Goal: Task Accomplishment & Management: Complete application form

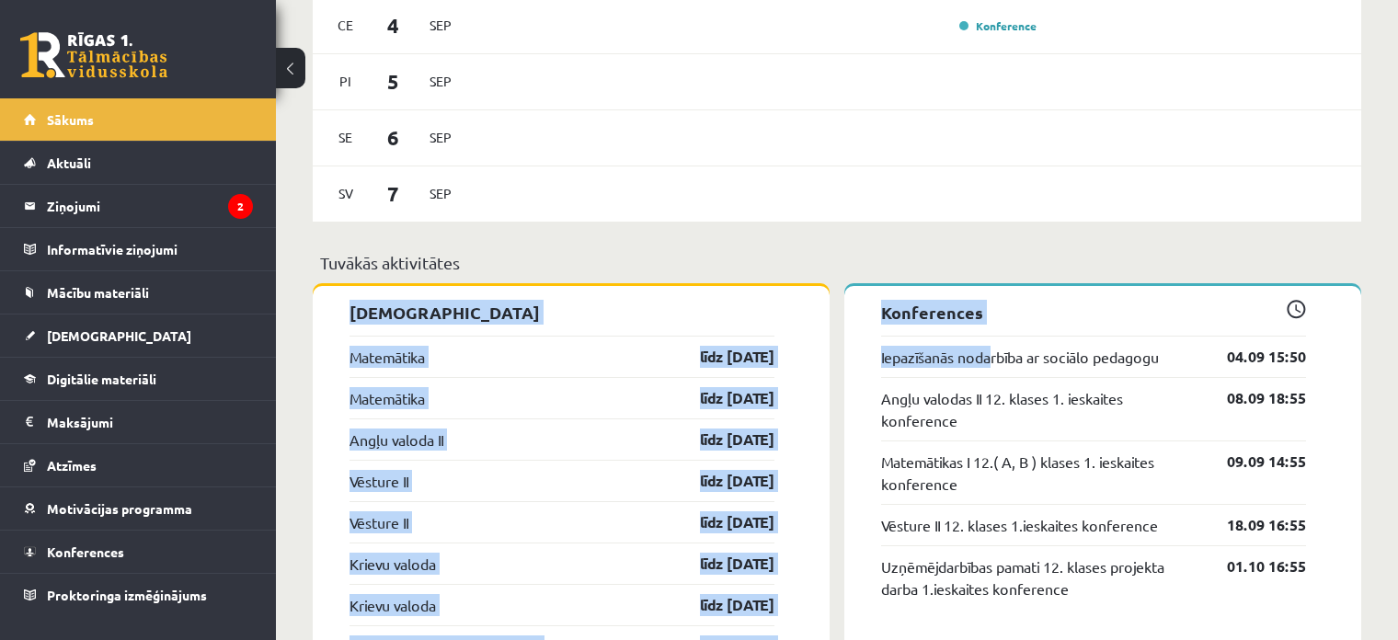
drag, startPoint x: 992, startPoint y: 371, endPoint x: 981, endPoint y: 364, distance: 12.8
click at [989, 369] on div "Sveika, Tīna ! Laipni lūgts savā Rīgas 1. Tālmācības vidusskolas skolnieka prof…" at bounding box center [837, 280] width 1048 height 2831
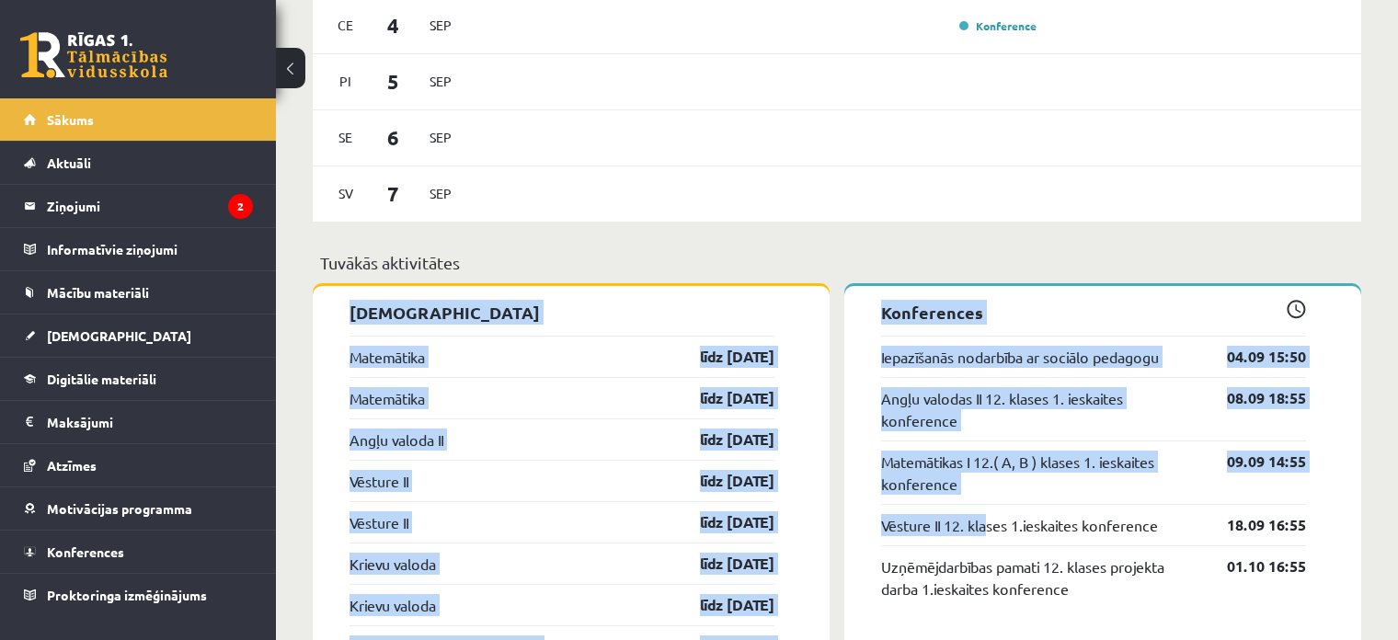
scroll to position [1379, 0]
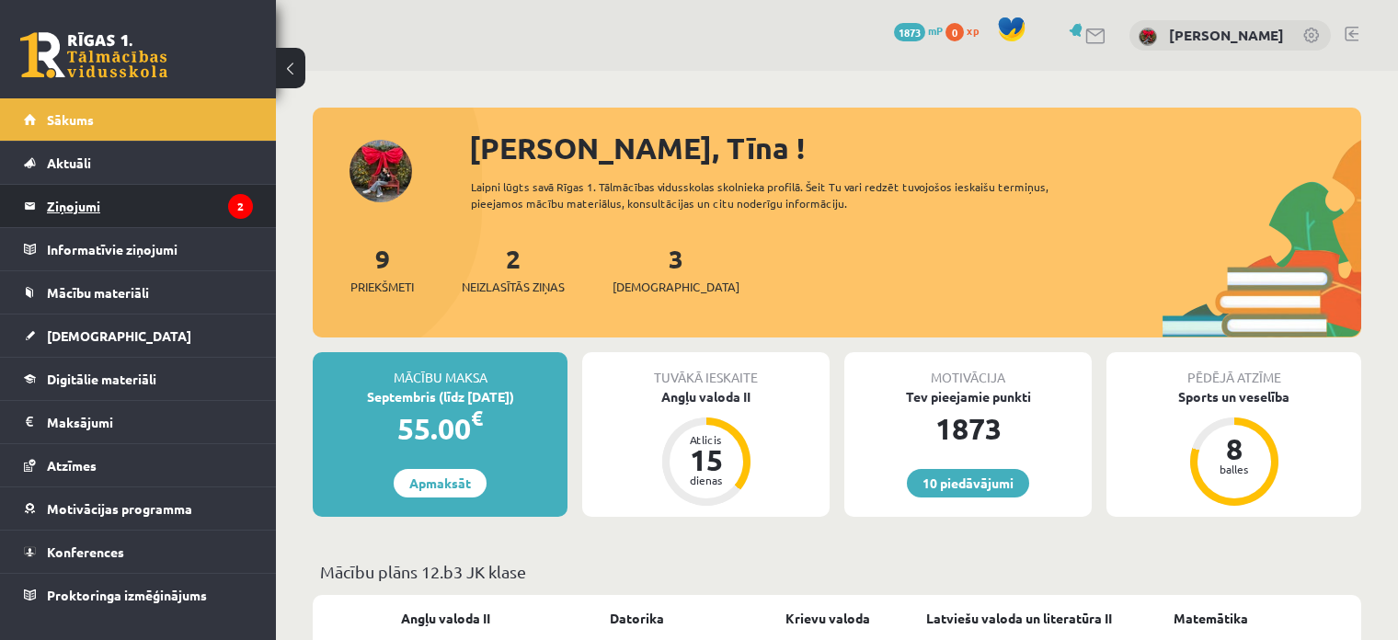
click at [73, 211] on legend "Ziņojumi 2" at bounding box center [150, 206] width 206 height 42
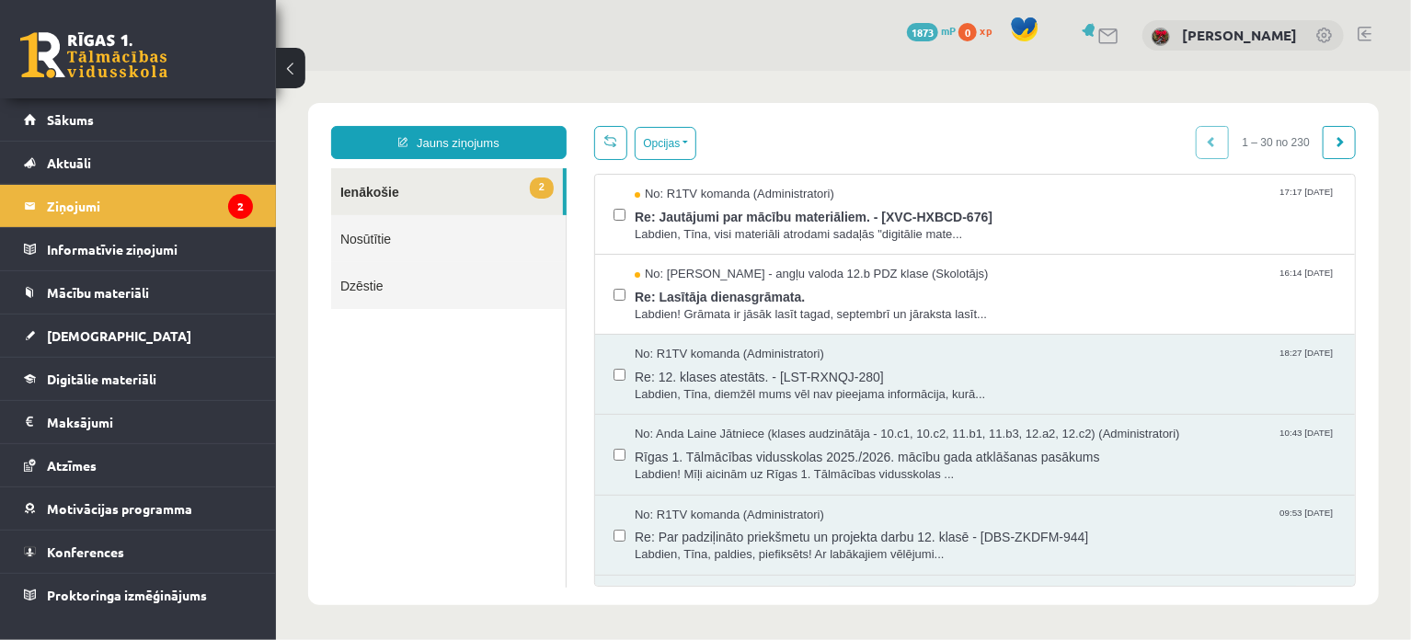
click at [496, 471] on ul "2 Ienākošie Nosūtītie Dzēstie" at bounding box center [447, 376] width 235 height 419
click at [686, 298] on span "Re: Lasītāja dienasgrāmata." at bounding box center [985, 293] width 702 height 23
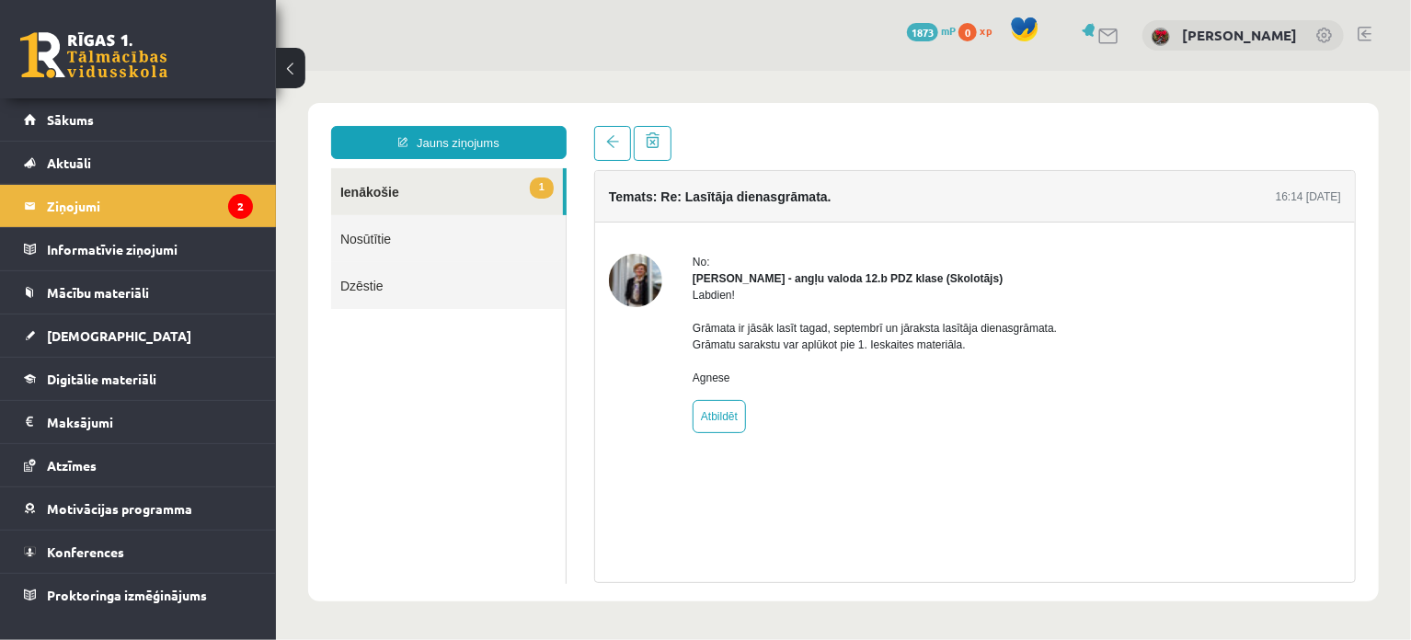
click at [855, 432] on div "No: Agnese Vaškūna - angļu valoda 12.b PDZ klase (Skolotājs) Labdien! Grāmata i…" at bounding box center [874, 342] width 364 height 179
click at [373, 197] on link "1 Ienākošie" at bounding box center [446, 190] width 232 height 47
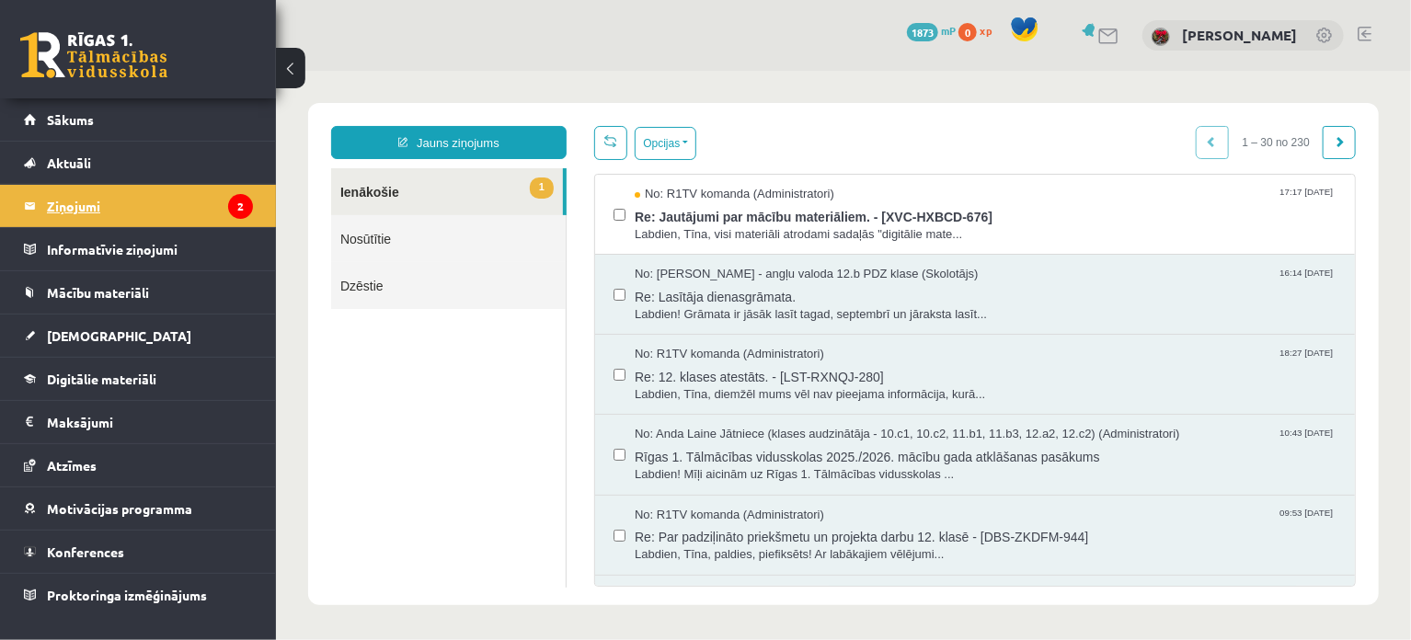
click at [216, 217] on legend "Ziņojumi 2" at bounding box center [150, 206] width 206 height 42
click at [492, 530] on ul "1 Ienākošie Nosūtītie Dzēstie" at bounding box center [447, 376] width 235 height 419
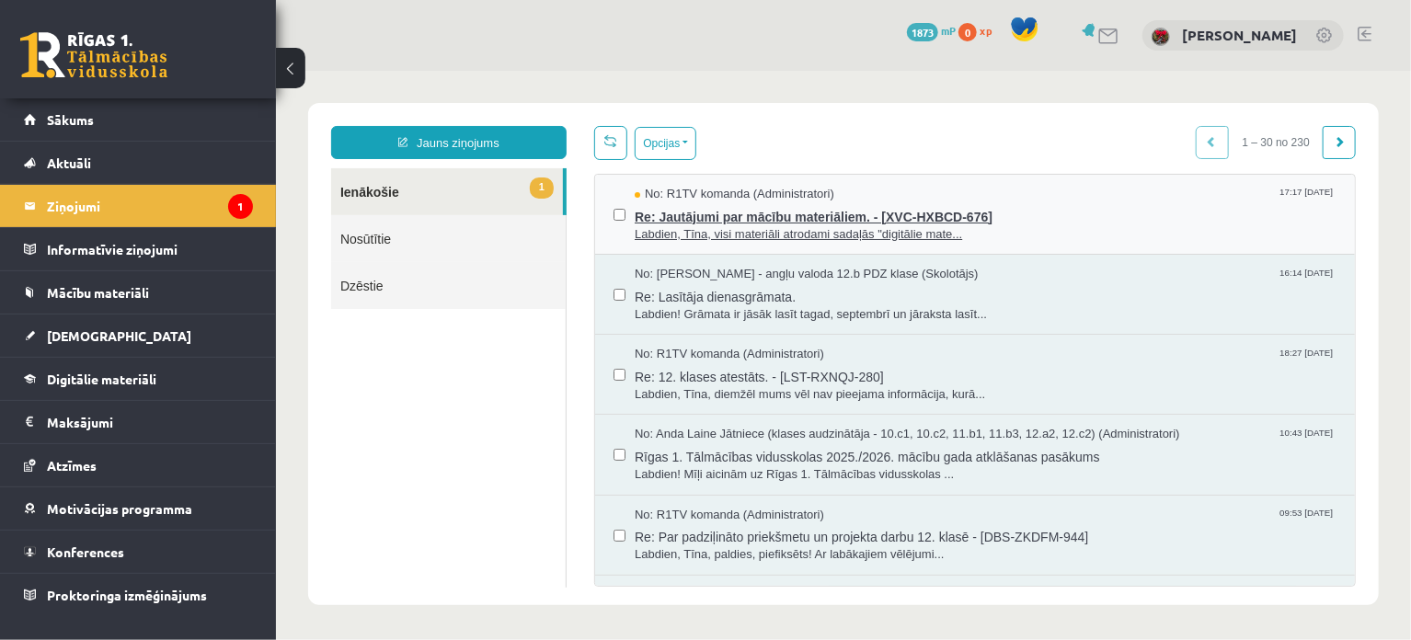
click at [721, 206] on span "Re: Jautājumi par mācību materiāliem. - [XVC-HXBCD-676]" at bounding box center [985, 213] width 702 height 23
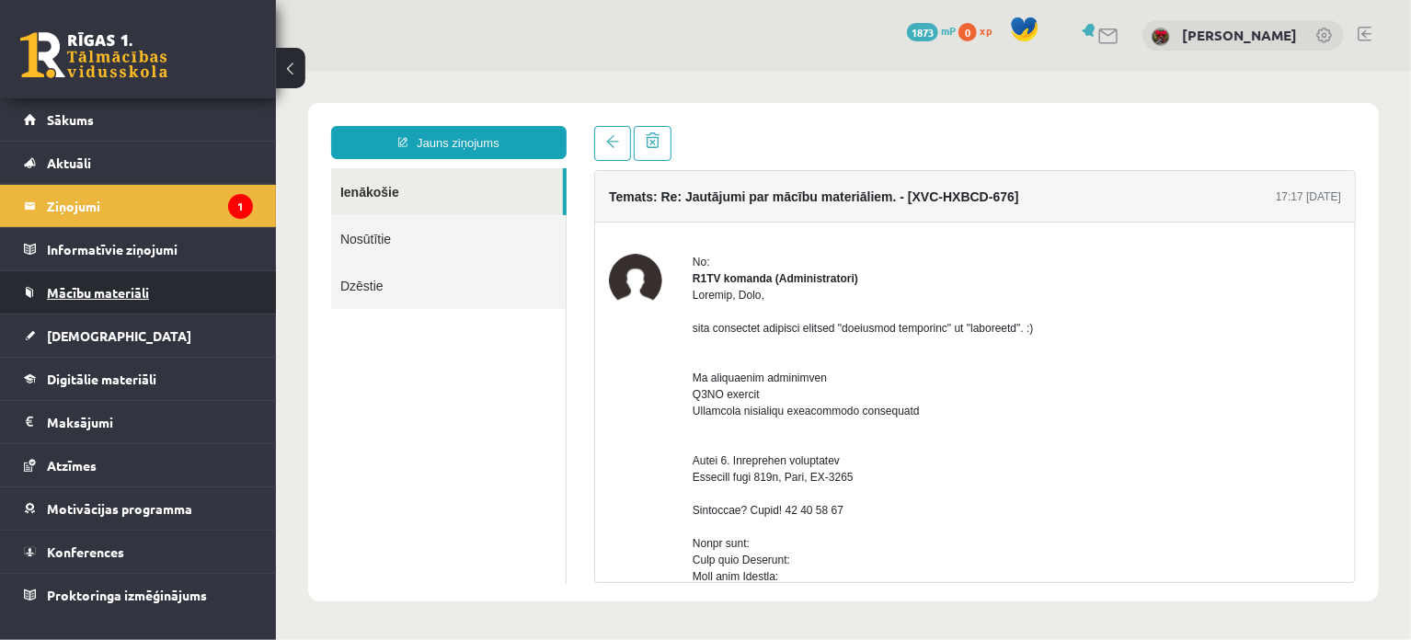
click at [108, 299] on link "Mācību materiāli" at bounding box center [138, 292] width 229 height 42
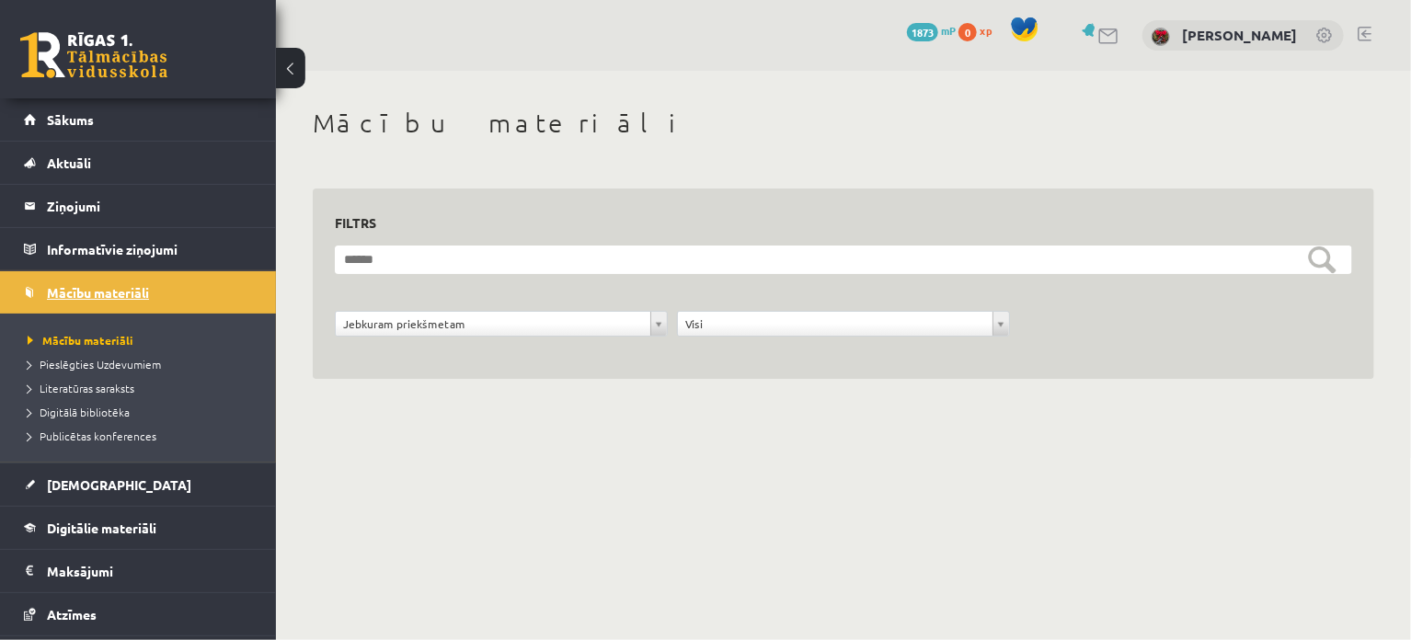
click at [108, 299] on link "Mācību materiāli" at bounding box center [138, 292] width 229 height 42
click at [117, 213] on legend "Ziņojumi 1" at bounding box center [150, 206] width 206 height 42
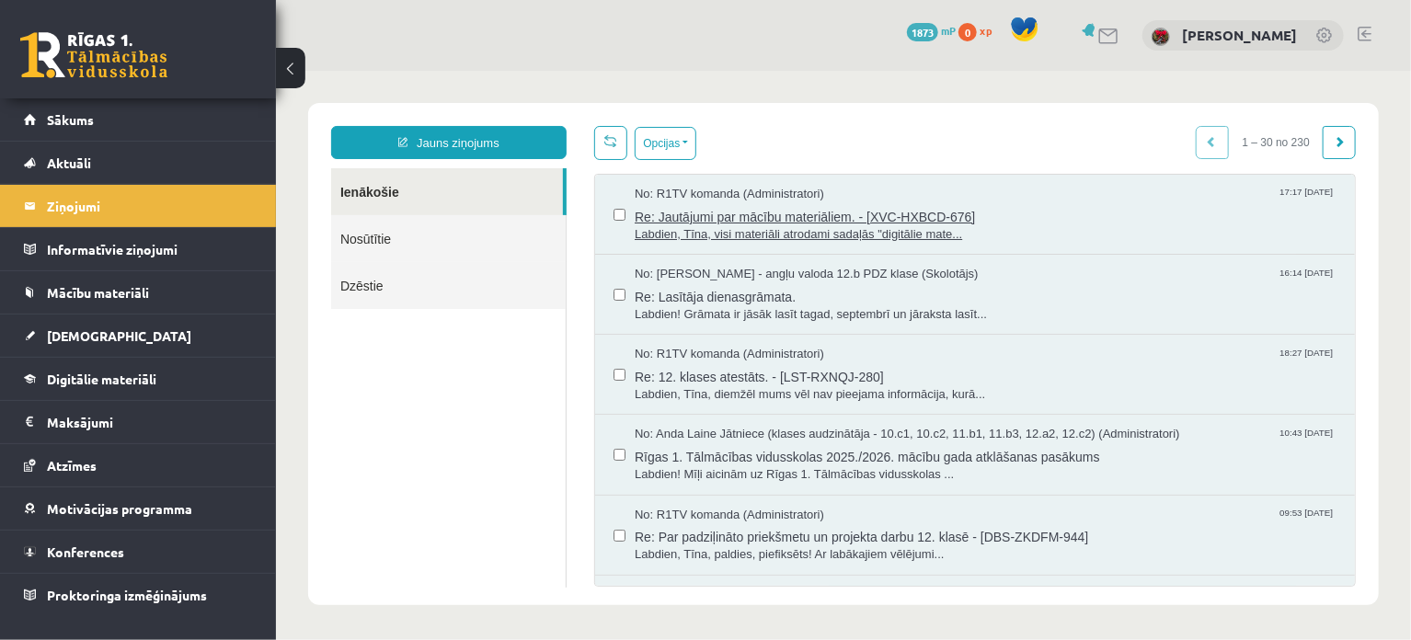
click at [670, 218] on span "Re: Jautājumi par mācību materiāliem. - [XVC-HXBCD-676]" at bounding box center [985, 213] width 702 height 23
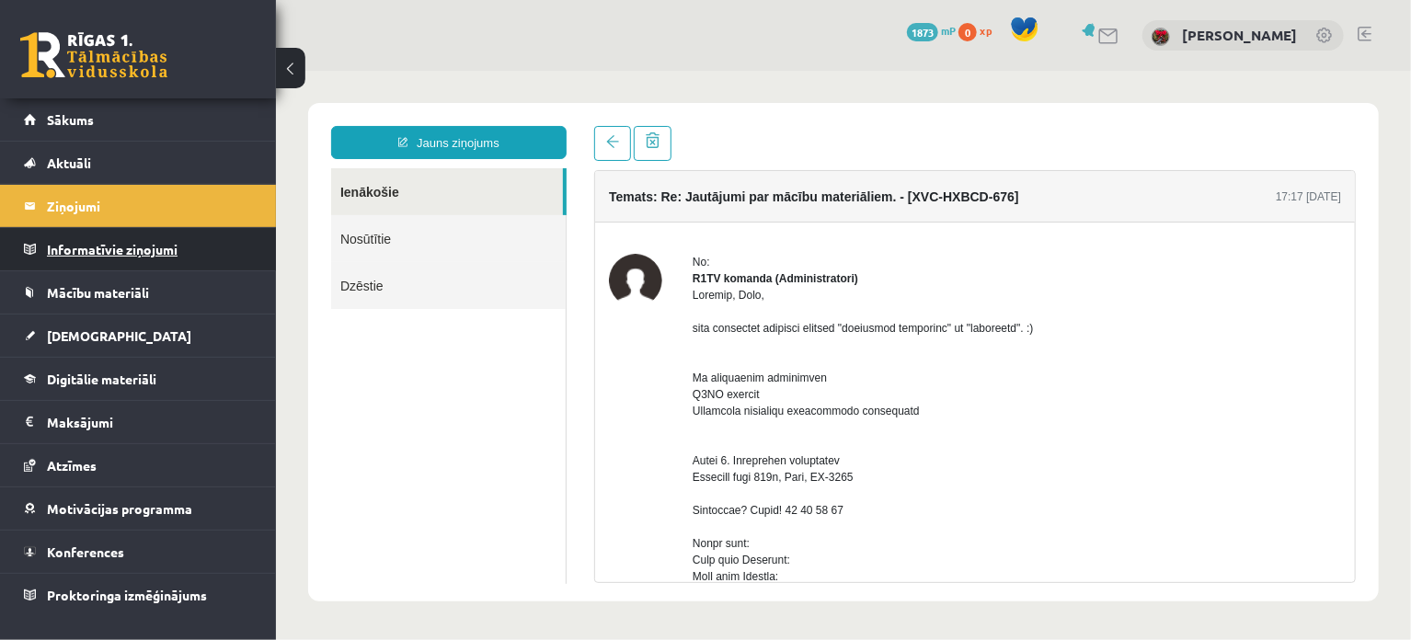
click at [128, 258] on legend "Informatīvie ziņojumi 0" at bounding box center [150, 249] width 206 height 42
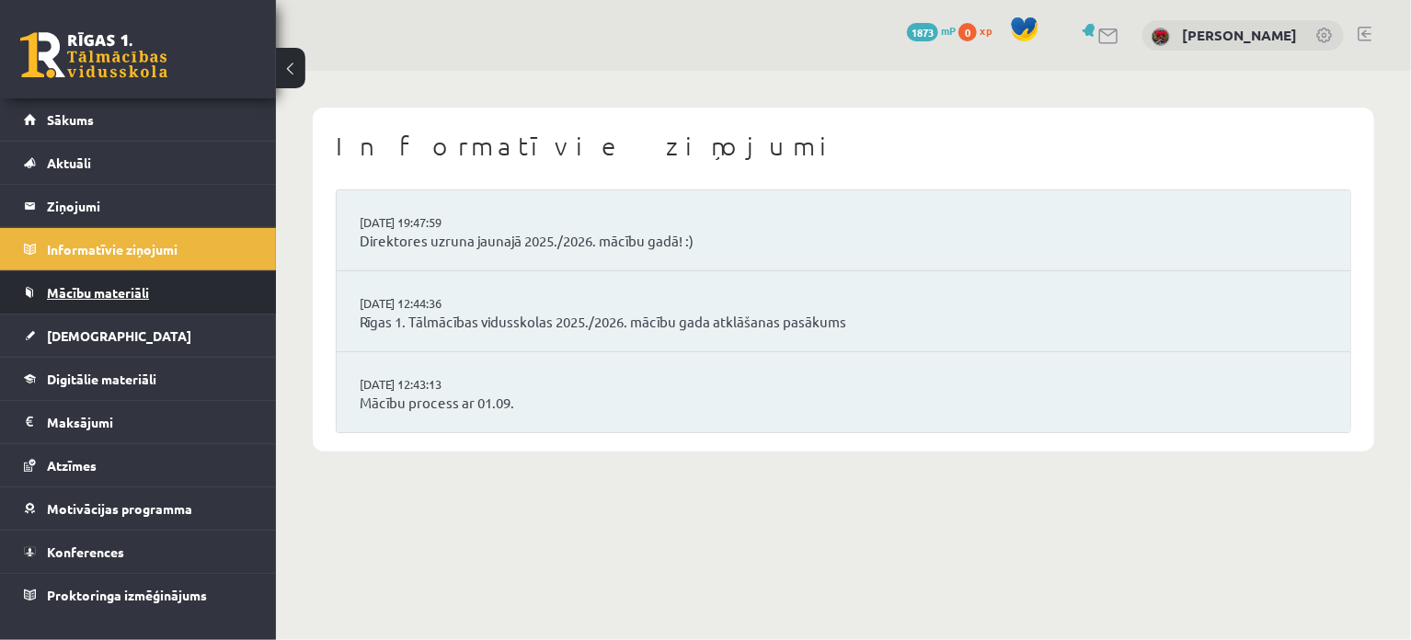
click at [48, 293] on span "Mācību materiāli" at bounding box center [98, 292] width 102 height 17
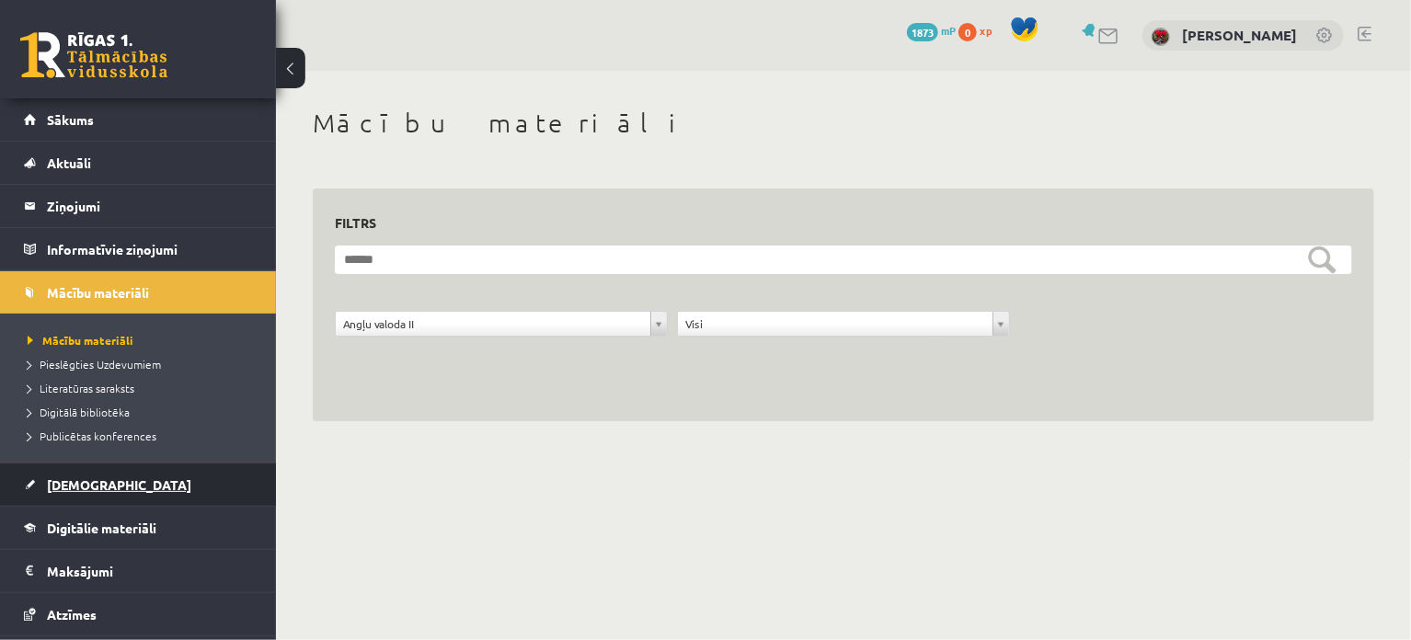
click at [114, 490] on link "[DEMOGRAPHIC_DATA]" at bounding box center [138, 484] width 229 height 42
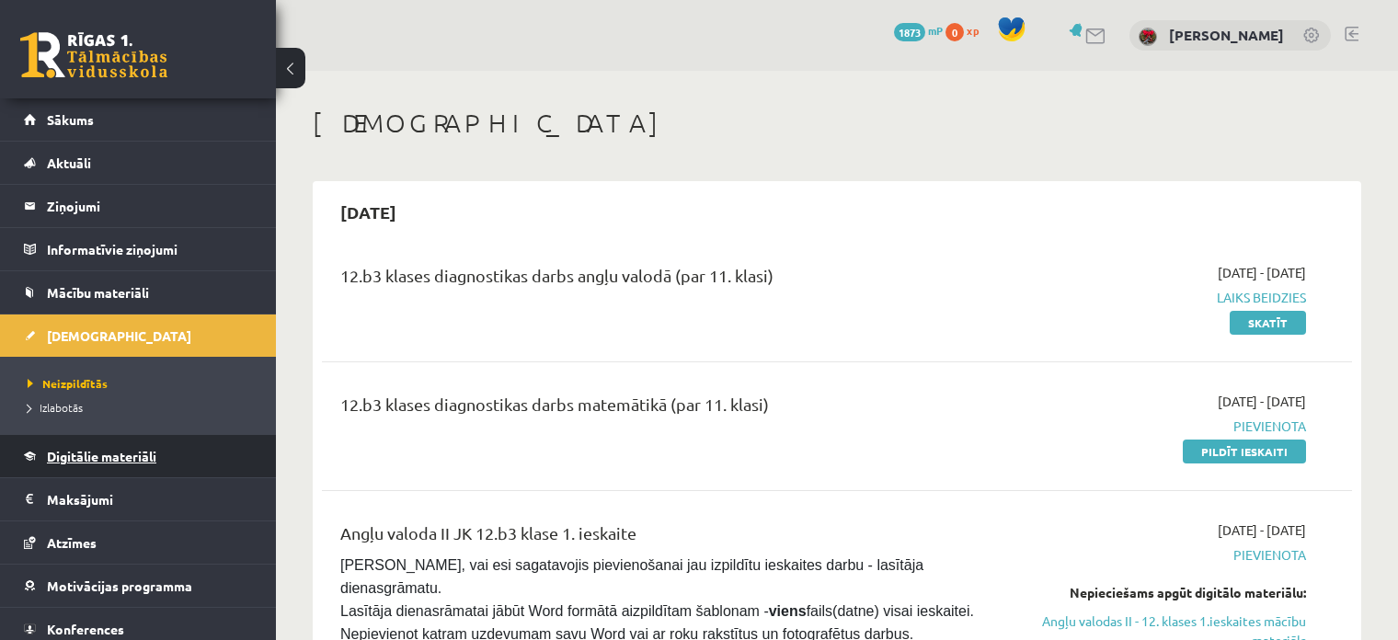
click at [147, 468] on link "Digitālie materiāli" at bounding box center [138, 456] width 229 height 42
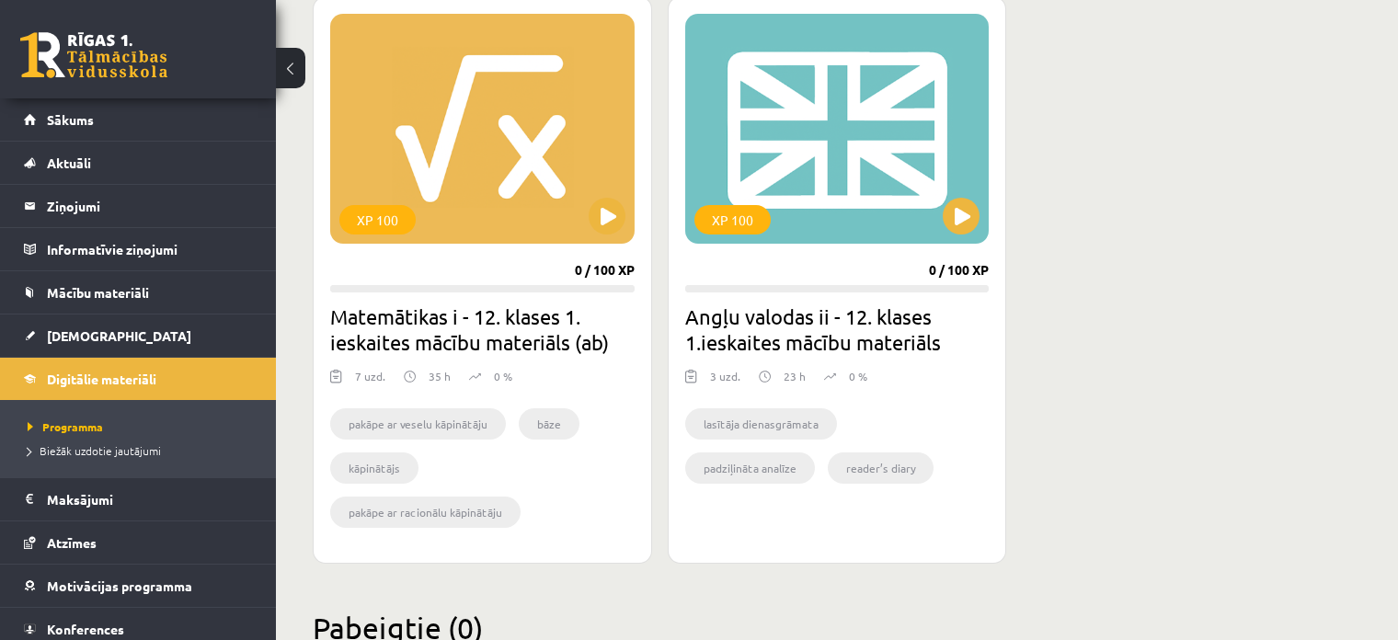
scroll to position [592, 0]
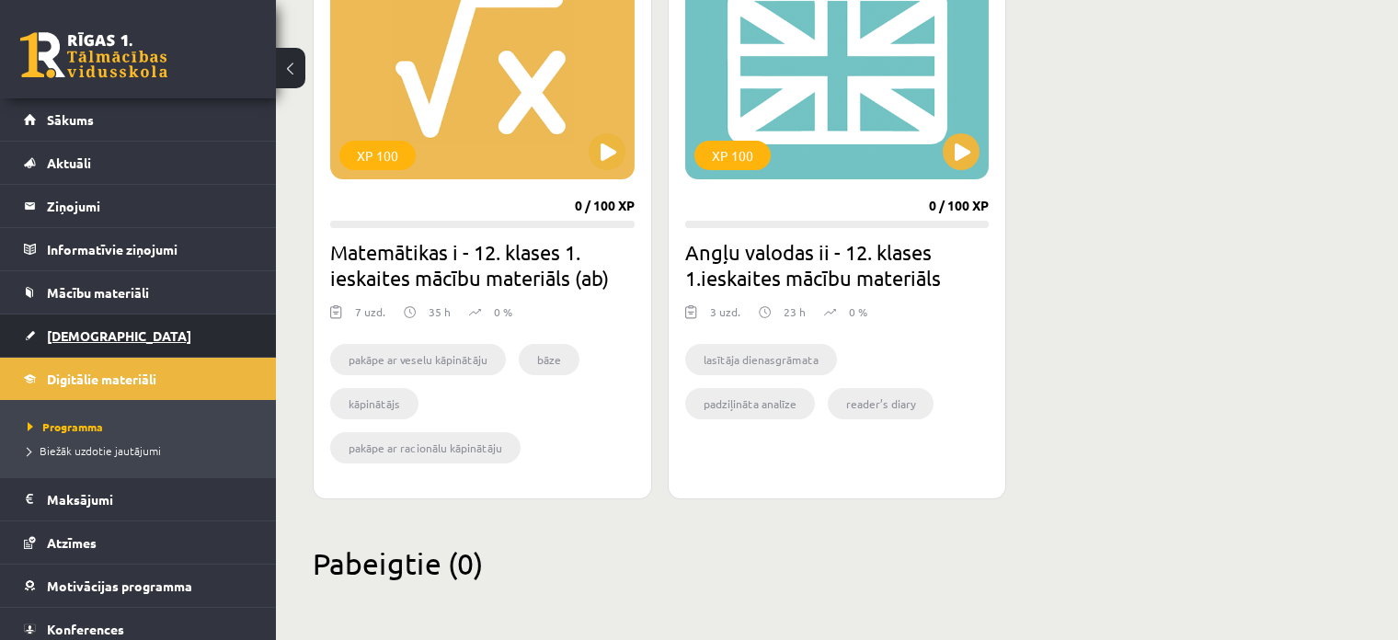
click at [96, 333] on span "[DEMOGRAPHIC_DATA]" at bounding box center [119, 335] width 144 height 17
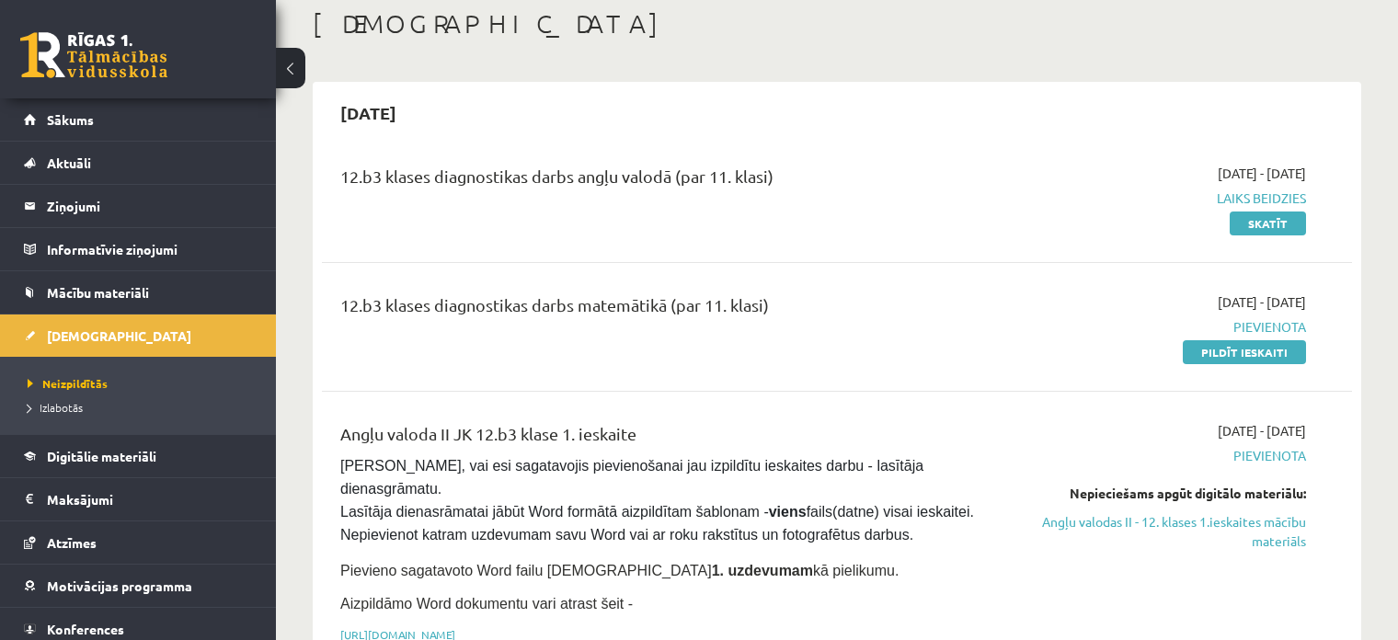
scroll to position [184, 0]
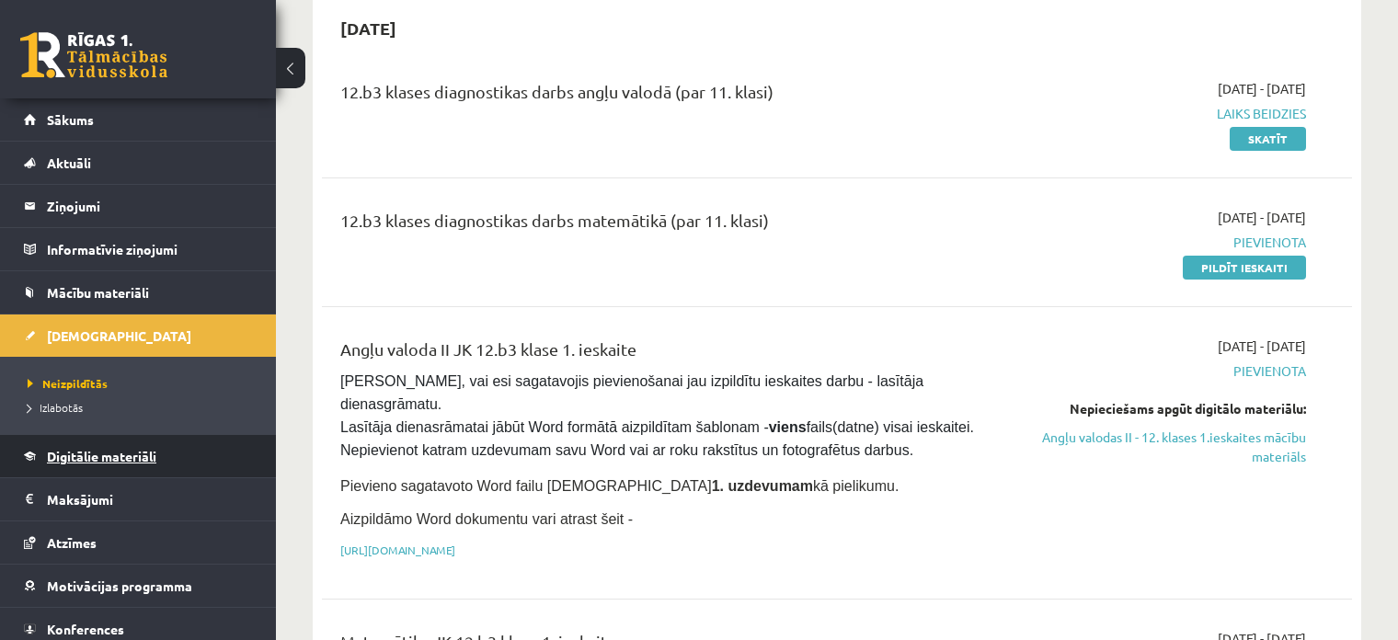
click at [132, 446] on link "Digitālie materiāli" at bounding box center [138, 456] width 229 height 42
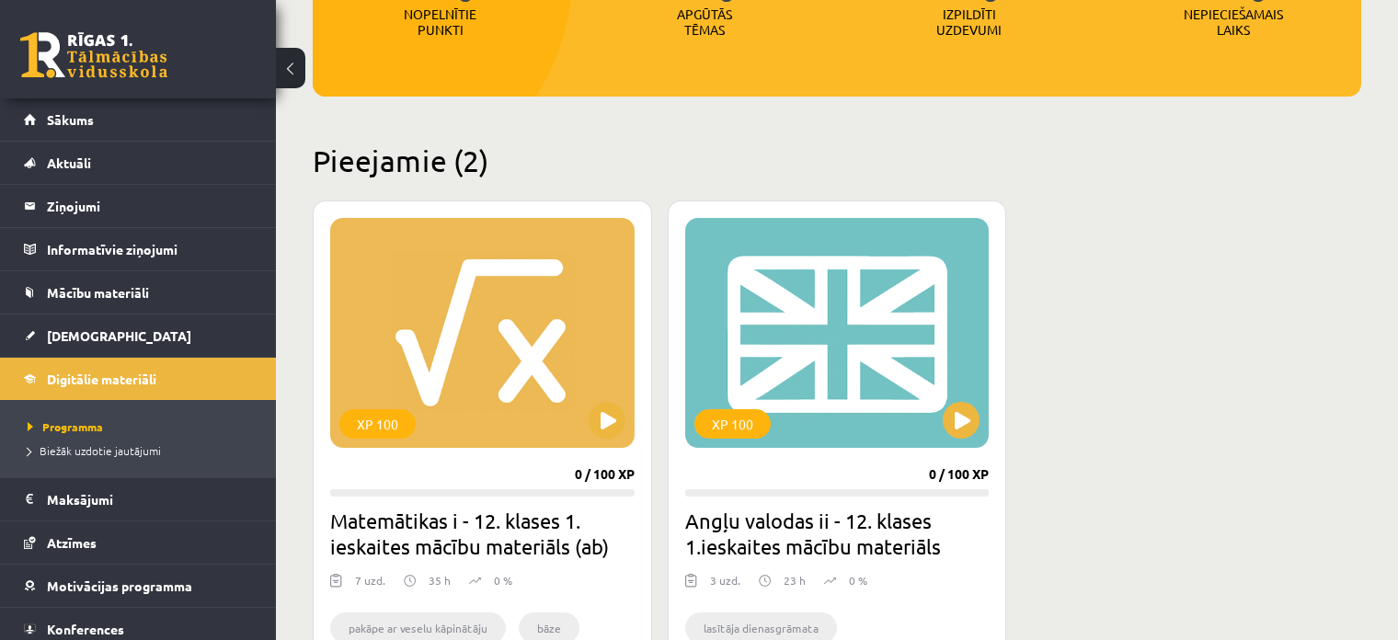
scroll to position [368, 0]
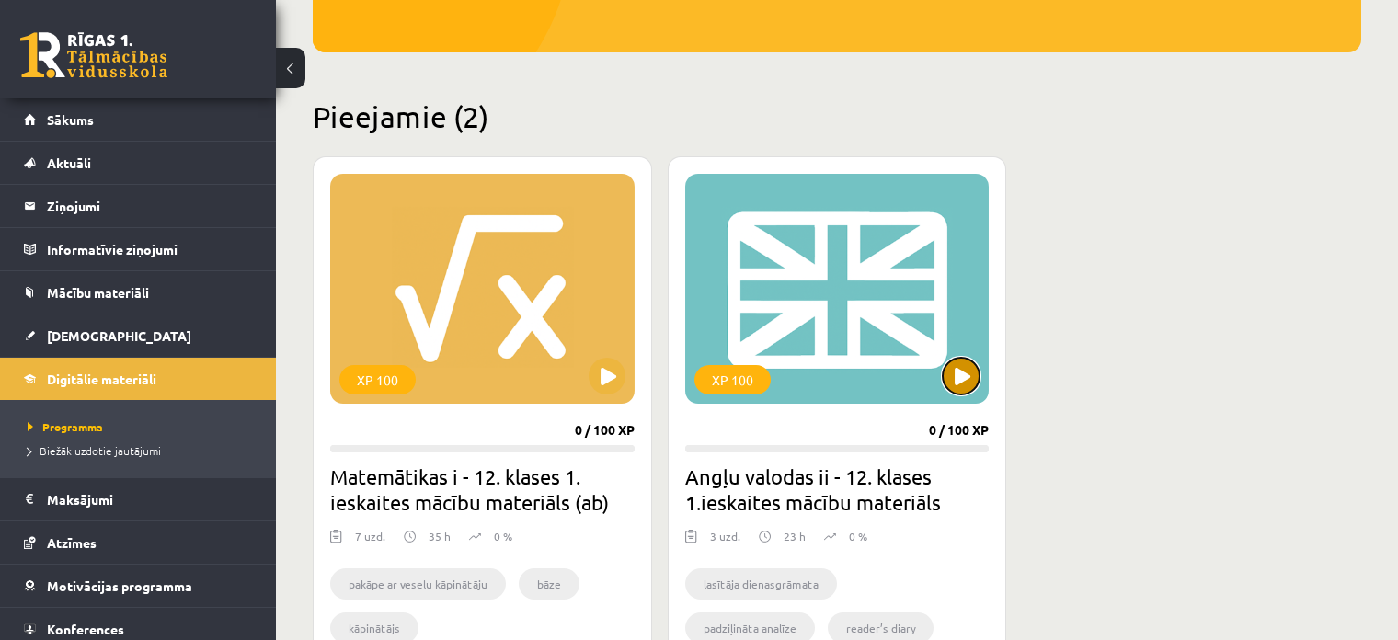
click at [955, 377] on button at bounding box center [961, 376] width 37 height 37
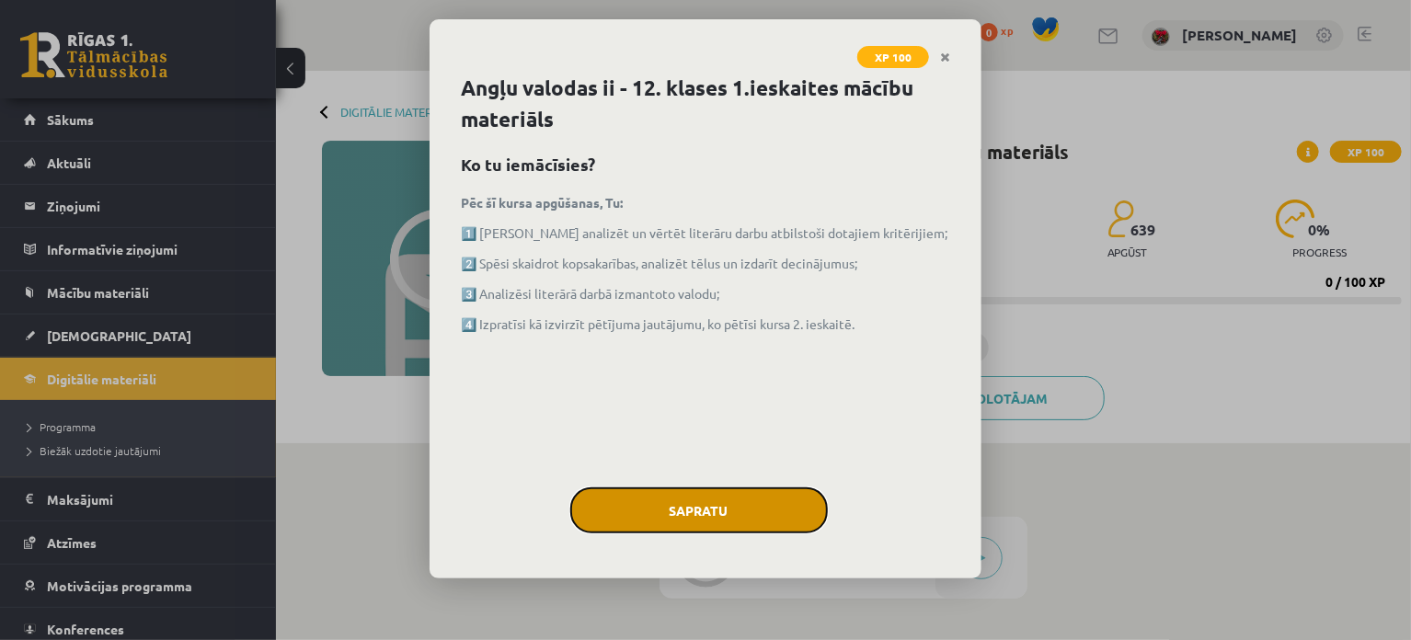
click at [720, 505] on button "Sapratu" at bounding box center [698, 510] width 257 height 46
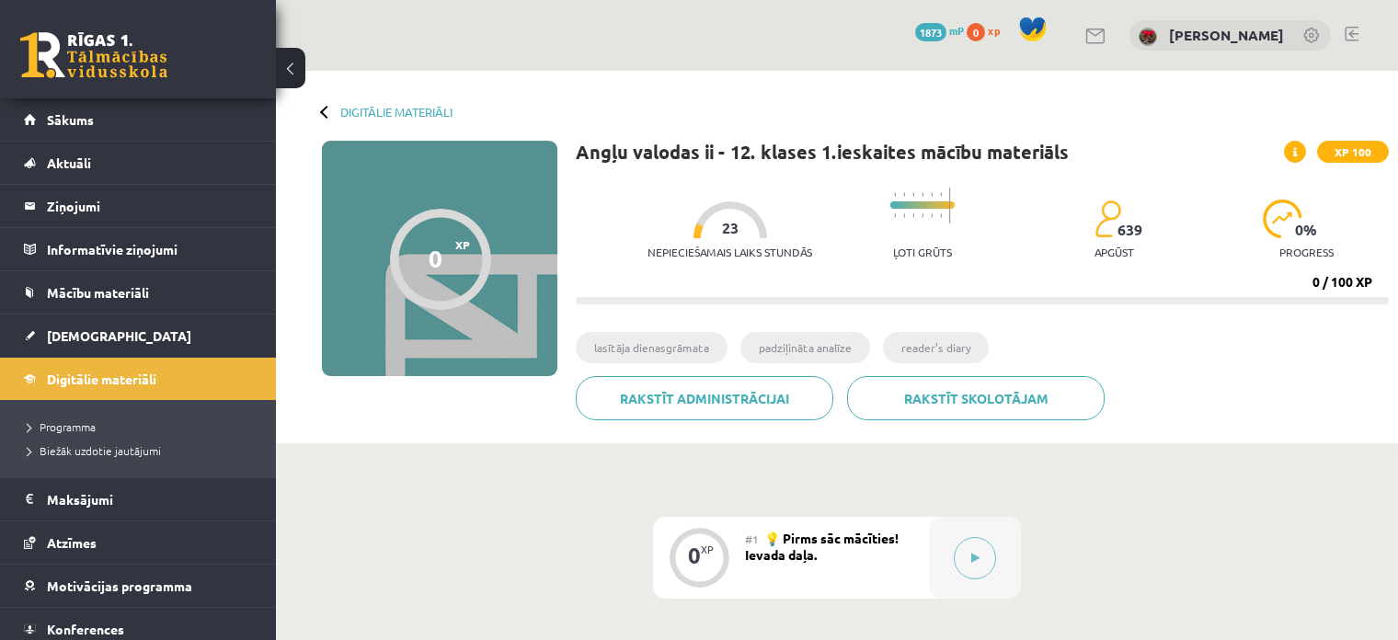
click at [930, 277] on div "Nepieciešamais laiks stundās 23 Ļoti grūts 639 apgūst 0 % progress 0 / 100 XP" at bounding box center [982, 241] width 813 height 126
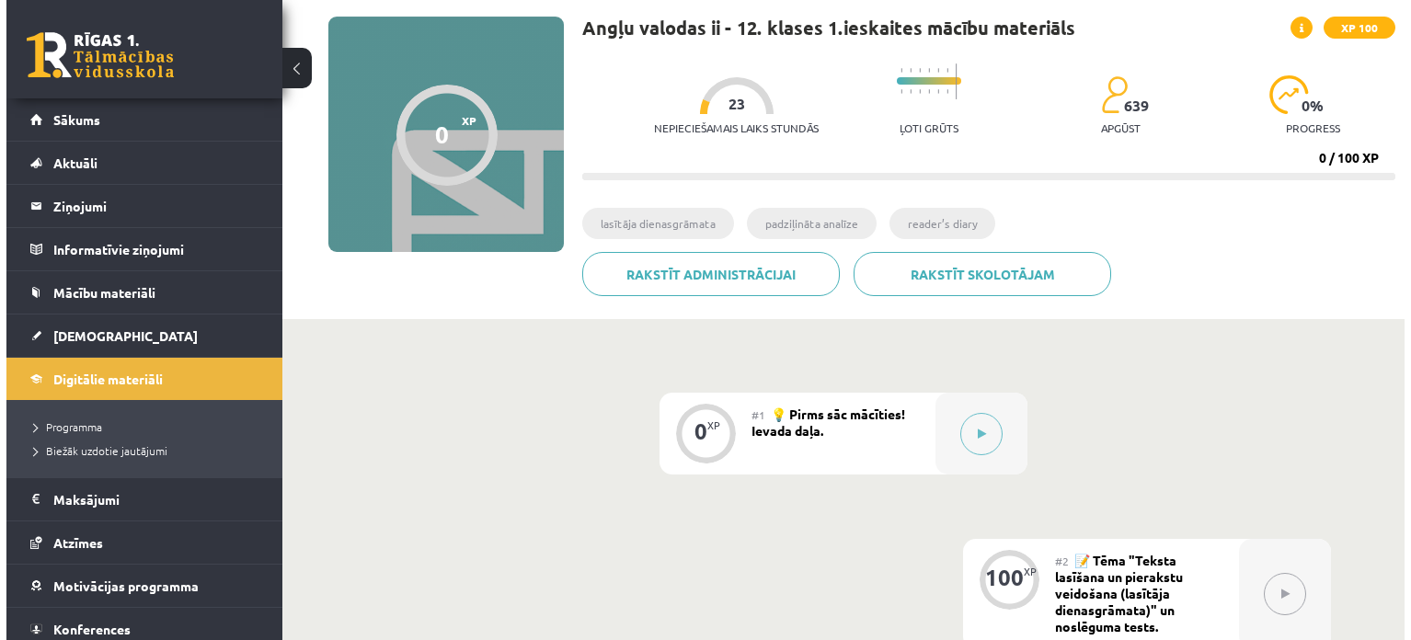
scroll to position [184, 0]
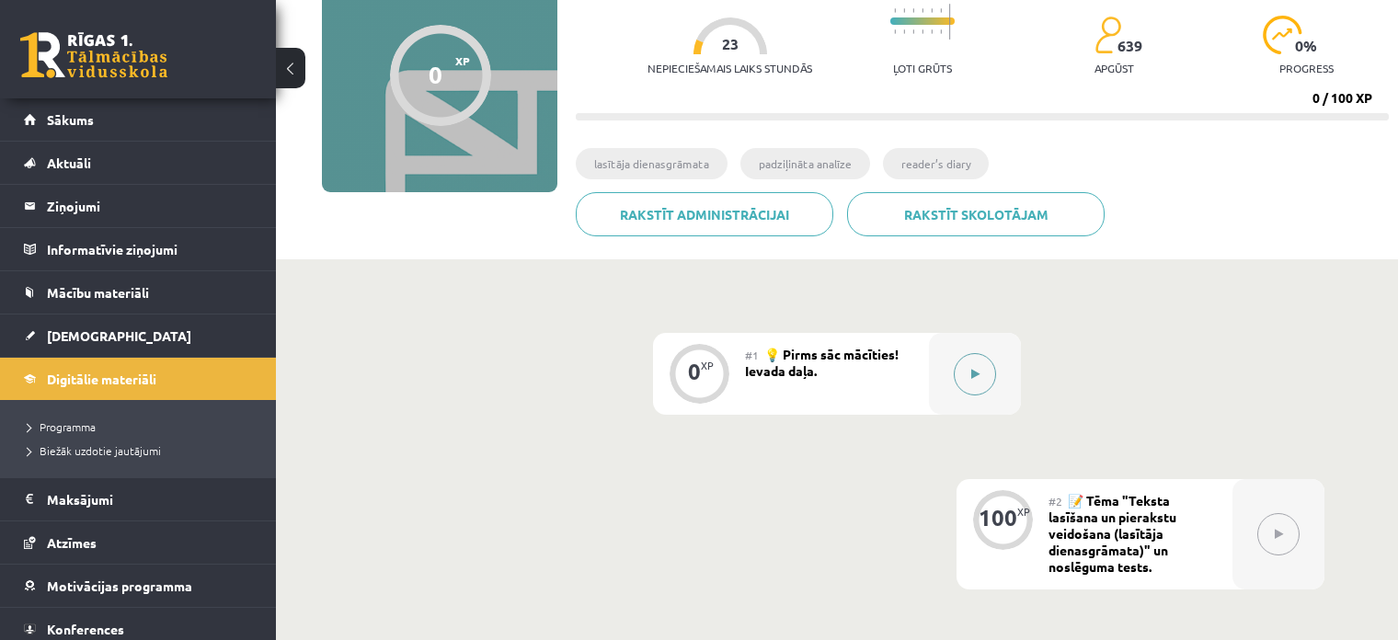
click at [985, 406] on div at bounding box center [975, 374] width 92 height 82
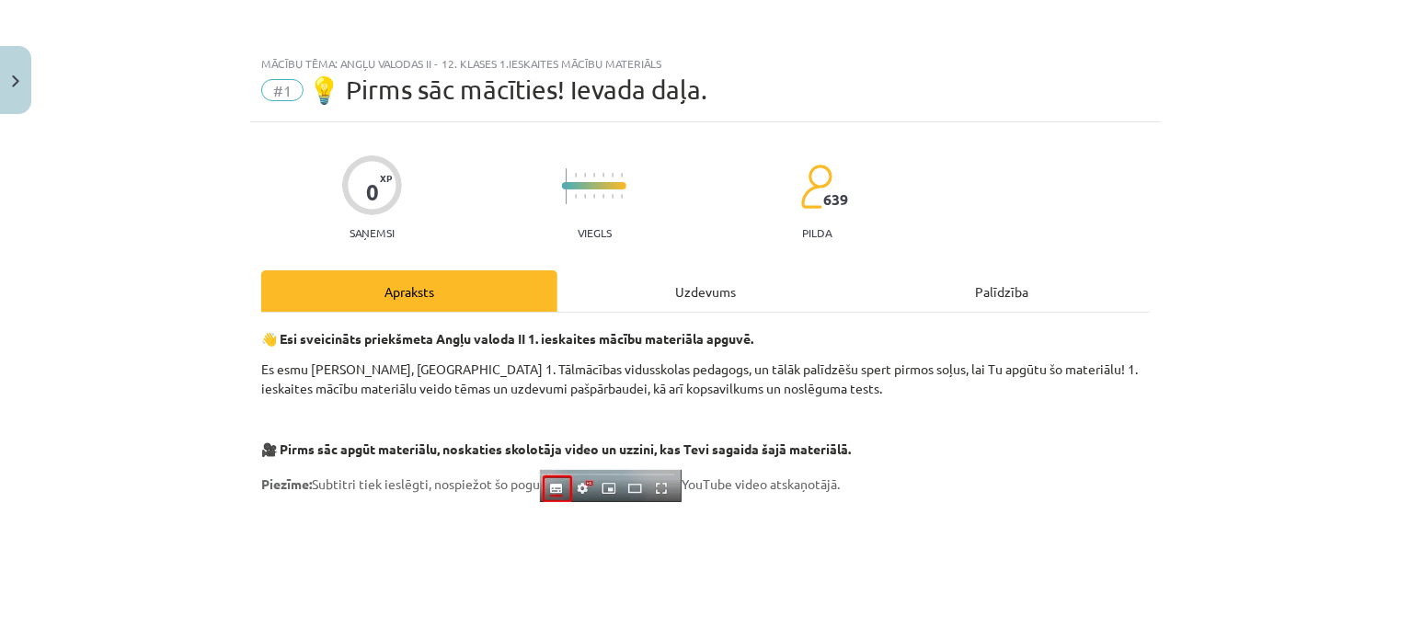
click at [736, 303] on div "Uzdevums" at bounding box center [705, 290] width 296 height 41
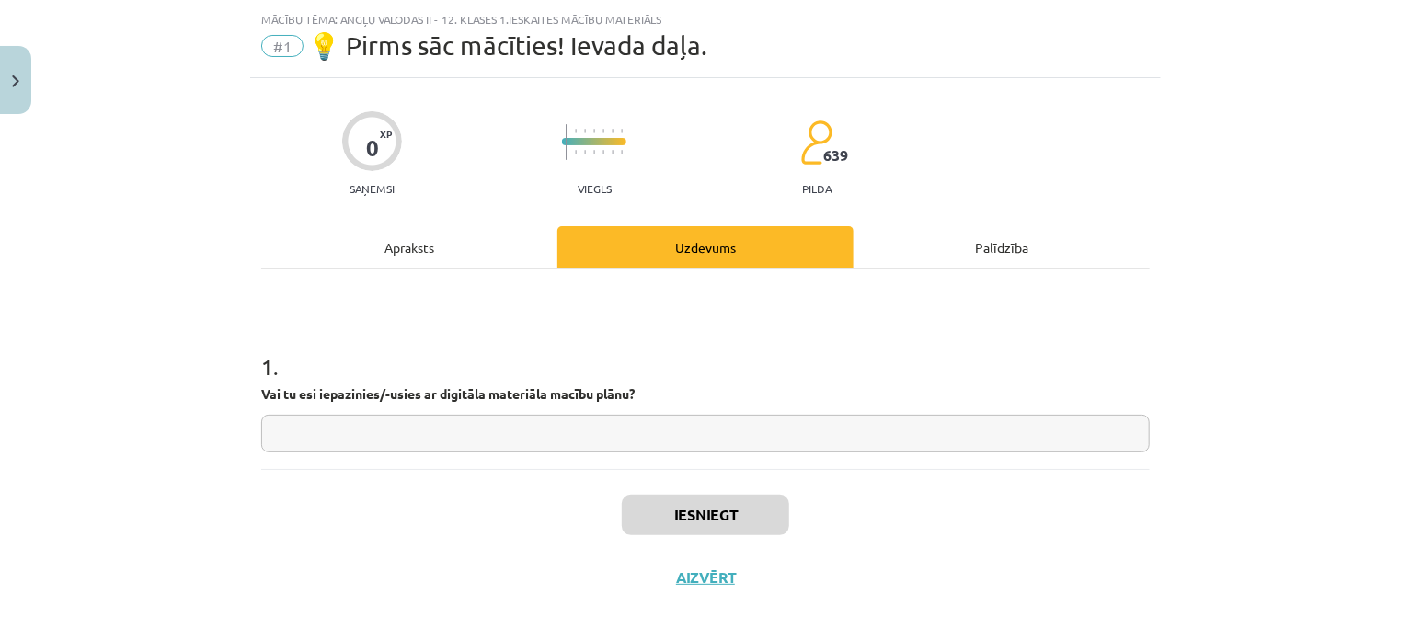
scroll to position [46, 0]
click at [422, 240] on div "Apraksts" at bounding box center [409, 244] width 296 height 41
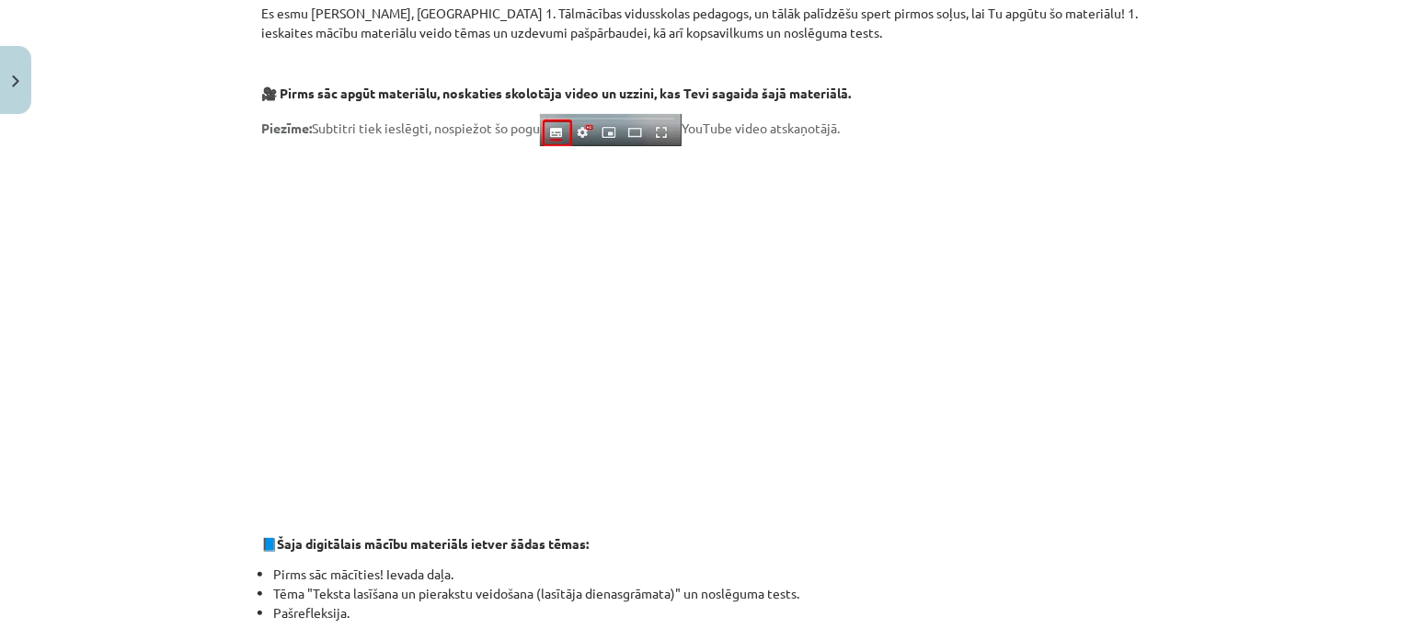
scroll to position [376, 0]
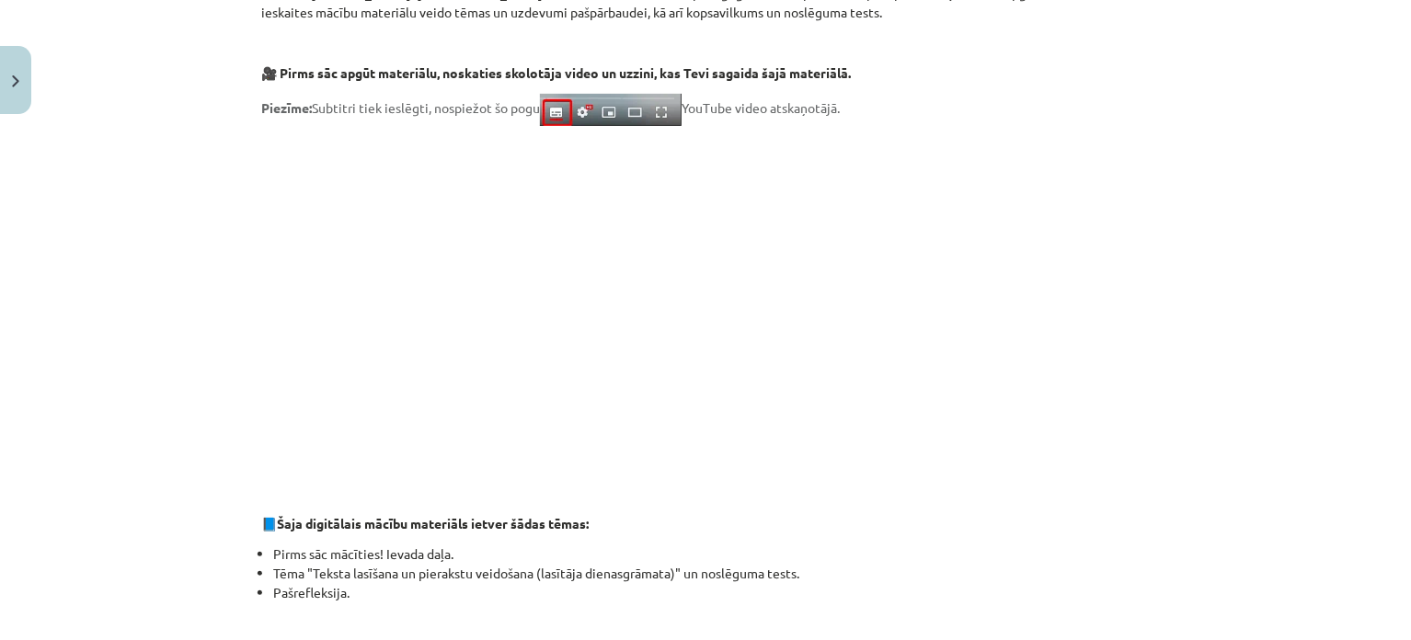
click at [1121, 367] on p at bounding box center [705, 305] width 888 height 336
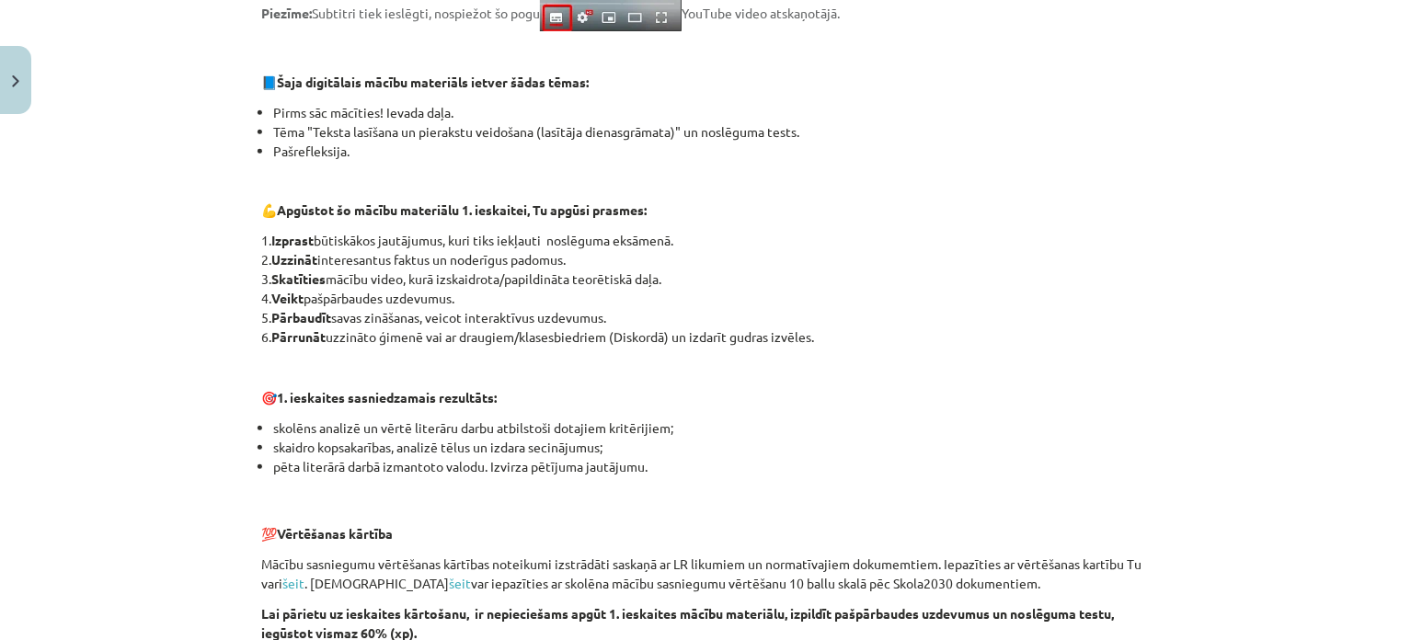
scroll to position [468, 0]
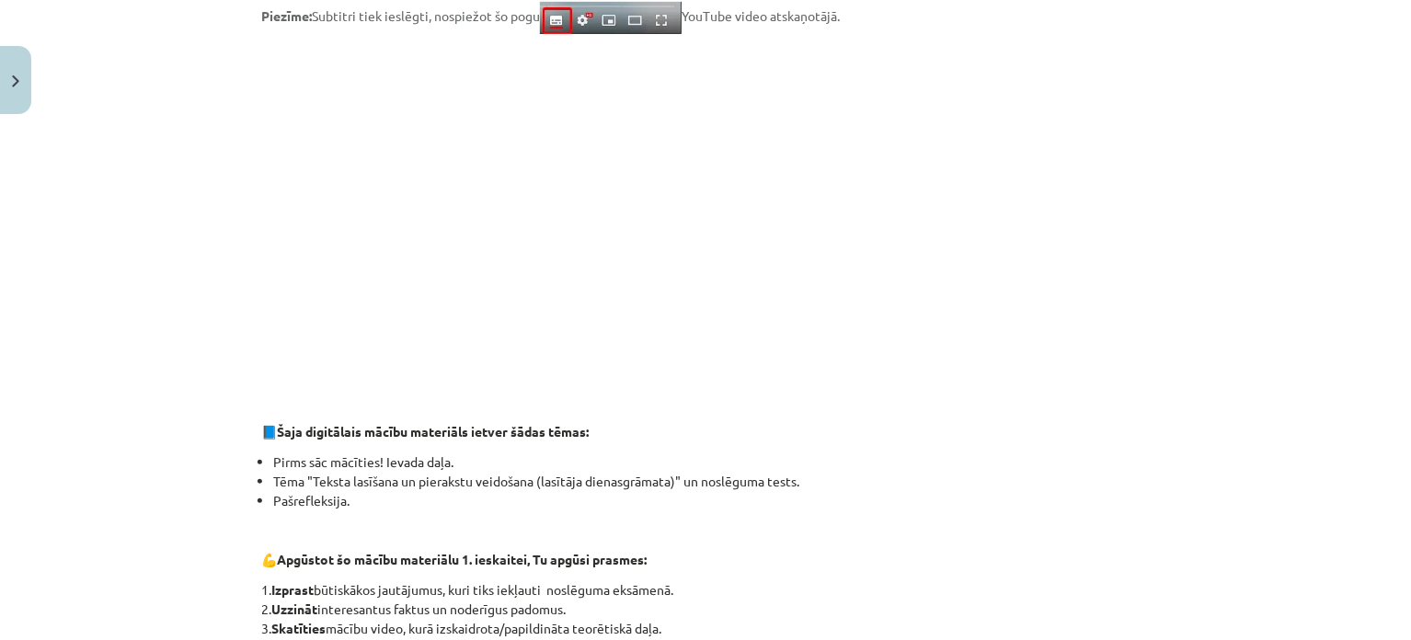
click at [1092, 246] on p at bounding box center [705, 213] width 888 height 336
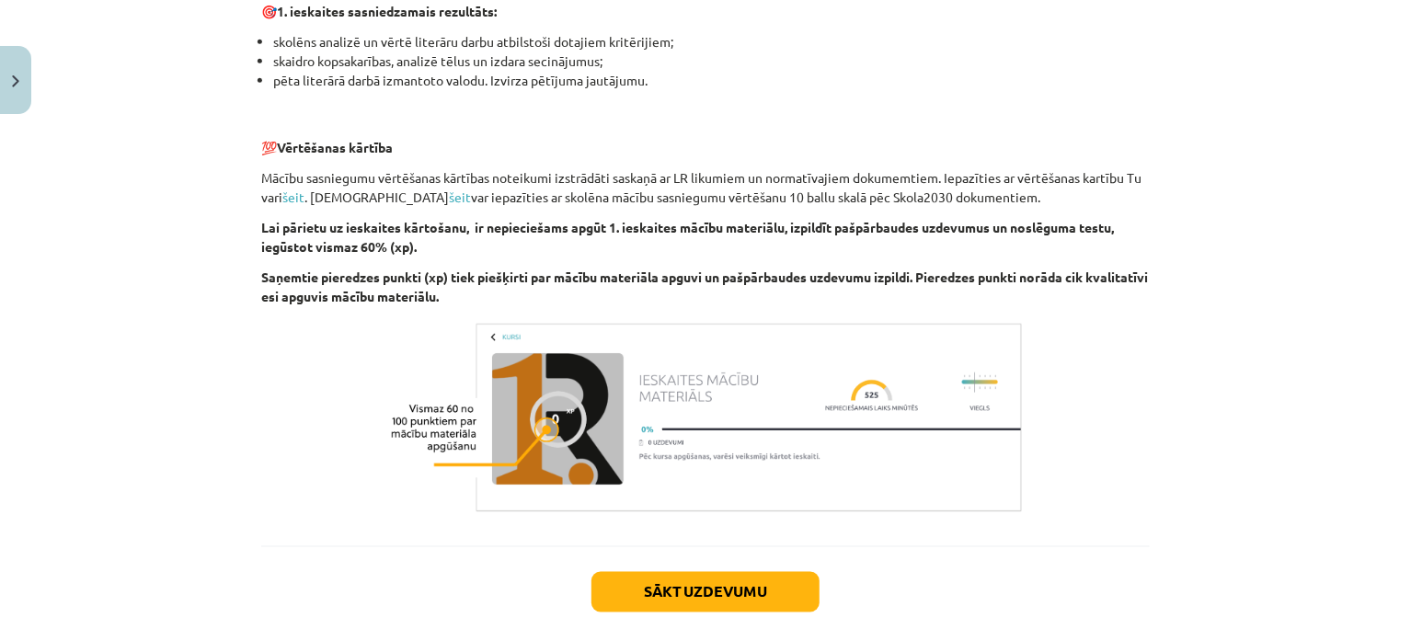
scroll to position [1296, 0]
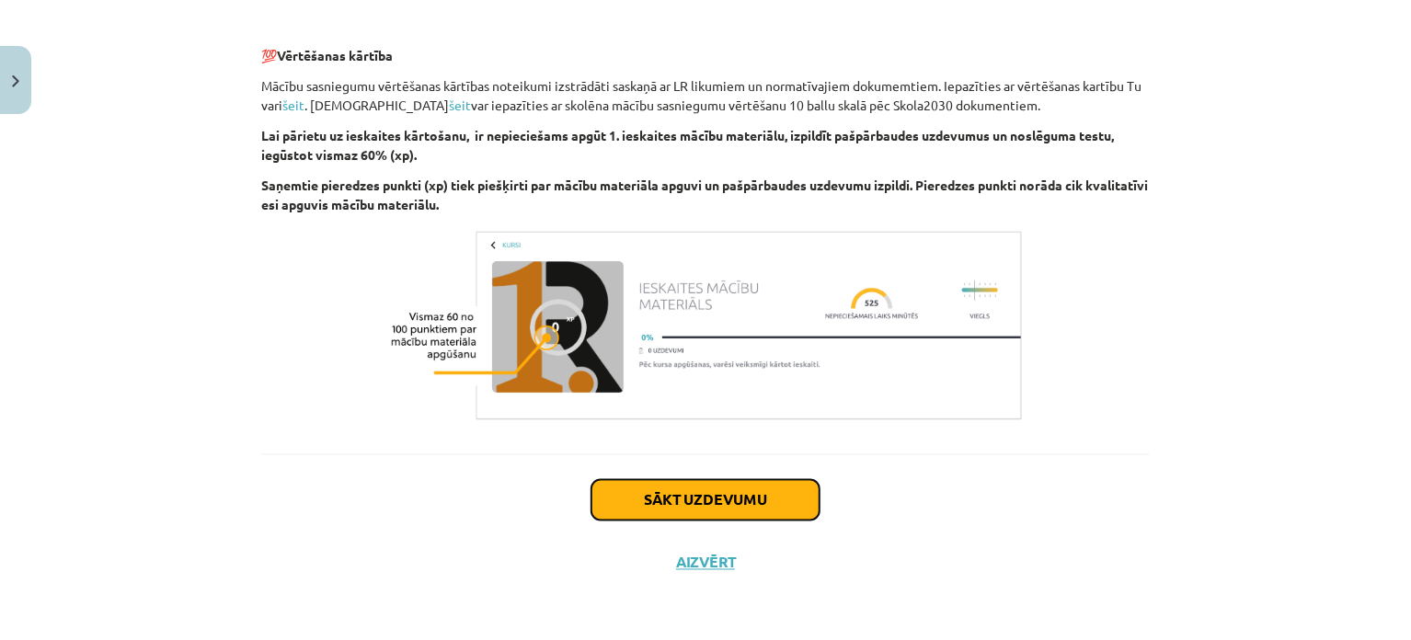
click at [726, 501] on button "Sākt uzdevumu" at bounding box center [705, 500] width 228 height 40
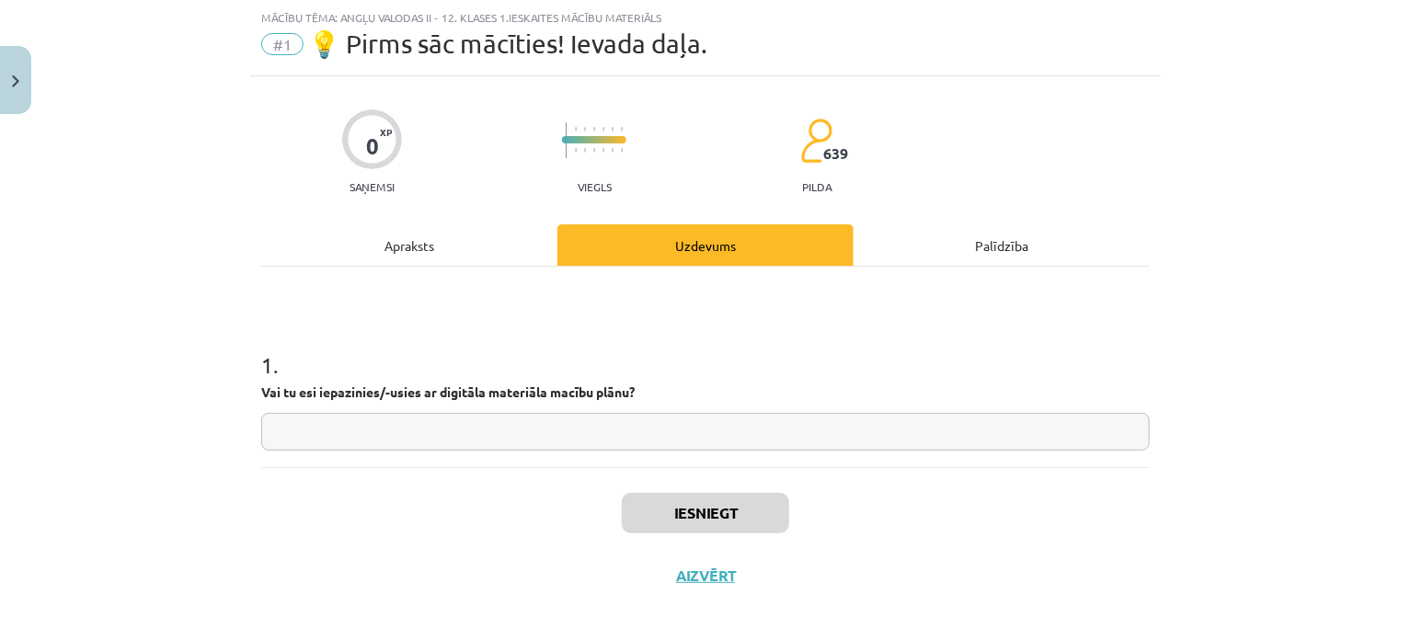
click at [461, 413] on input "text" at bounding box center [705, 432] width 888 height 38
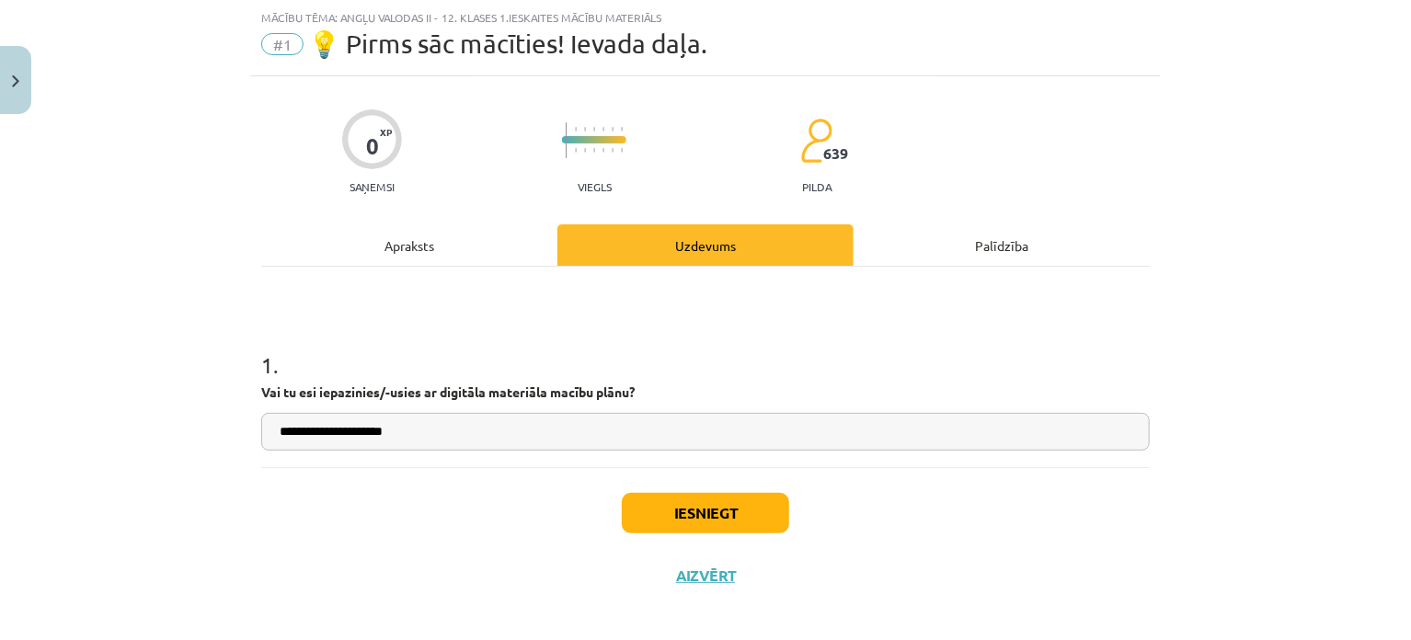
type input "**********"
click at [724, 523] on button "Iesniegt" at bounding box center [705, 513] width 167 height 40
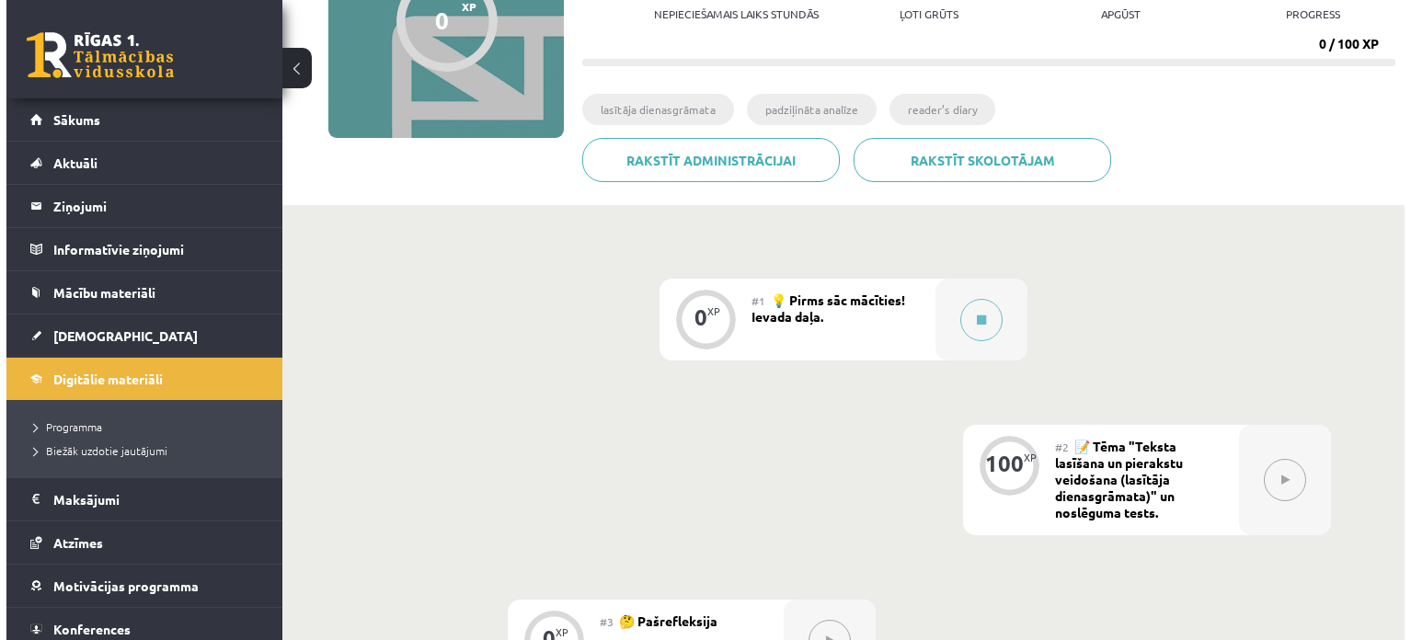
scroll to position [368, 0]
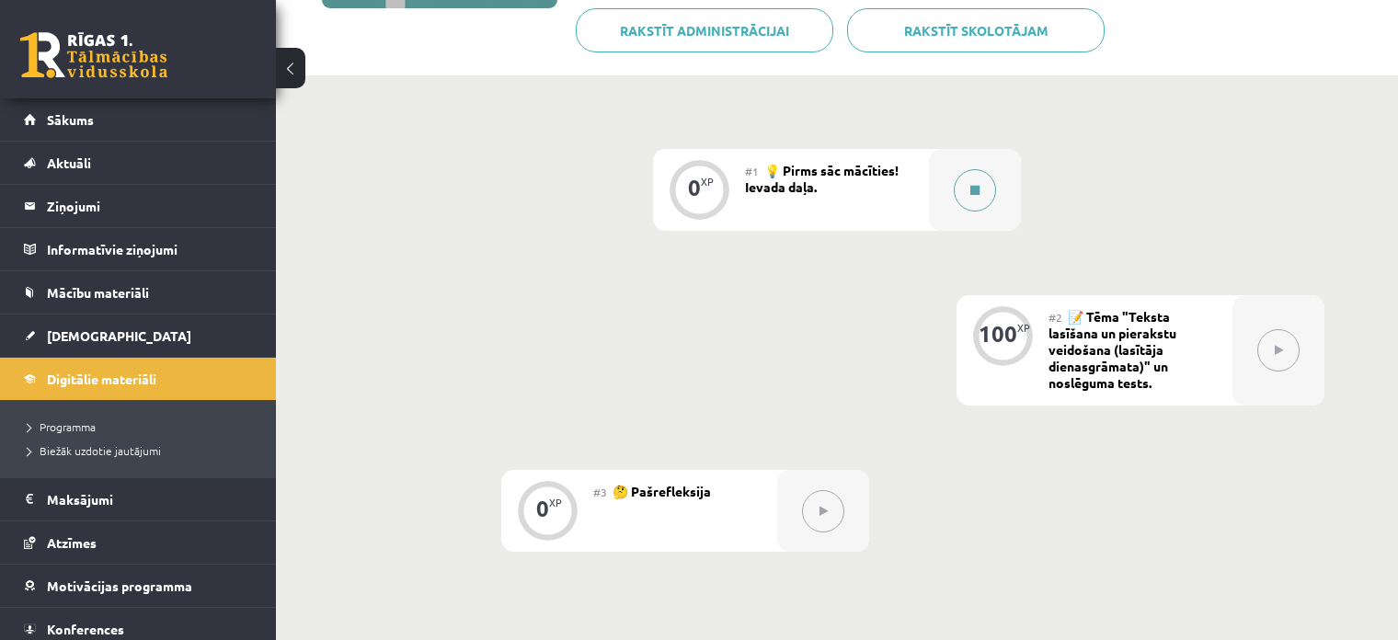
click at [975, 186] on icon at bounding box center [974, 190] width 9 height 11
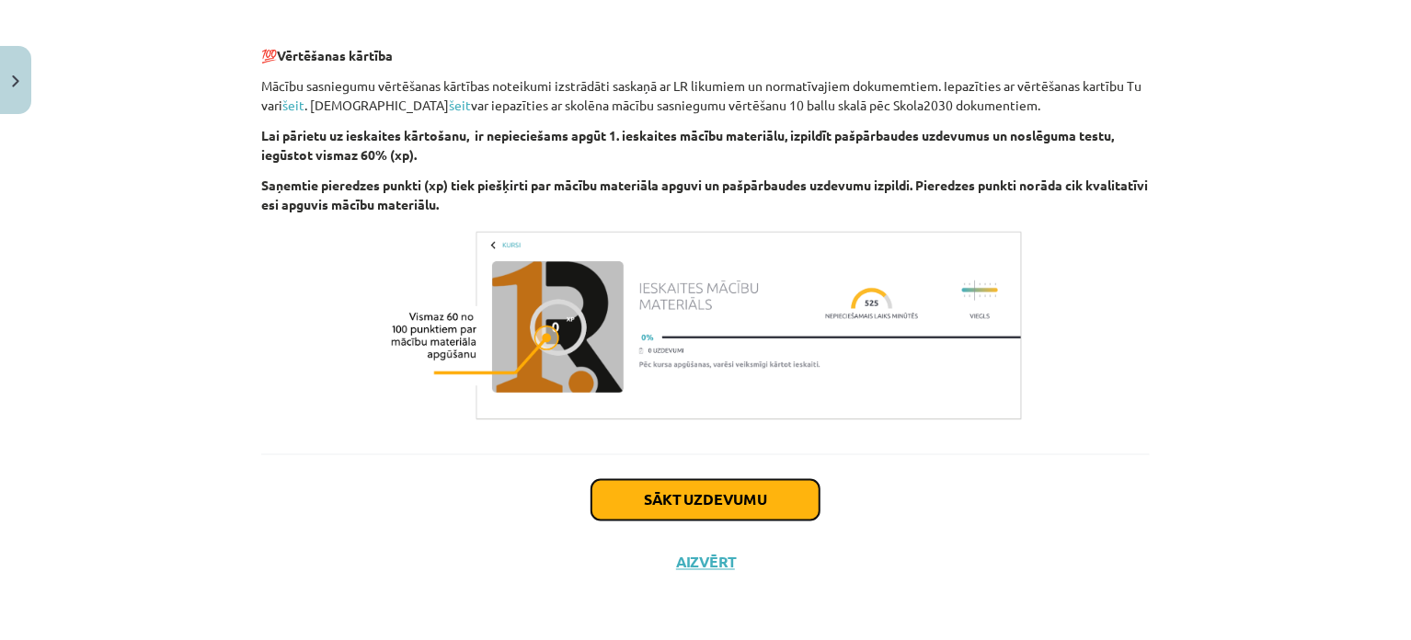
click at [758, 511] on button "Sākt uzdevumu" at bounding box center [705, 500] width 228 height 40
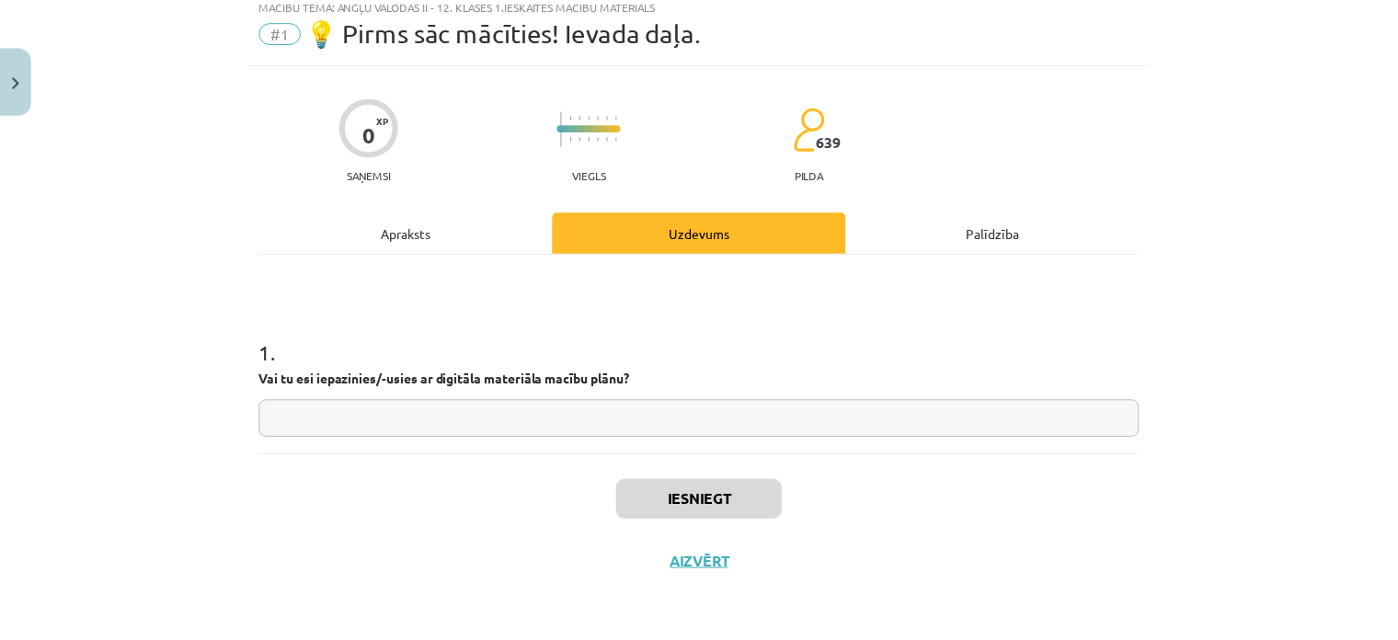
scroll to position [46, 0]
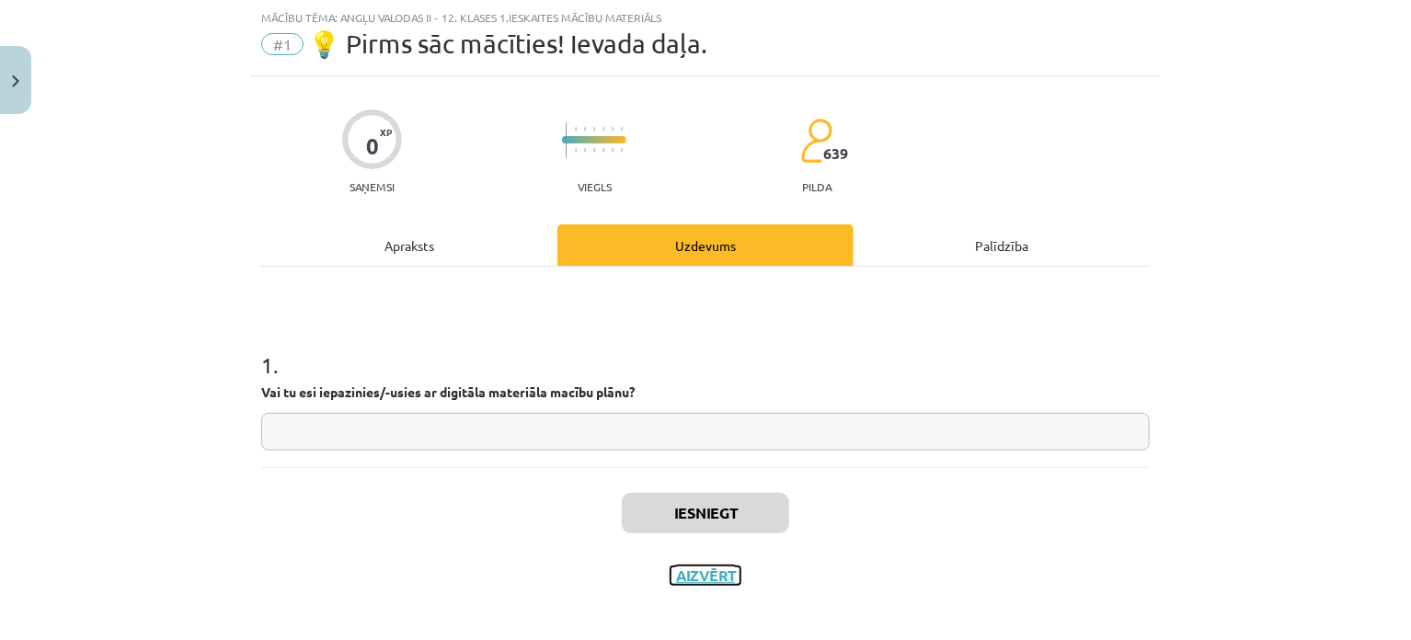
click at [694, 568] on button "Aizvērt" at bounding box center [705, 575] width 70 height 18
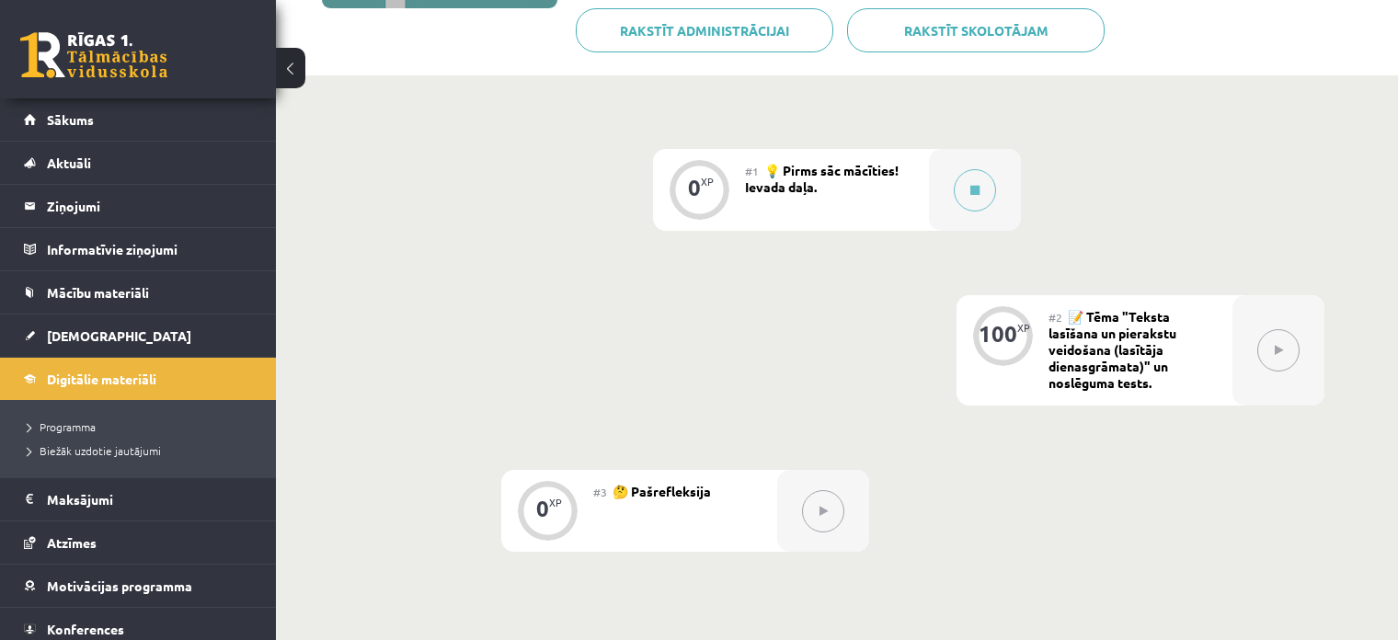
click at [1282, 355] on icon at bounding box center [1279, 350] width 8 height 11
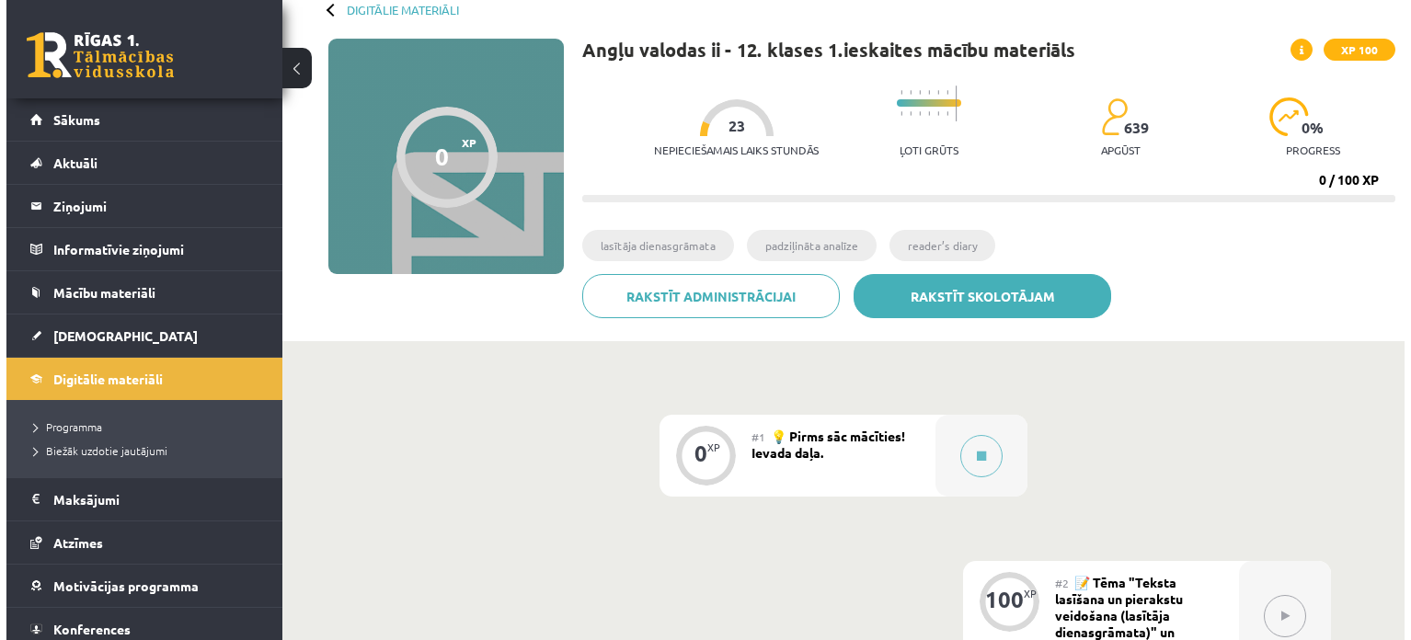
scroll to position [0, 0]
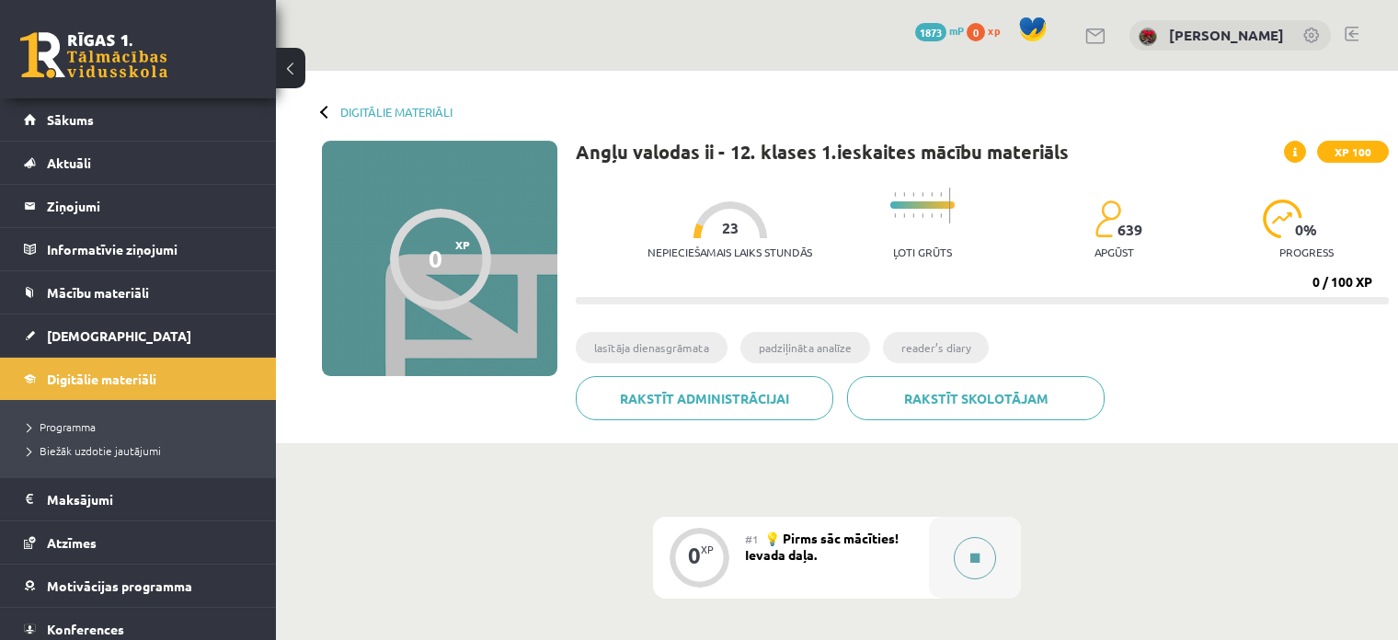
click at [971, 566] on button at bounding box center [975, 558] width 42 height 42
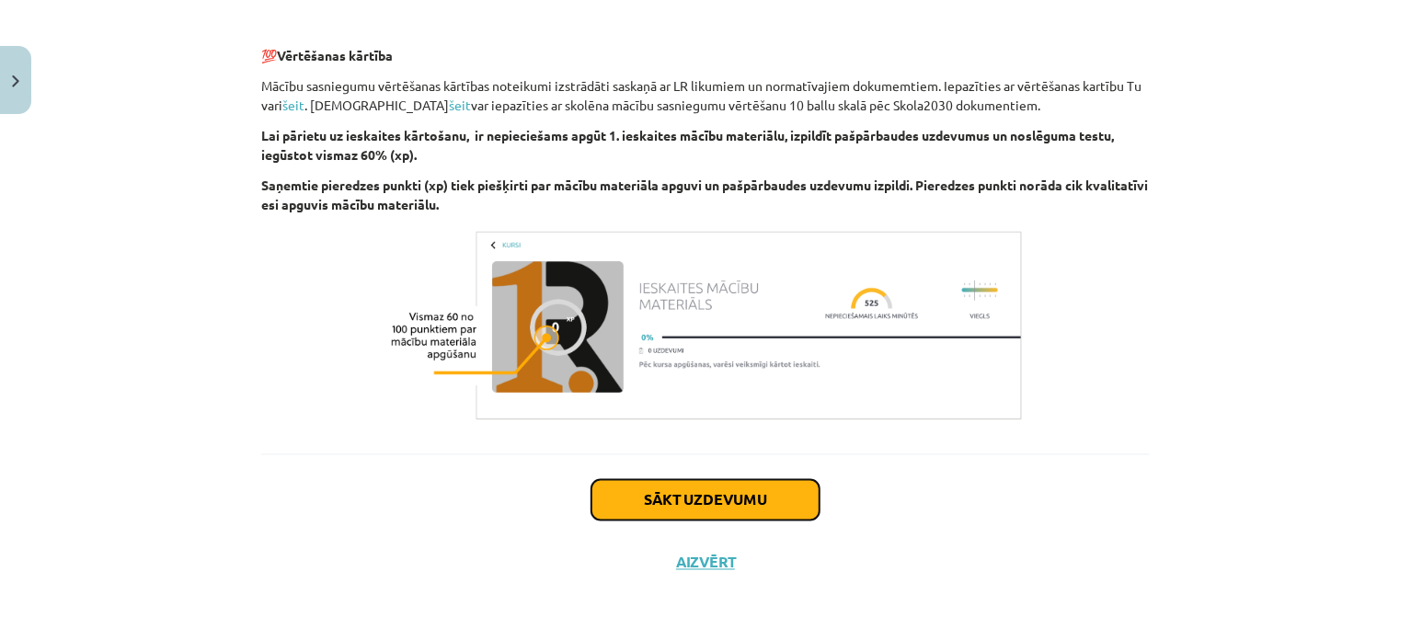
click at [770, 512] on button "Sākt uzdevumu" at bounding box center [705, 500] width 228 height 40
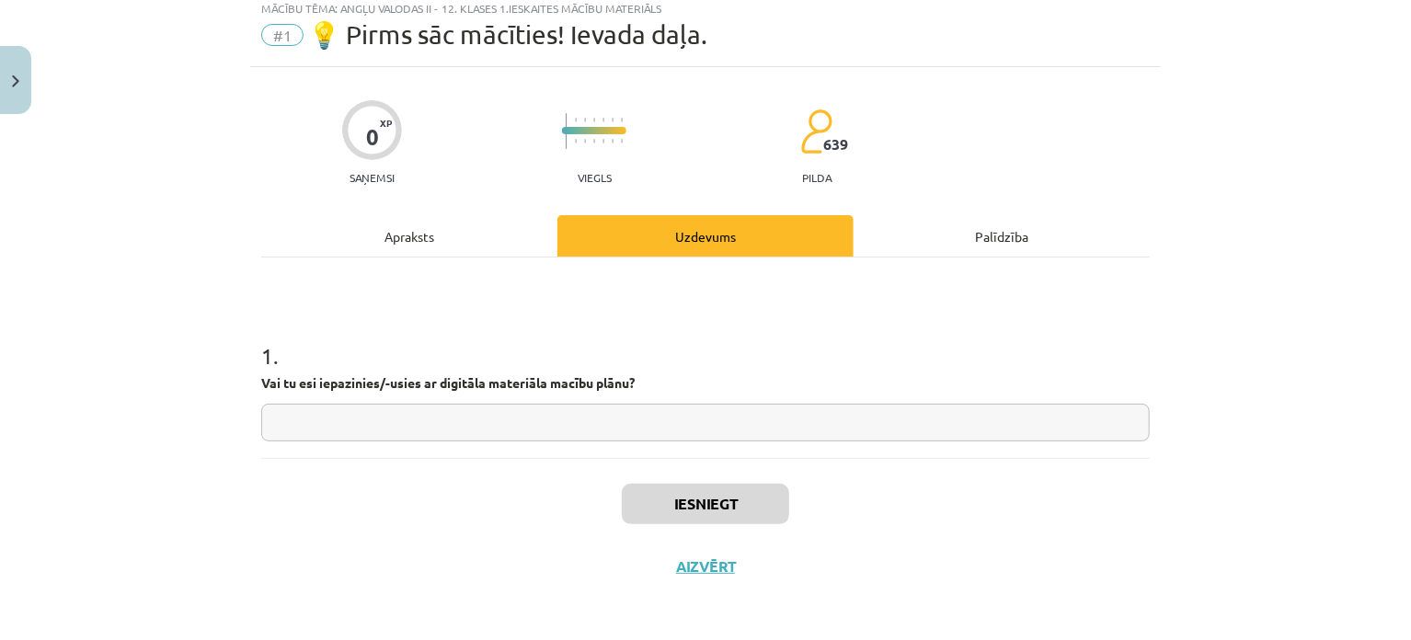
scroll to position [58, 0]
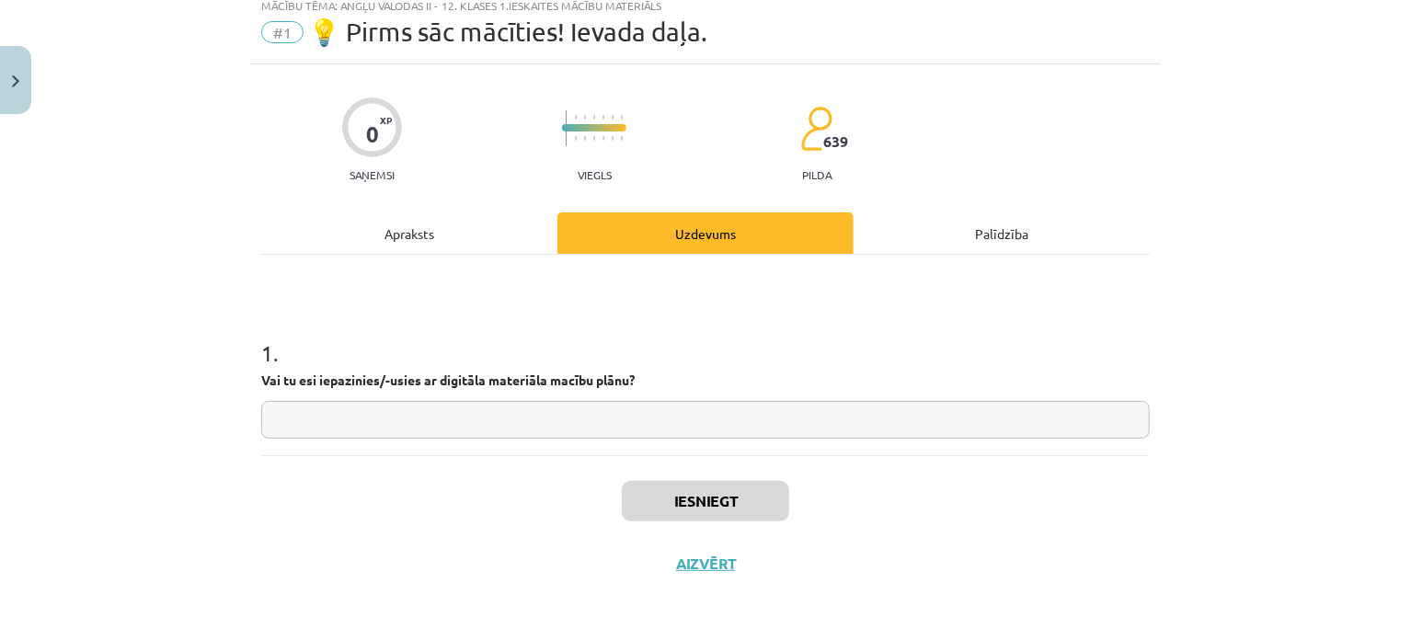
click at [701, 430] on input "text" at bounding box center [705, 420] width 888 height 38
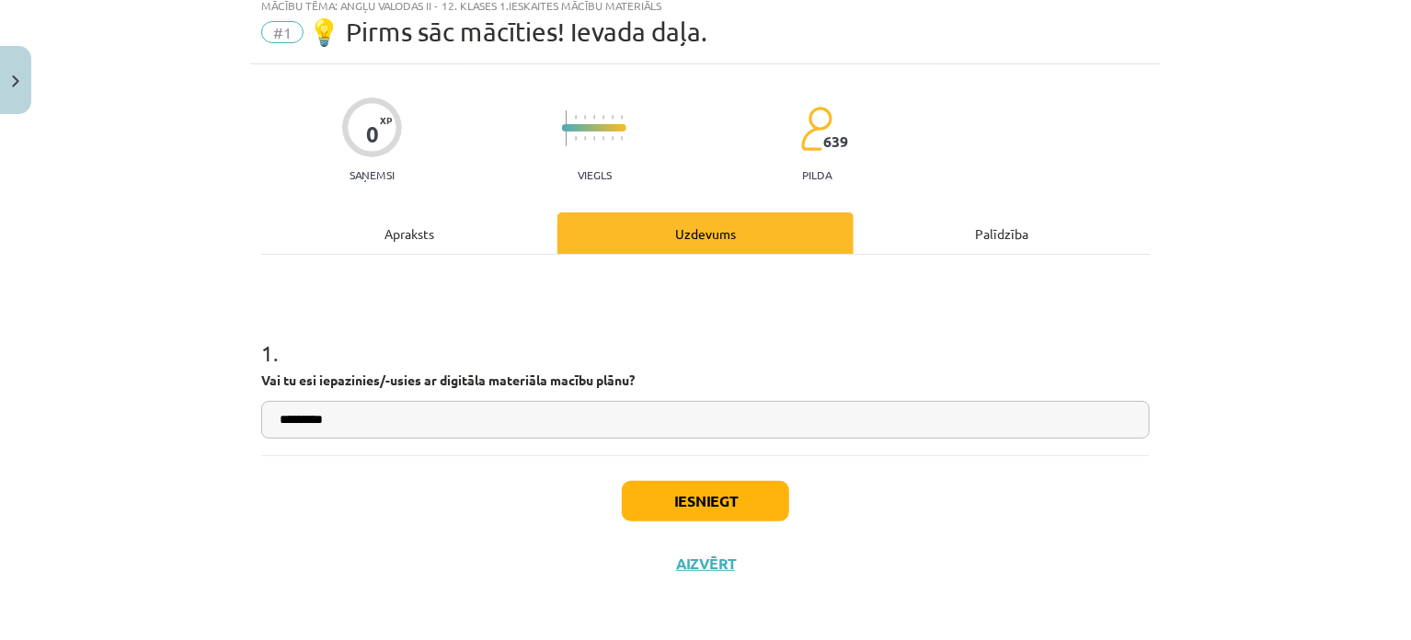
type input "*********"
click at [702, 486] on button "Iesniegt" at bounding box center [705, 501] width 167 height 40
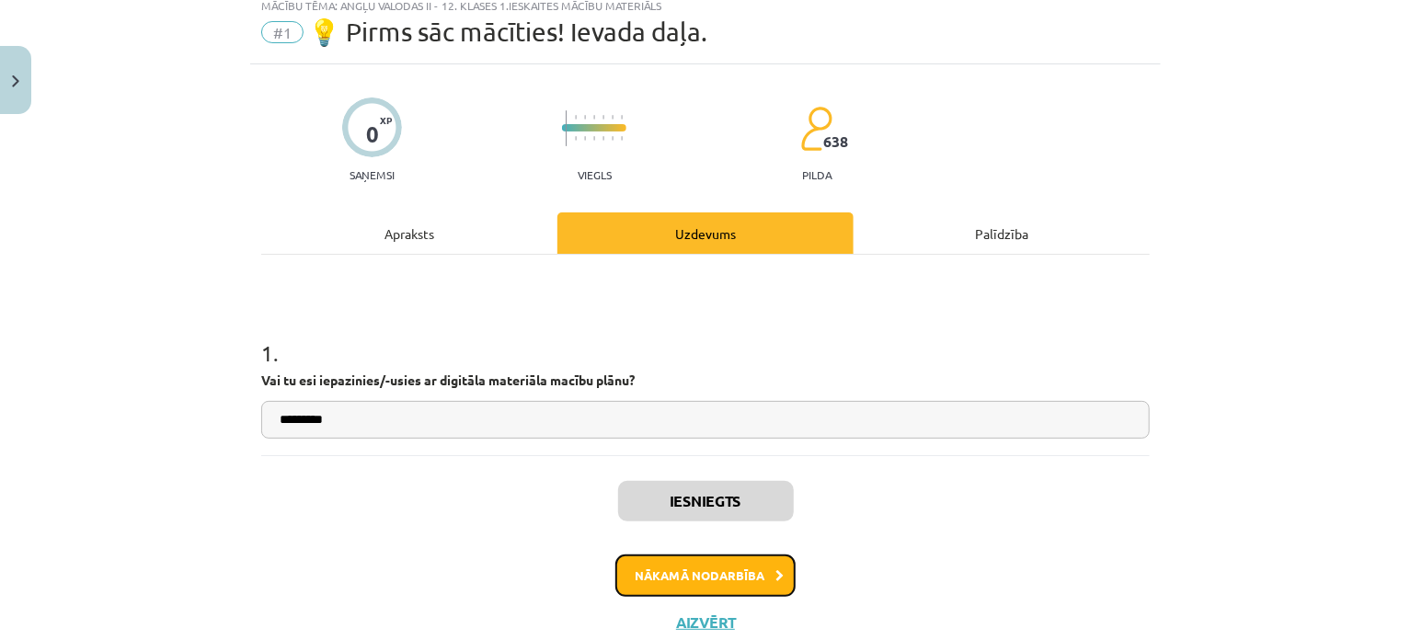
click at [732, 585] on button "Nākamā nodarbība" at bounding box center [705, 575] width 180 height 42
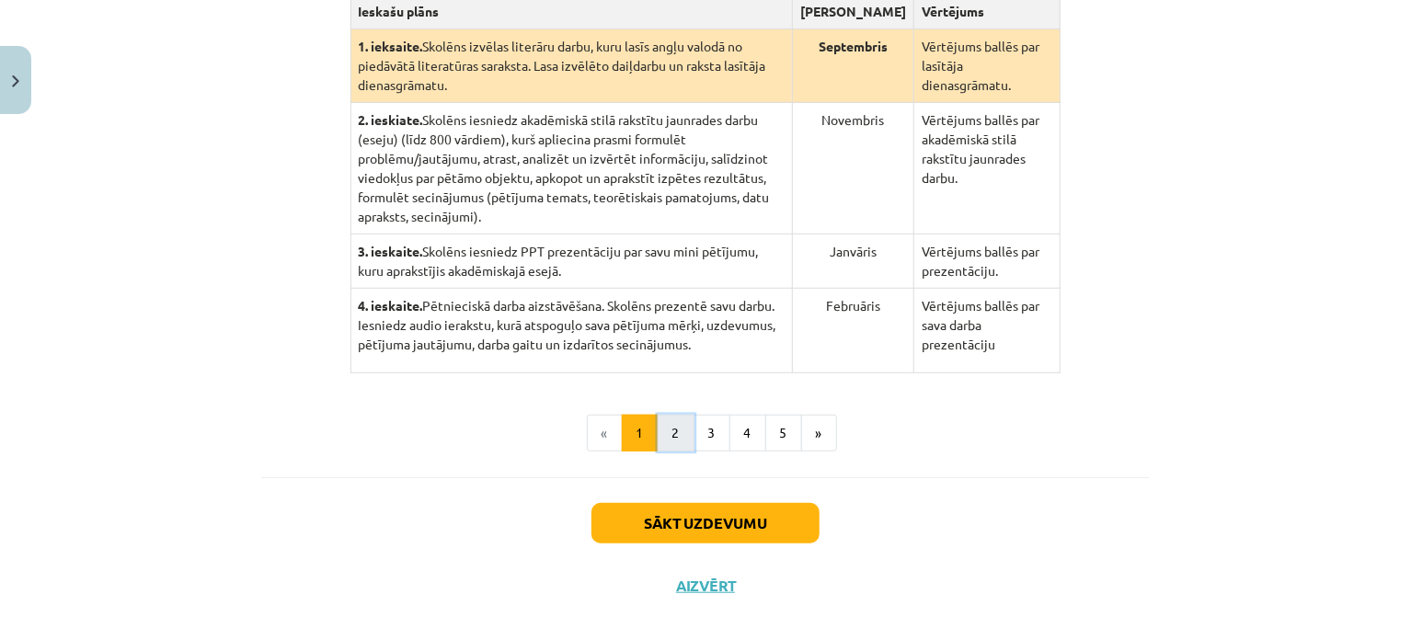
click at [665, 417] on button "2" at bounding box center [675, 433] width 37 height 37
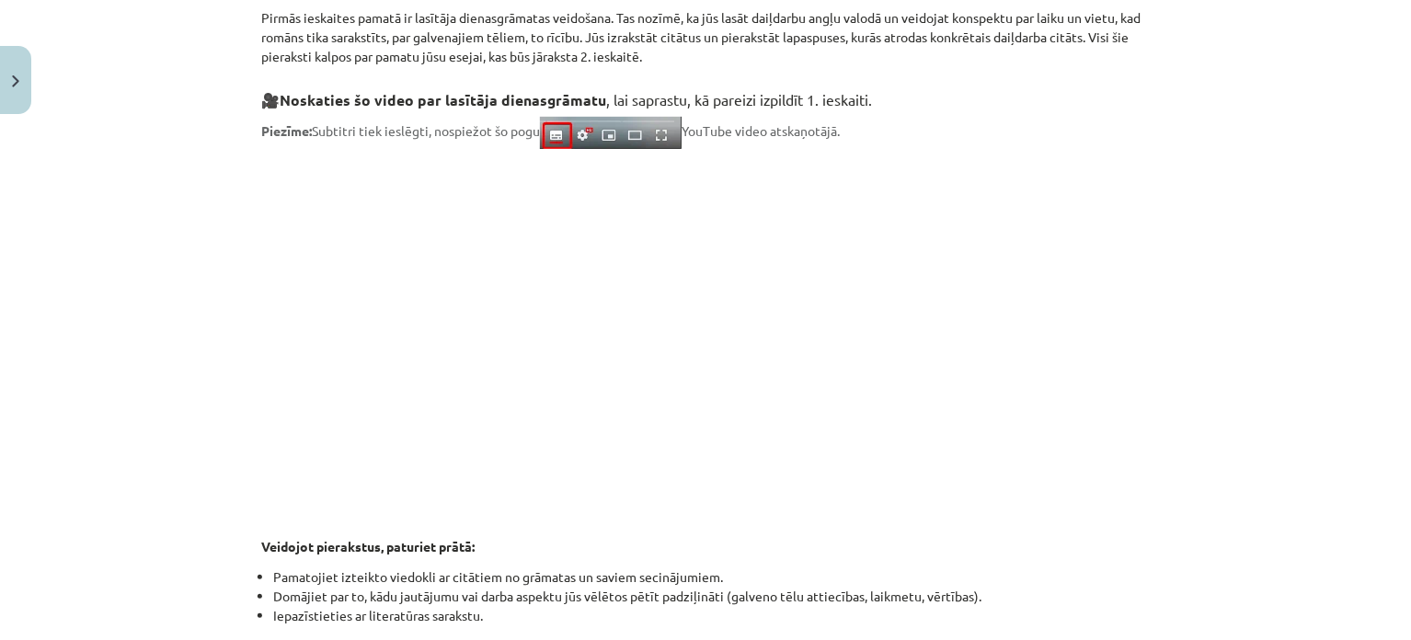
scroll to position [358, 0]
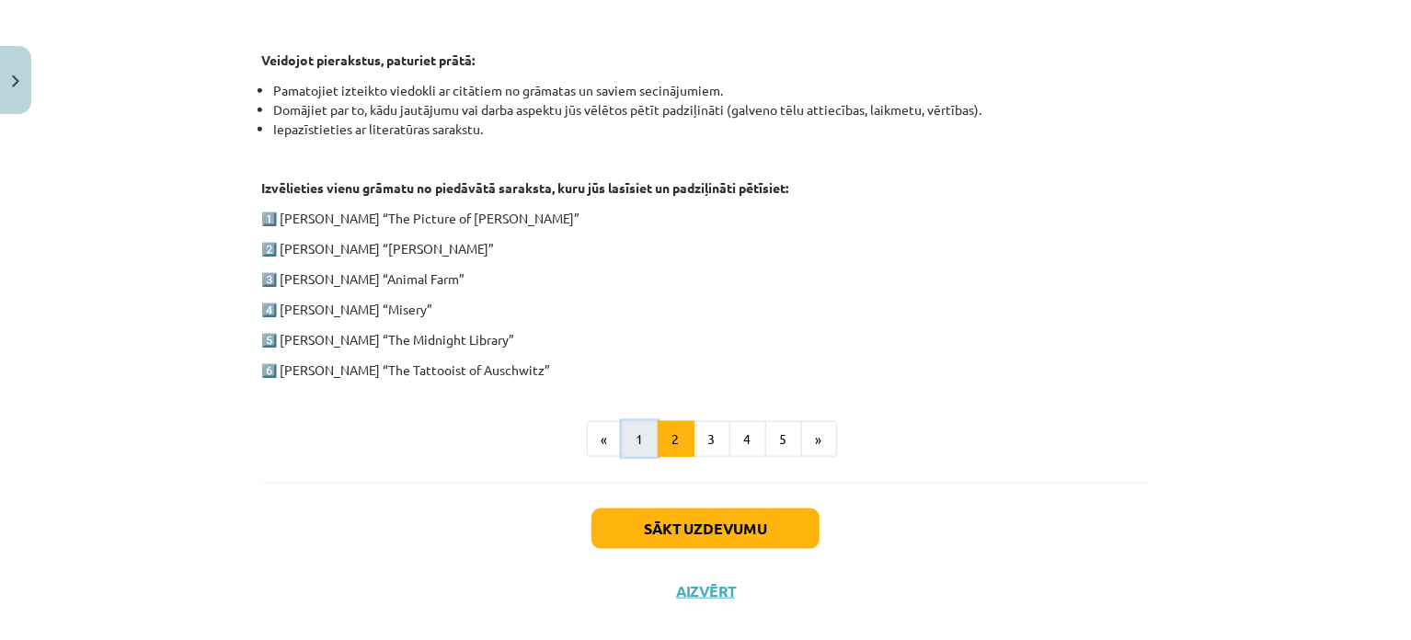
click at [628, 431] on button "1" at bounding box center [640, 439] width 37 height 37
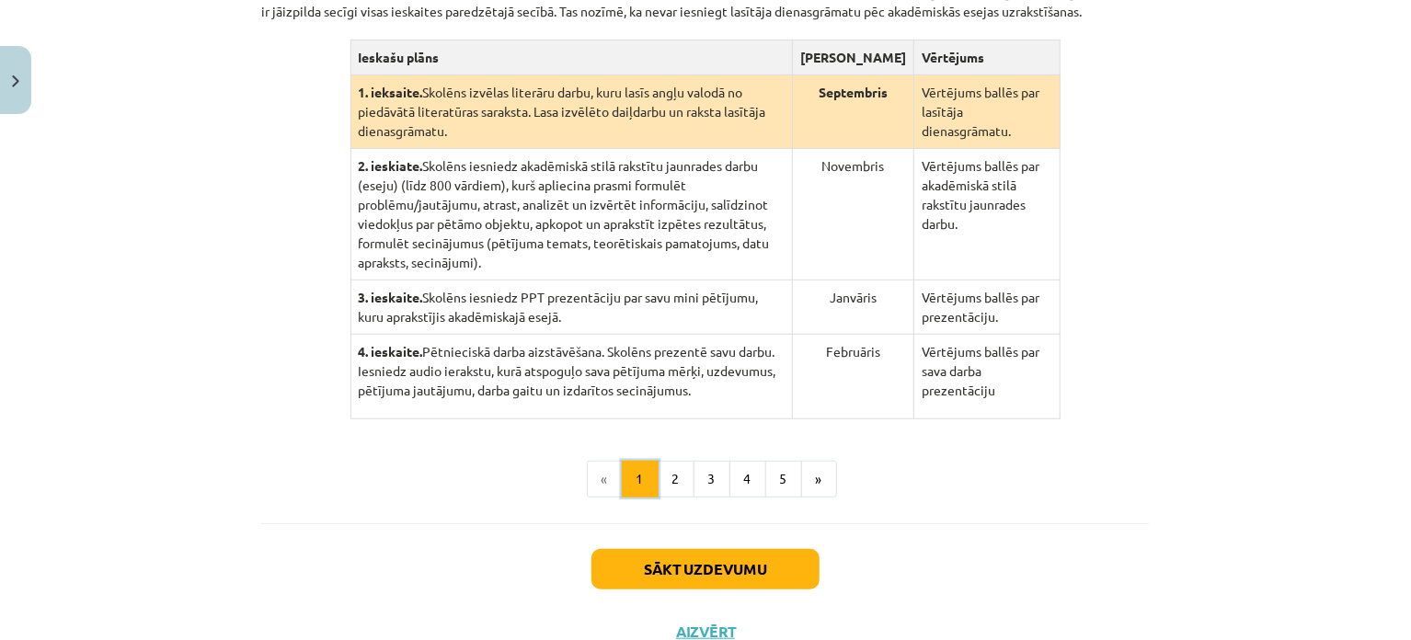
scroll to position [460, 0]
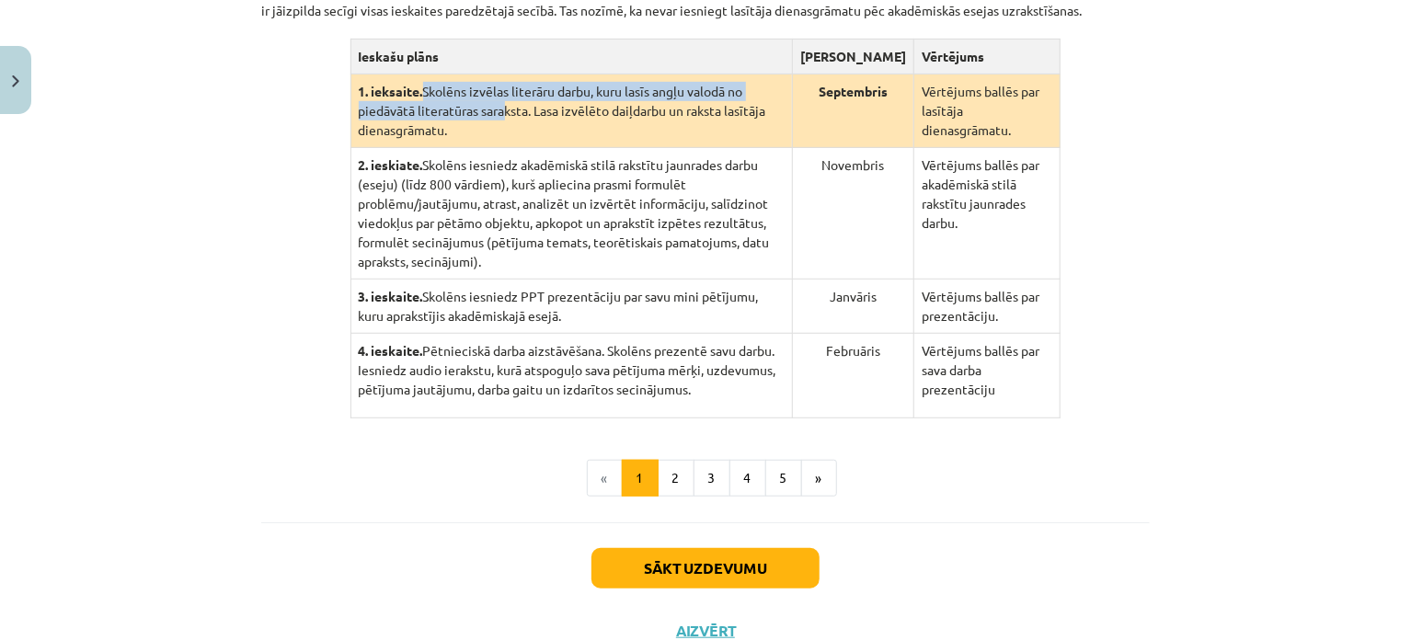
drag, startPoint x: 418, startPoint y: 108, endPoint x: 433, endPoint y: 124, distance: 22.1
click at [433, 124] on td "1. ieksaite. Skolēns izvēlas literāru darbu, kuru lasīs angļu valodā no piedāvā…" at bounding box center [570, 111] width 441 height 74
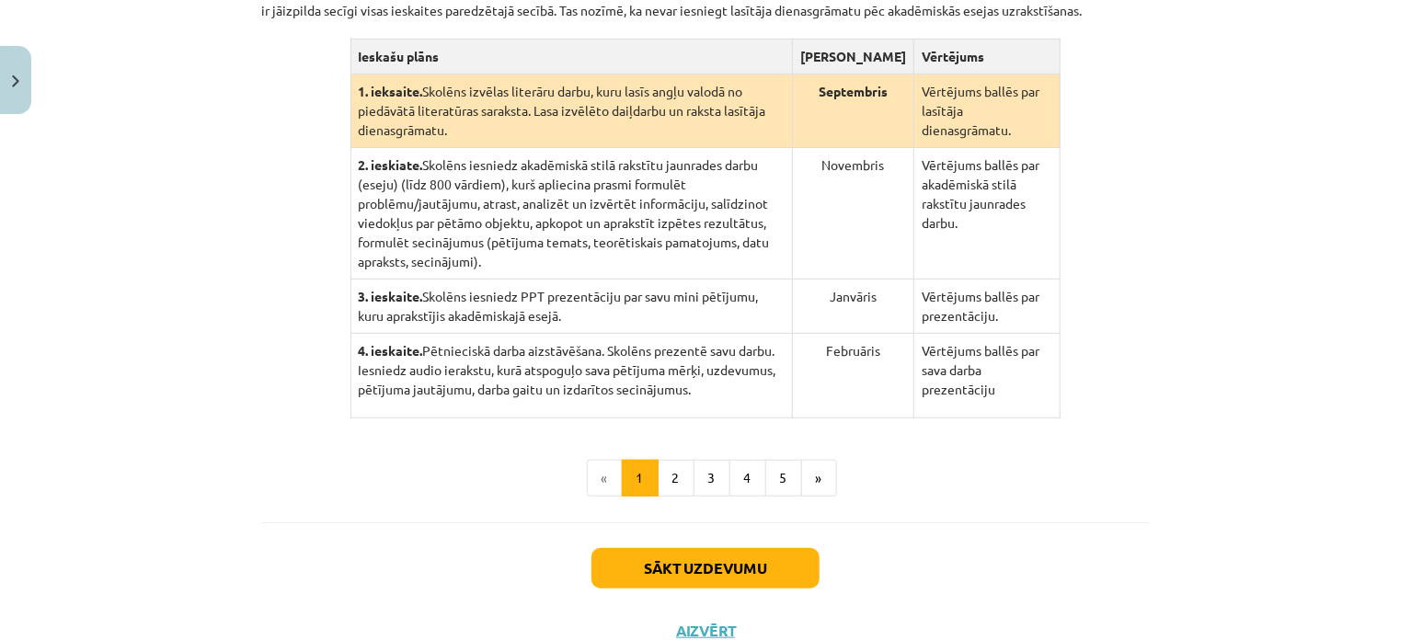
click at [569, 133] on td "1. ieksaite. Skolēns izvēlas literāru darbu, kuru lasīs angļu valodā no piedāvā…" at bounding box center [570, 111] width 441 height 74
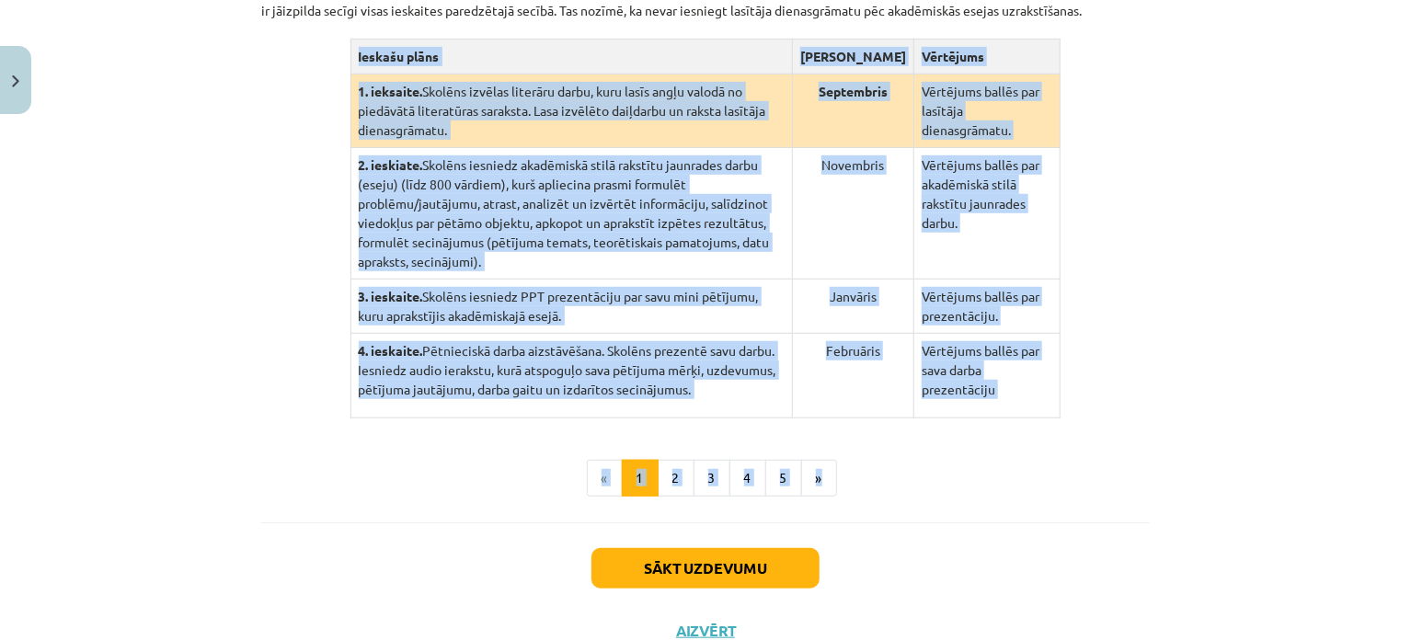
drag, startPoint x: 337, startPoint y: 67, endPoint x: 1036, endPoint y: 426, distance: 785.5
click at [1036, 426] on div "Padziļinātā angļu valodas kursa plāns Padziļinātā angļu valodas kursa pamatā ir…" at bounding box center [705, 198] width 888 height 598
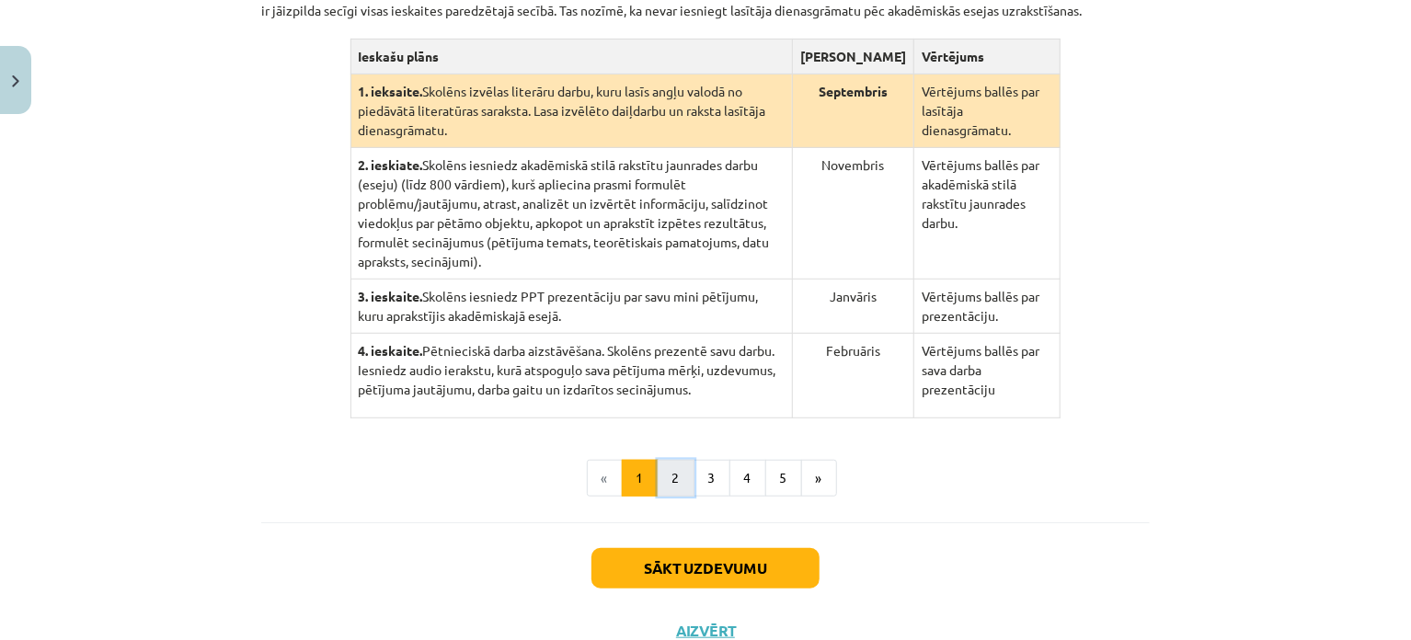
click at [665, 461] on button "2" at bounding box center [675, 478] width 37 height 37
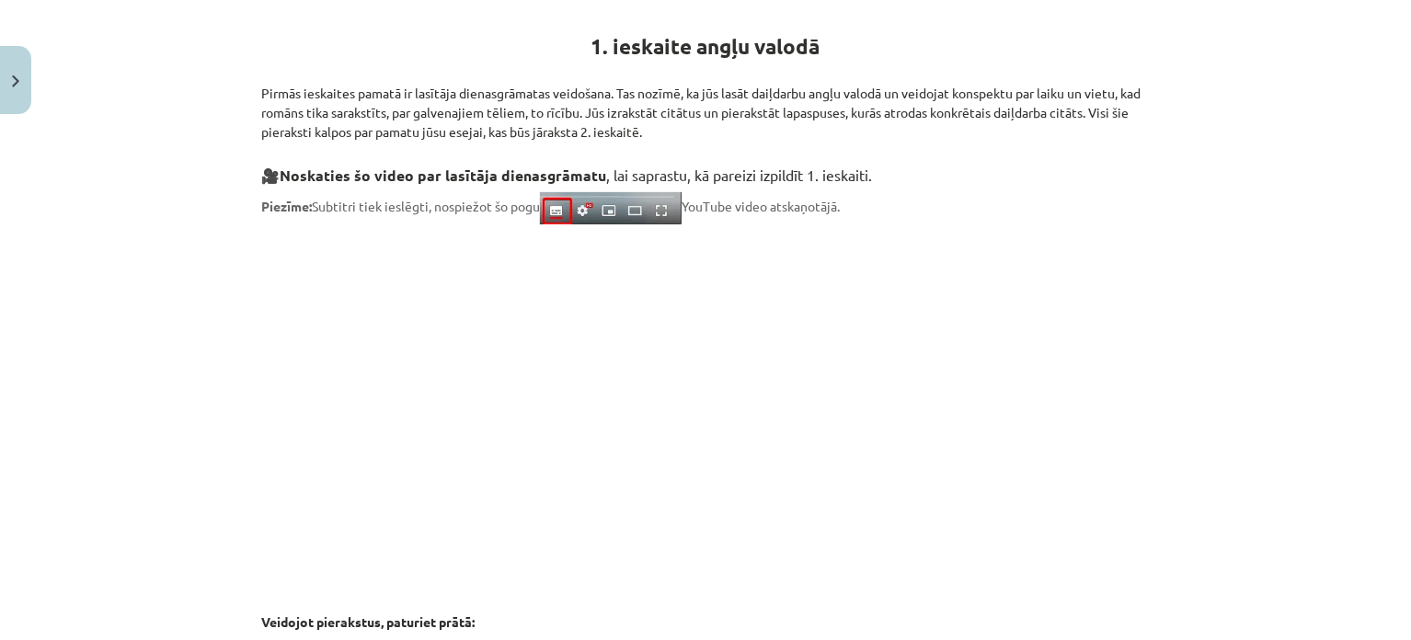
scroll to position [0, 0]
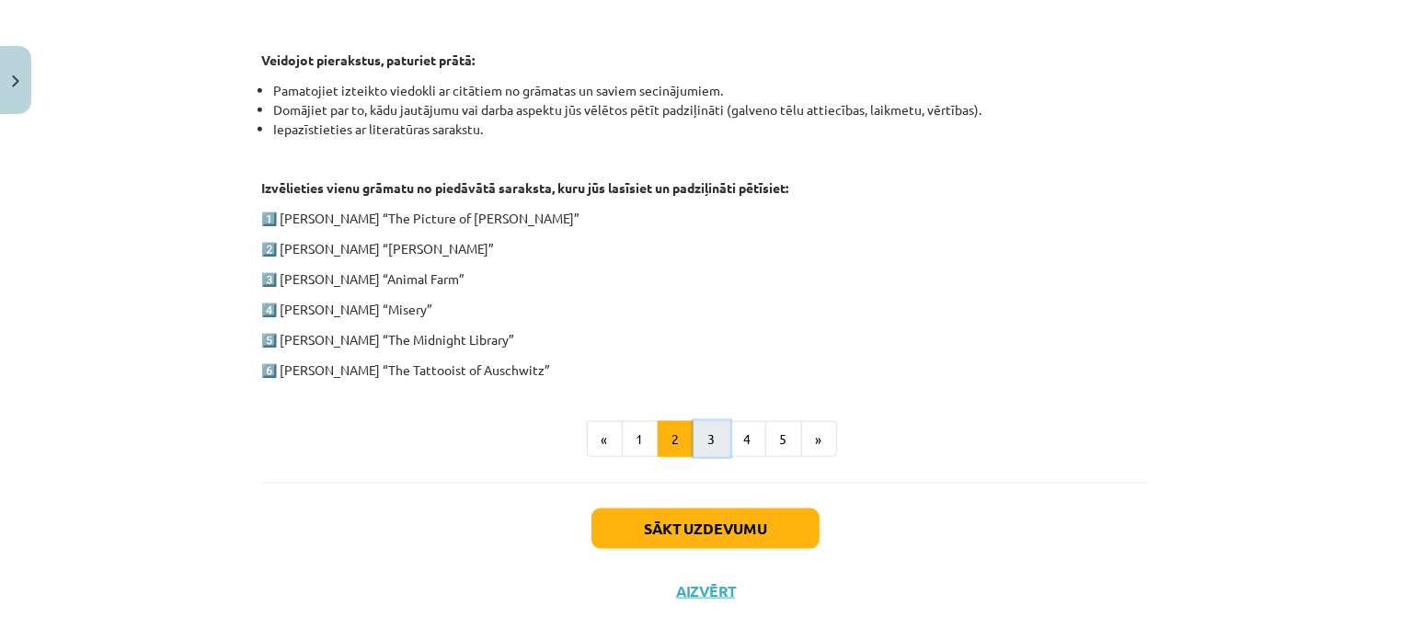
click at [702, 442] on button "3" at bounding box center [711, 439] width 37 height 37
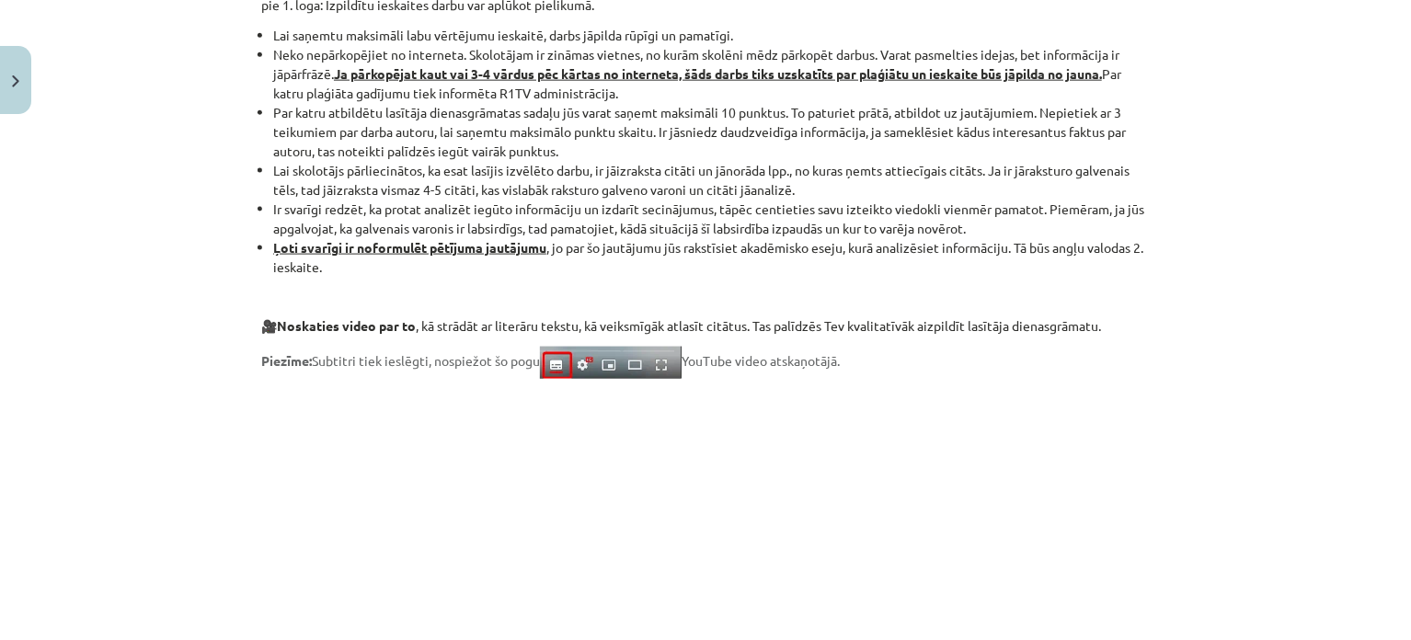
scroll to position [1571, 0]
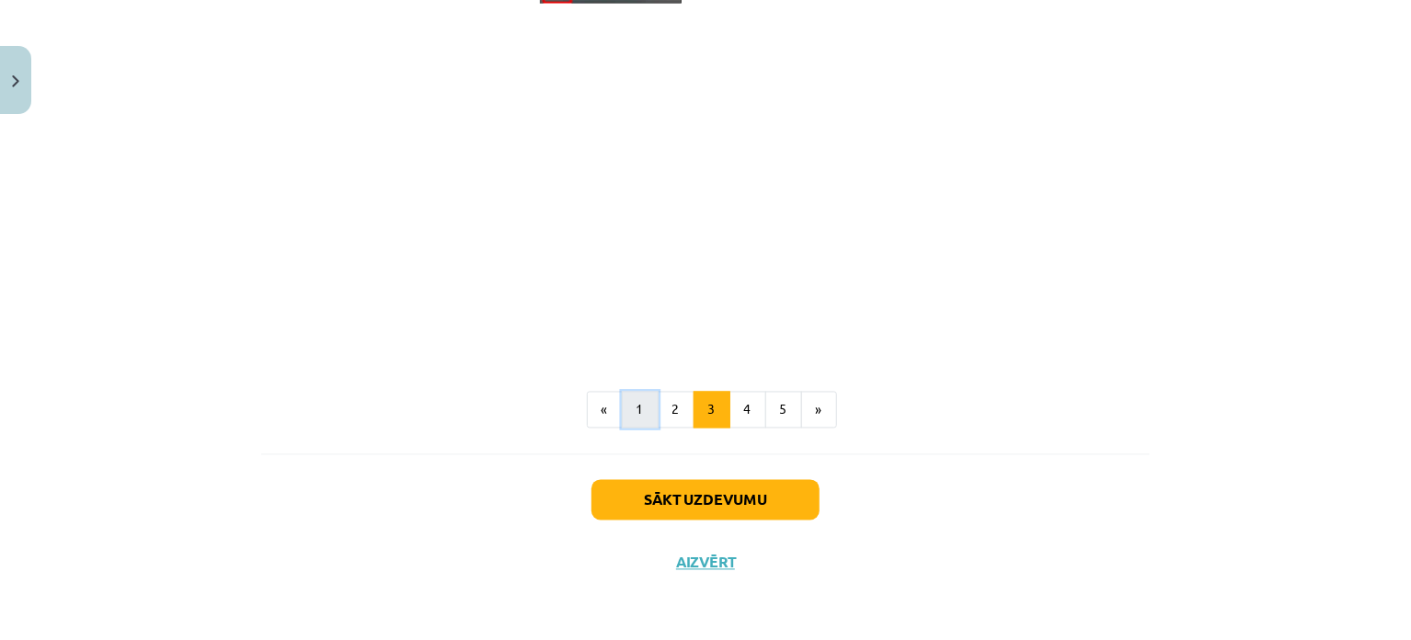
click at [643, 409] on button "1" at bounding box center [640, 410] width 37 height 37
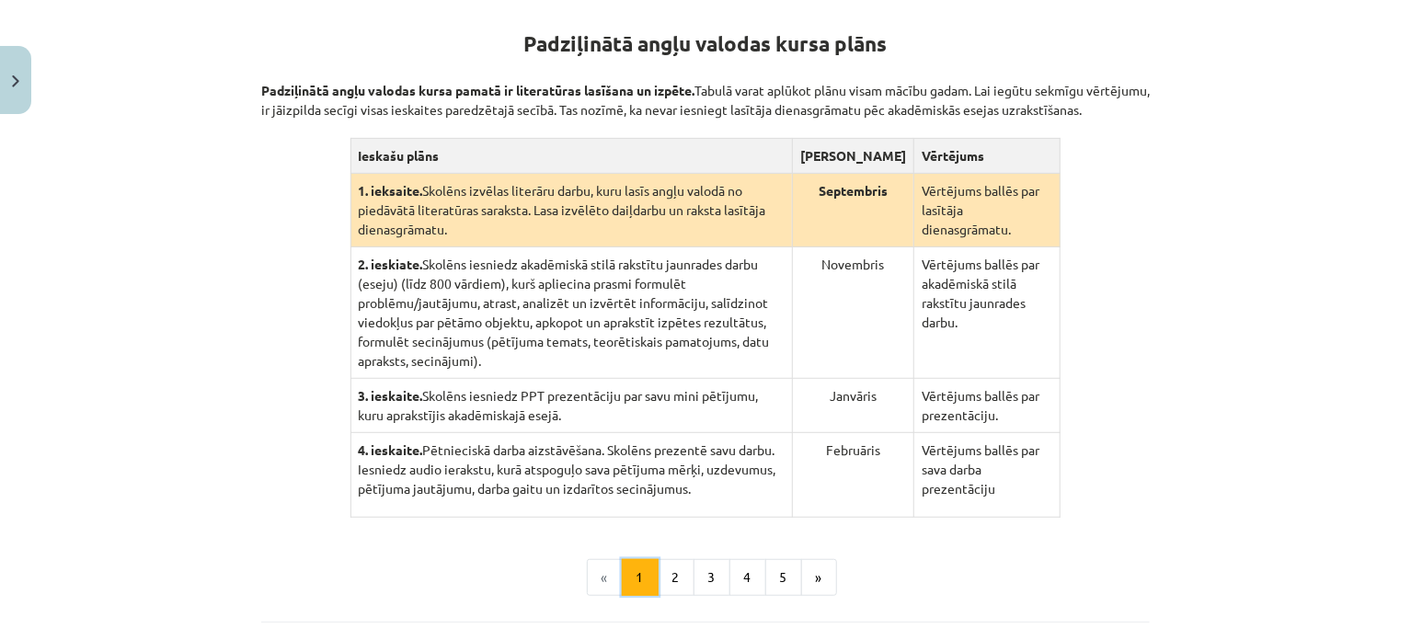
scroll to position [358, 0]
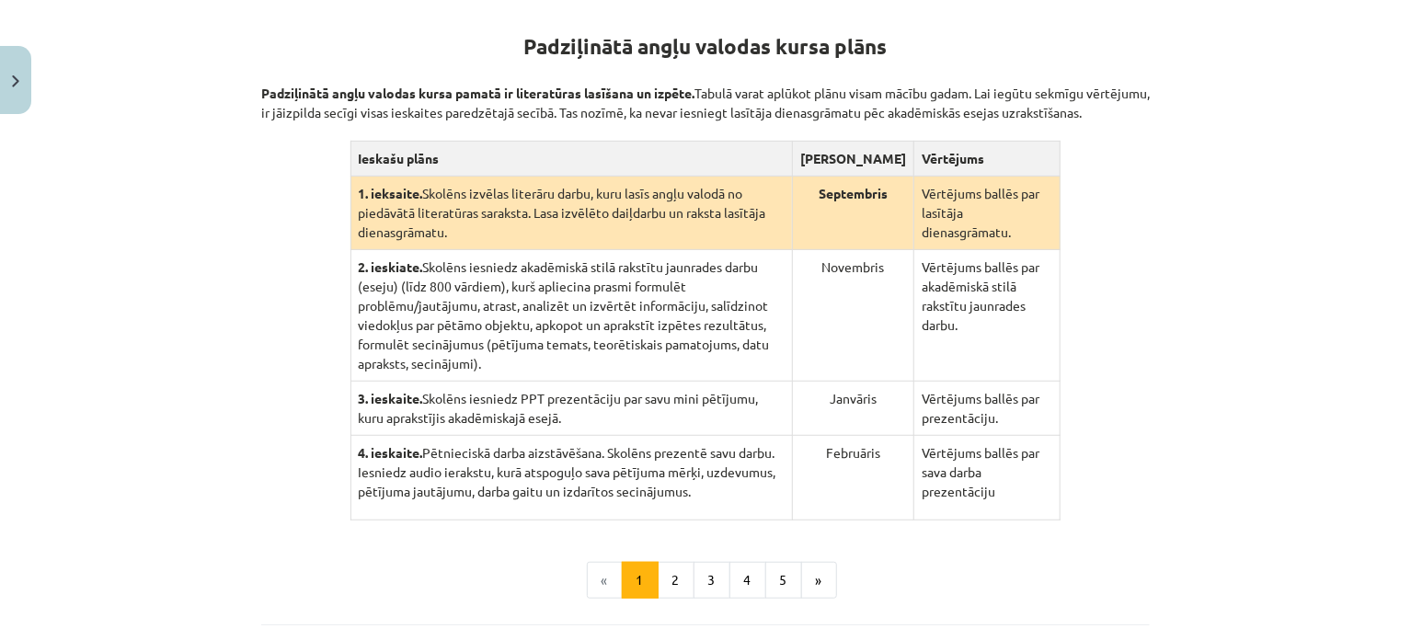
click at [216, 76] on div "Mācību tēma: Angļu valodas ii - 12. klases 1.ieskaites mācību materiāls #2 📝 Tē…" at bounding box center [705, 320] width 1411 height 640
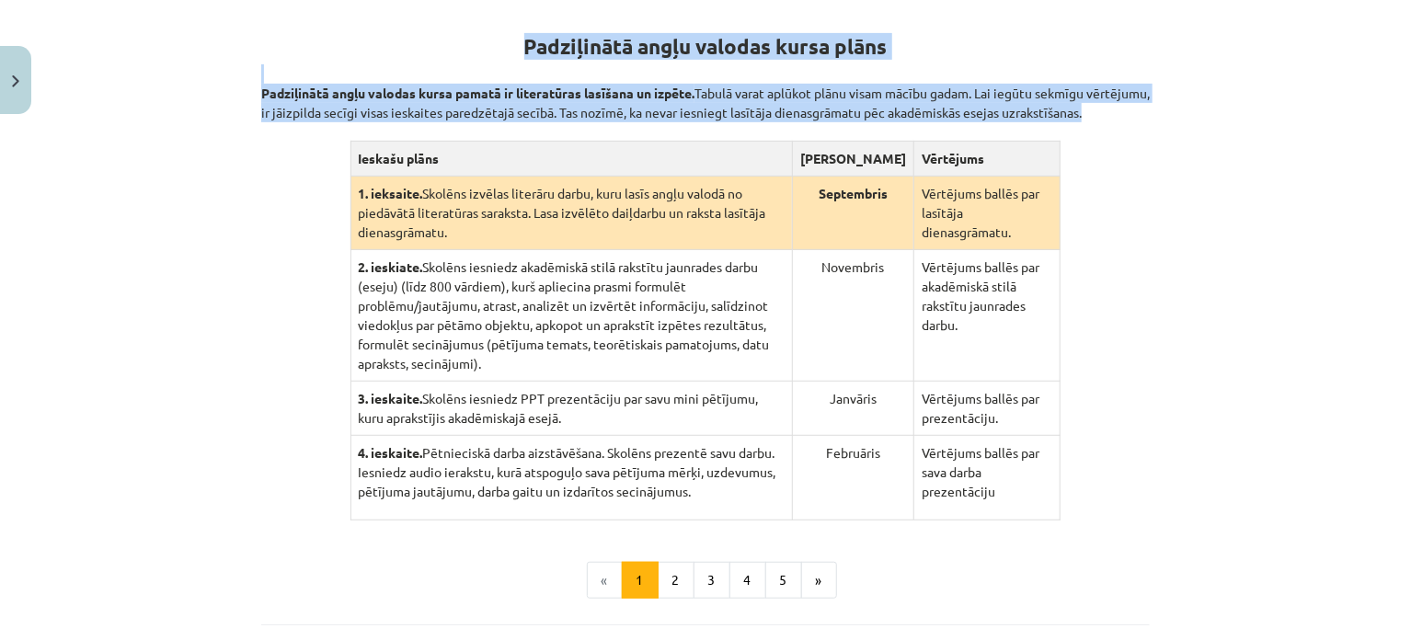
drag, startPoint x: 501, startPoint y: 41, endPoint x: 1064, endPoint y: 464, distance: 704.0
click at [1070, 468] on div "Padziļinātā angļu valodas kursa plāns Padziļinātā angļu valodas kursa pamatā ir…" at bounding box center [705, 261] width 888 height 520
copy div "Padziļinātā angļu valodas kursa plāns Padziļinātā angļu valodas kursa pamatā ir…"
click at [1143, 321] on div "100 XP Saņemsi Grūts 638 pilda Apraksts Uzdevums Palīdzība Padziļinātā angļu va…" at bounding box center [705, 279] width 910 height 970
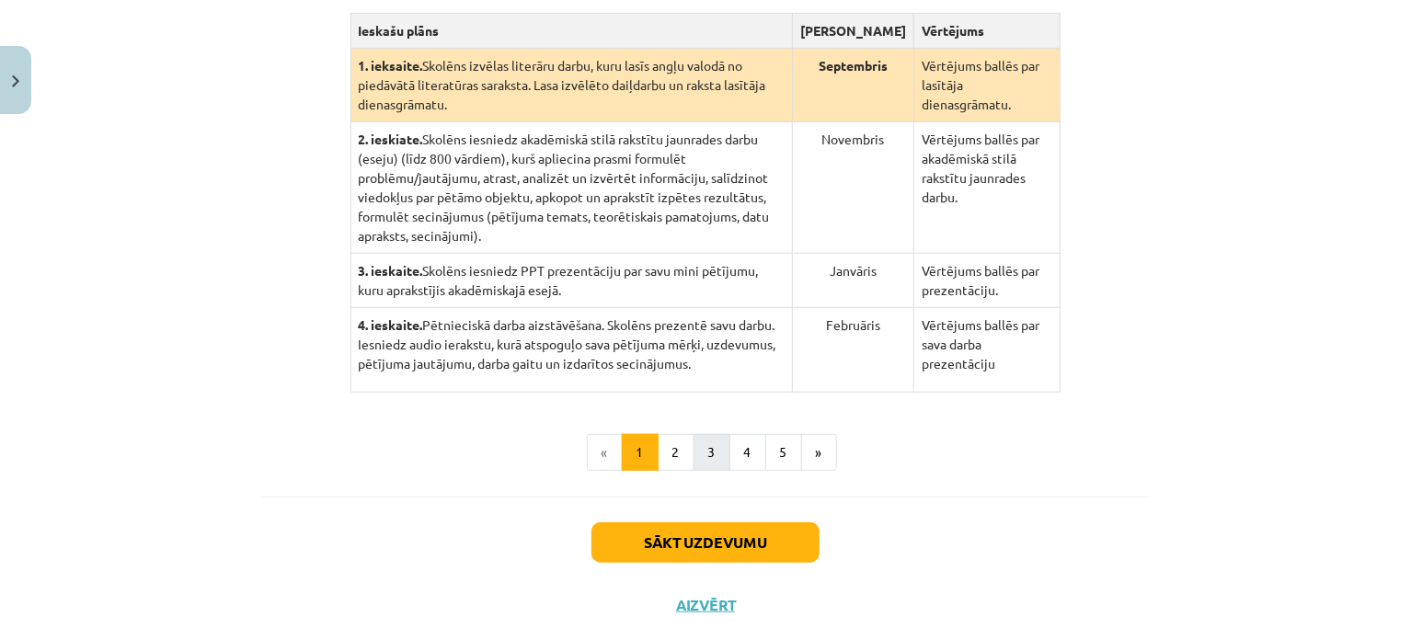
scroll to position [505, 0]
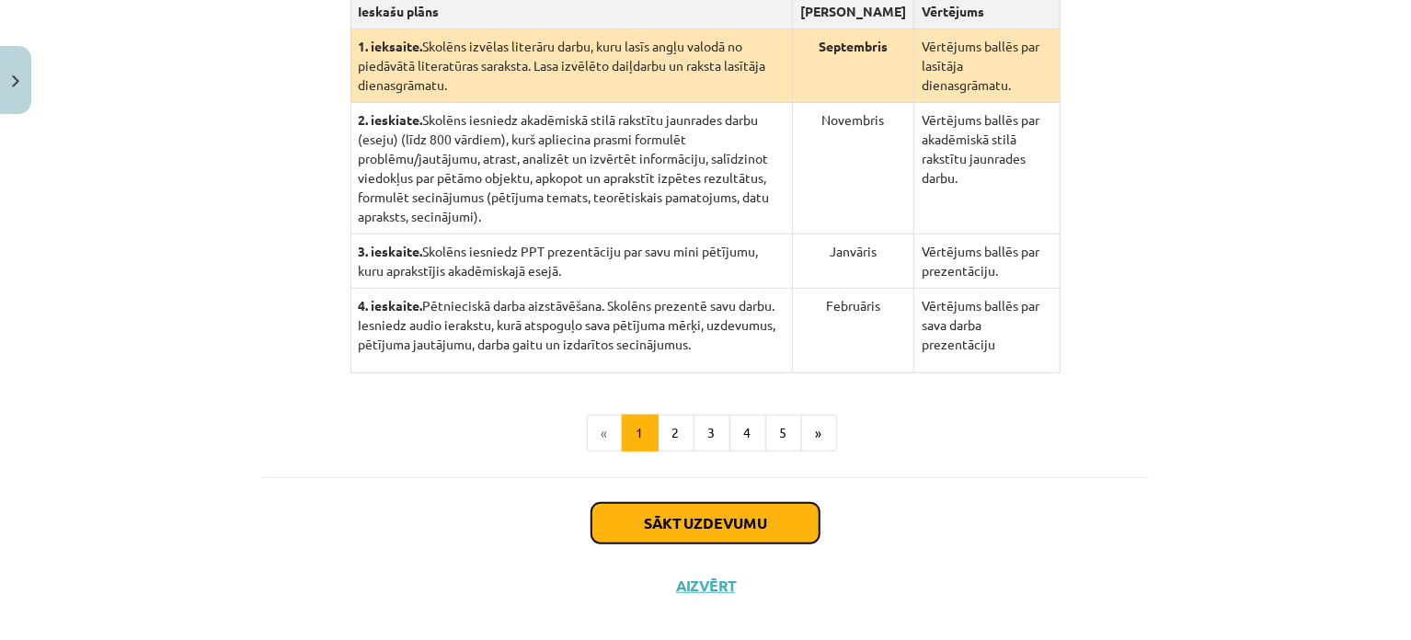
click at [669, 508] on button "Sākt uzdevumu" at bounding box center [705, 523] width 228 height 40
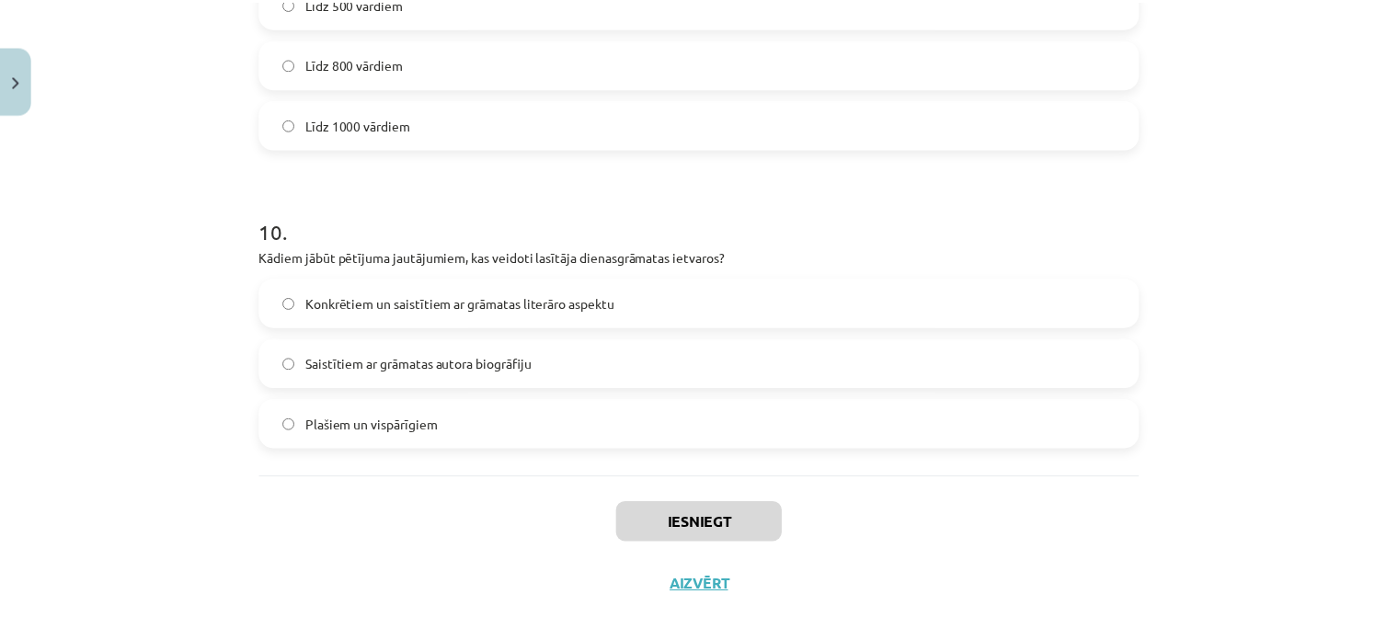
scroll to position [2957, 0]
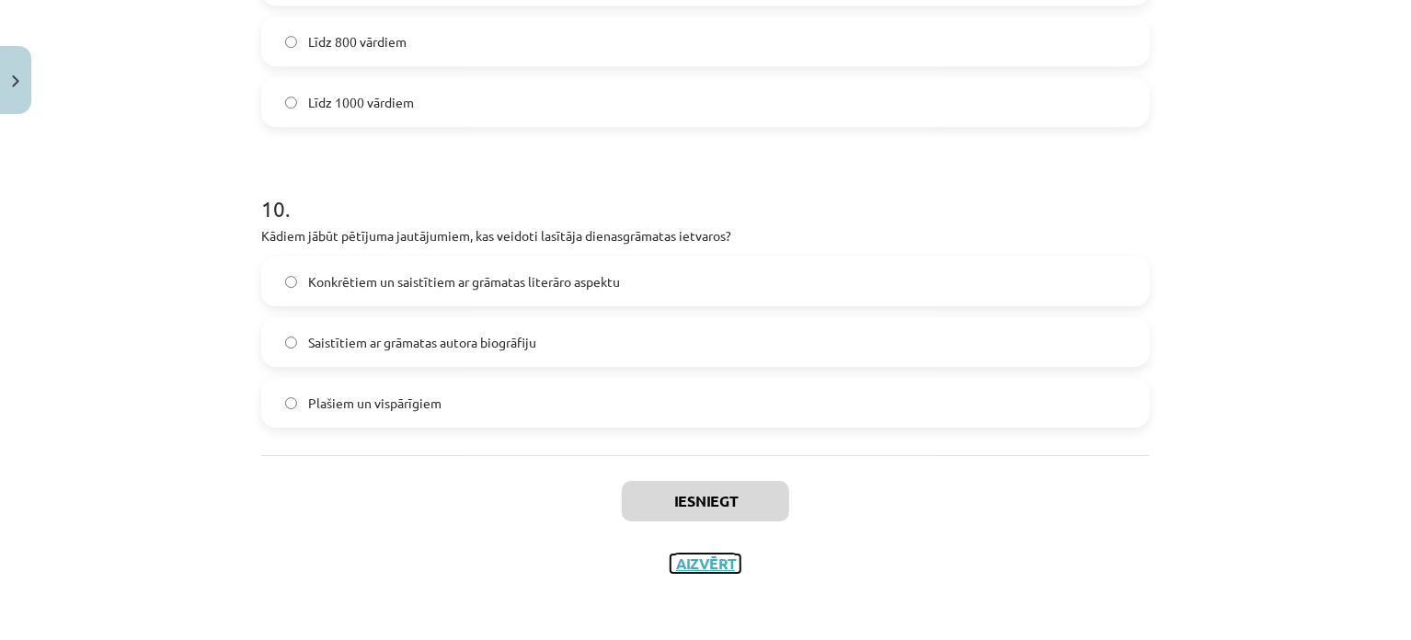
click at [687, 568] on button "Aizvērt" at bounding box center [705, 563] width 70 height 18
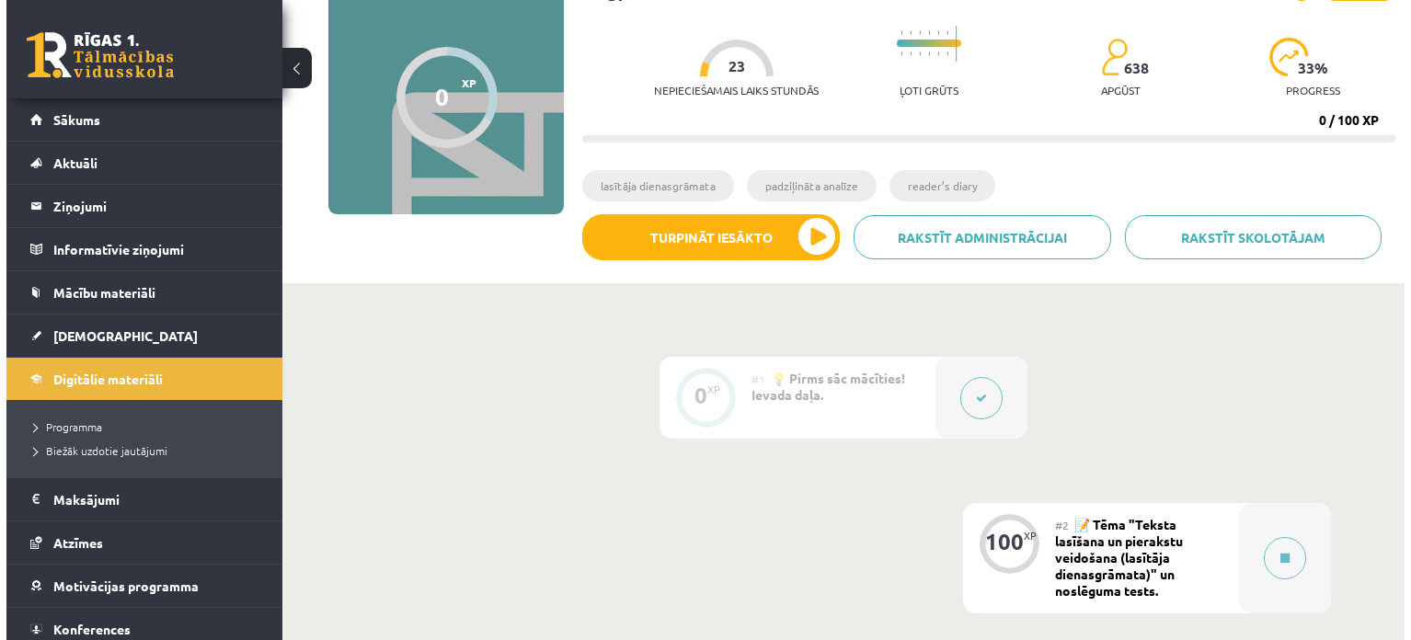
scroll to position [276, 0]
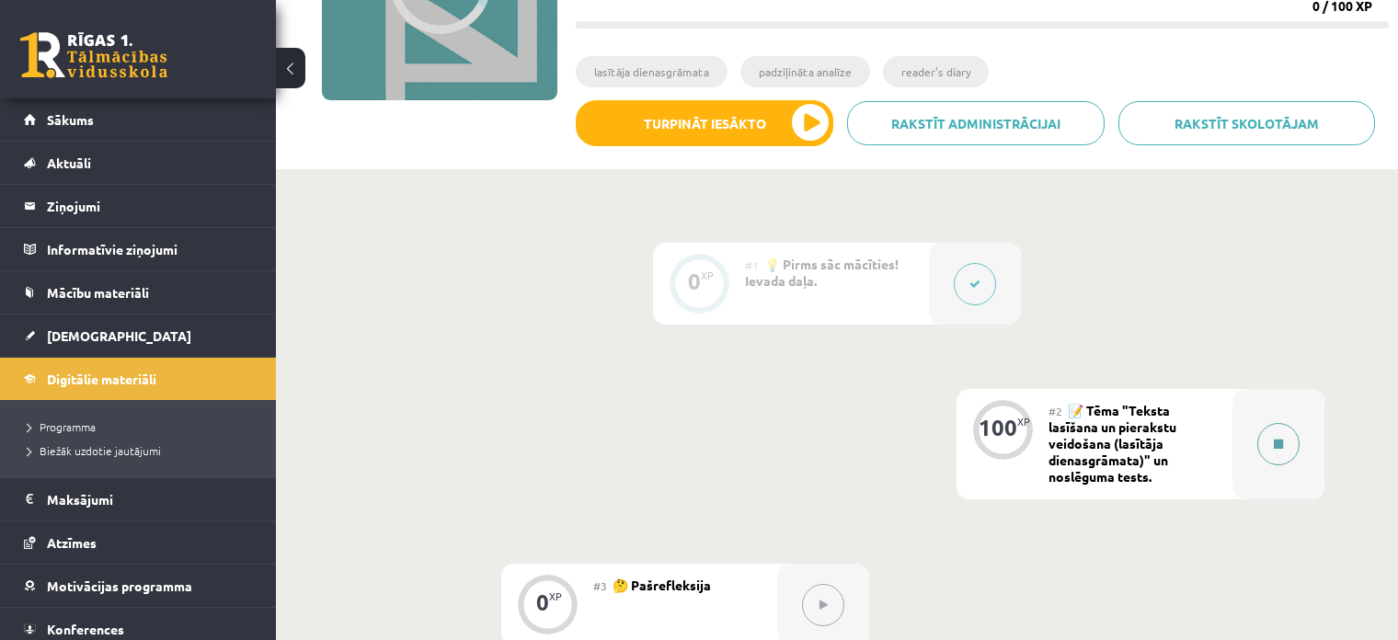
click at [1268, 442] on button at bounding box center [1278, 444] width 42 height 42
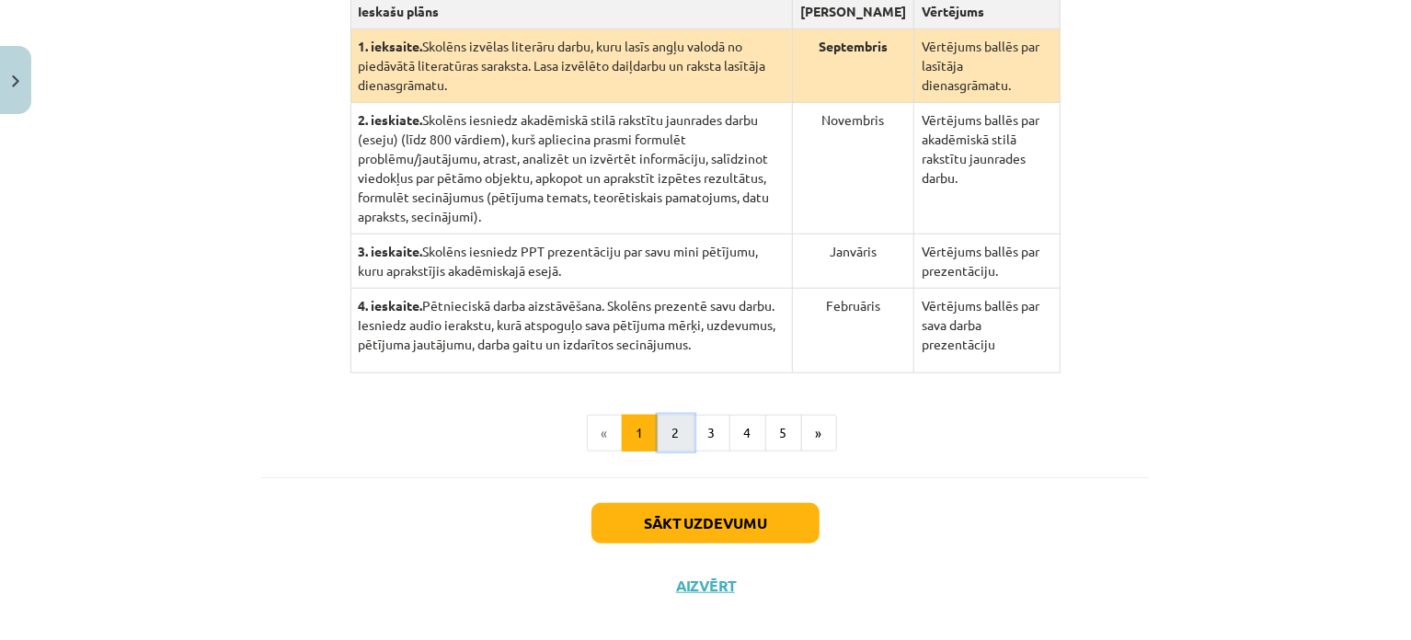
click at [657, 420] on button "2" at bounding box center [675, 433] width 37 height 37
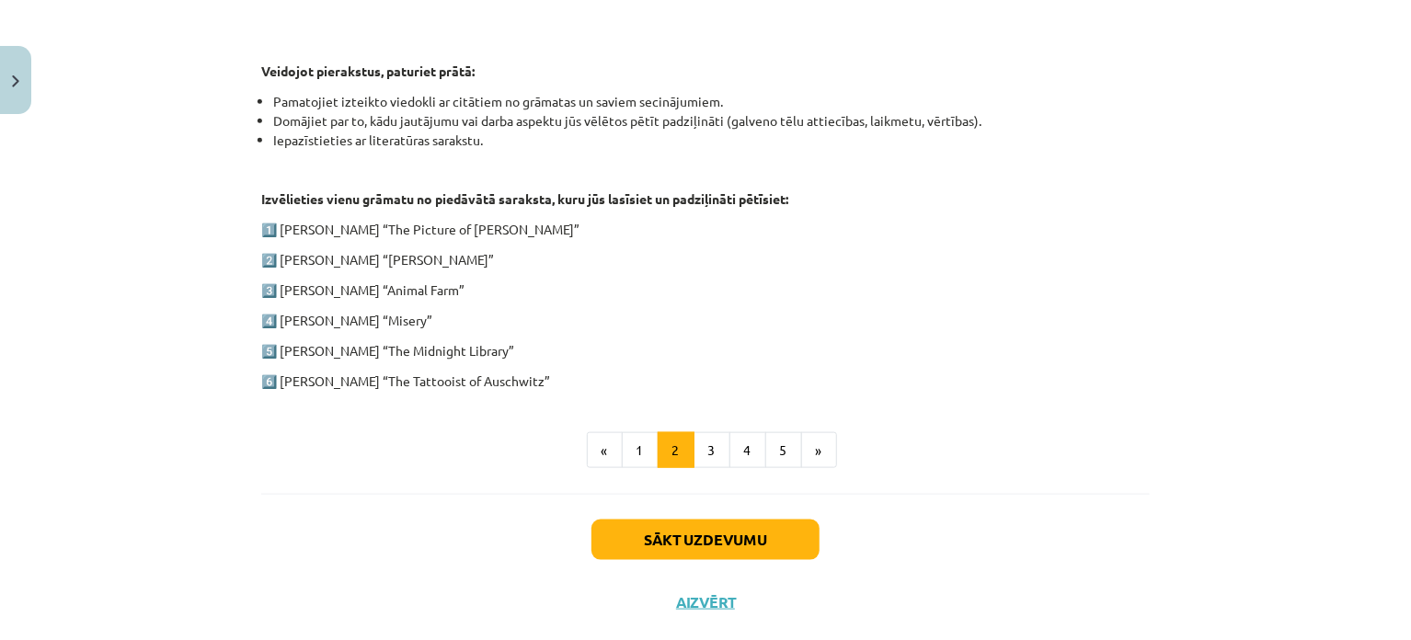
scroll to position [909, 0]
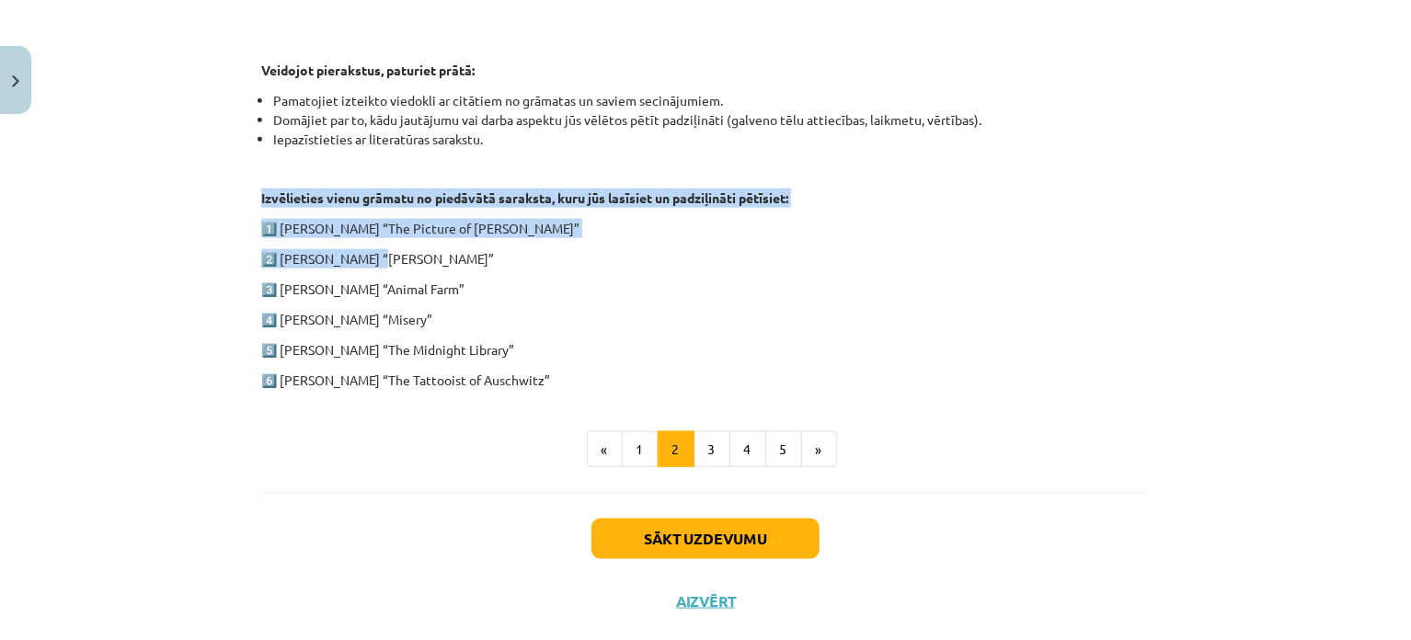
drag, startPoint x: 234, startPoint y: 200, endPoint x: 368, endPoint y: 236, distance: 138.3
click at [368, 236] on div "Mācību tēma: Angļu valodas ii - 12. klases 1.ieskaites mācību materiāls #2 📝 Tē…" at bounding box center [705, 320] width 1411 height 640
drag, startPoint x: 159, startPoint y: 204, endPoint x: 173, endPoint y: 192, distance: 18.3
click at [159, 204] on div "Mācību tēma: Angļu valodas ii - 12. klases 1.ieskaites mācību materiāls #2 📝 Tē…" at bounding box center [705, 320] width 1411 height 640
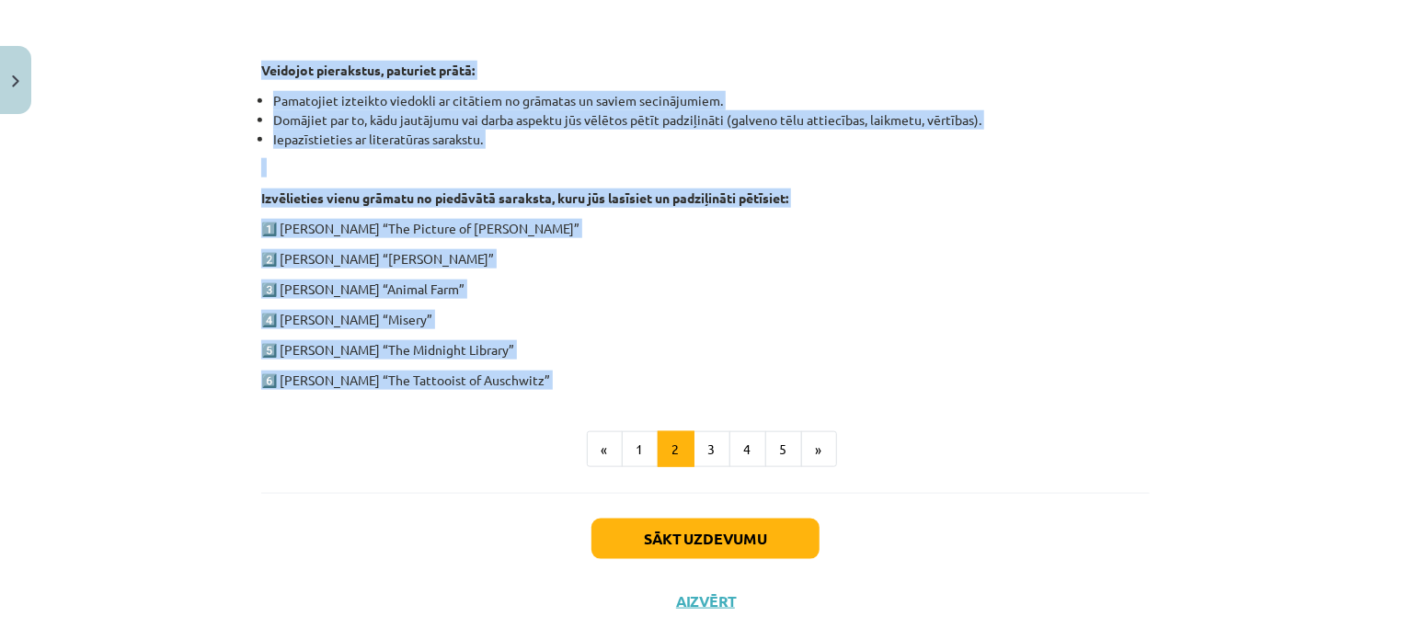
drag, startPoint x: 241, startPoint y: 248, endPoint x: 531, endPoint y: 404, distance: 328.7
click at [531, 404] on div "Mācību tēma: Angļu valodas ii - 12. klases 1.ieskaites mācību materiāls #2 📝 Tē…" at bounding box center [705, 320] width 1411 height 640
copy div "Veidojot pierakstus, paturiet prātā: Pamatojiet izteikto viedokli ar citātiem n…"
click at [641, 321] on p "4️⃣ Stephen King “Misery”" at bounding box center [705, 319] width 888 height 19
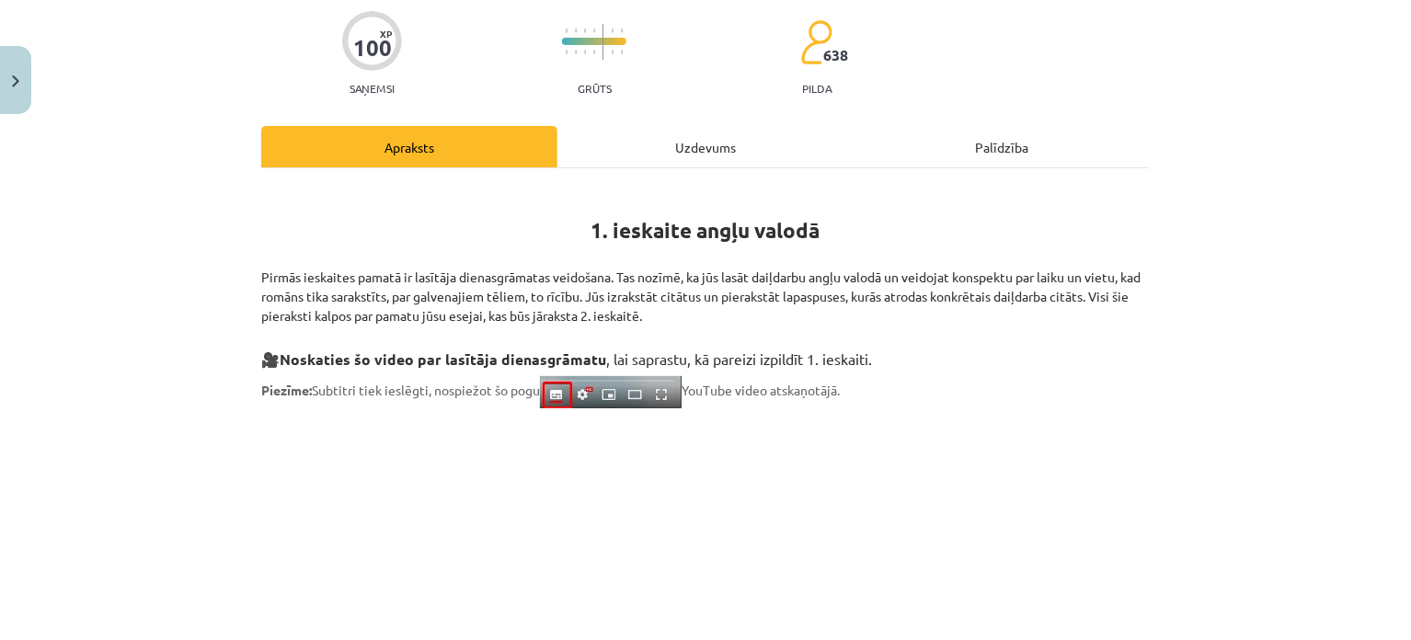
scroll to position [0, 0]
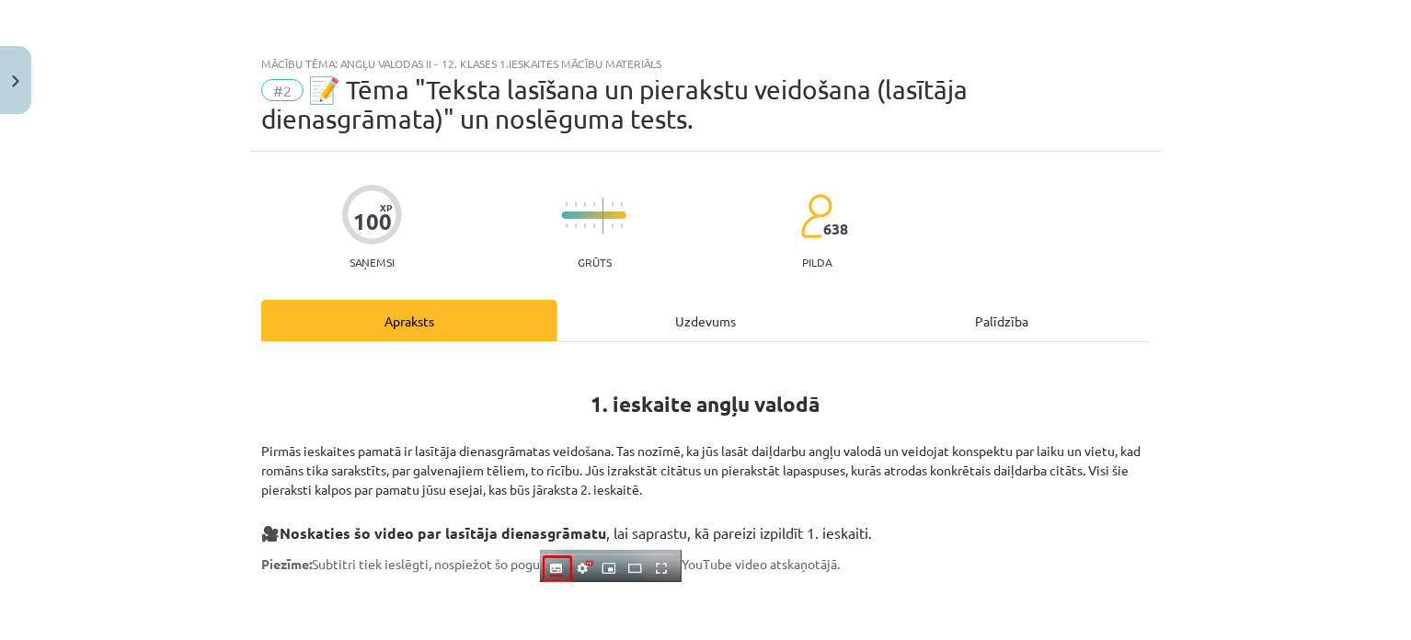
click at [953, 468] on p "Pirmās ieskaites pamatā ir lasītāja dienasgrāmatas veidošana. Tas nozīmē, ka jū…" at bounding box center [705, 460] width 888 height 77
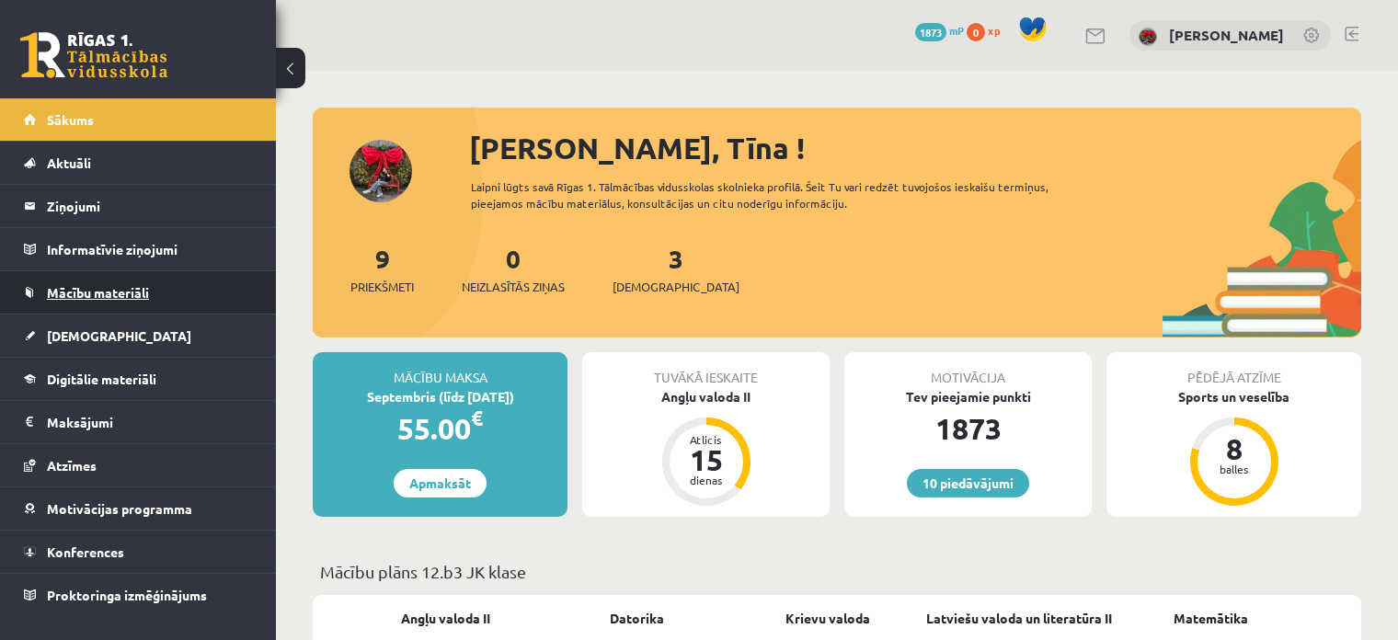
click at [102, 303] on link "Mācību materiāli" at bounding box center [138, 292] width 229 height 42
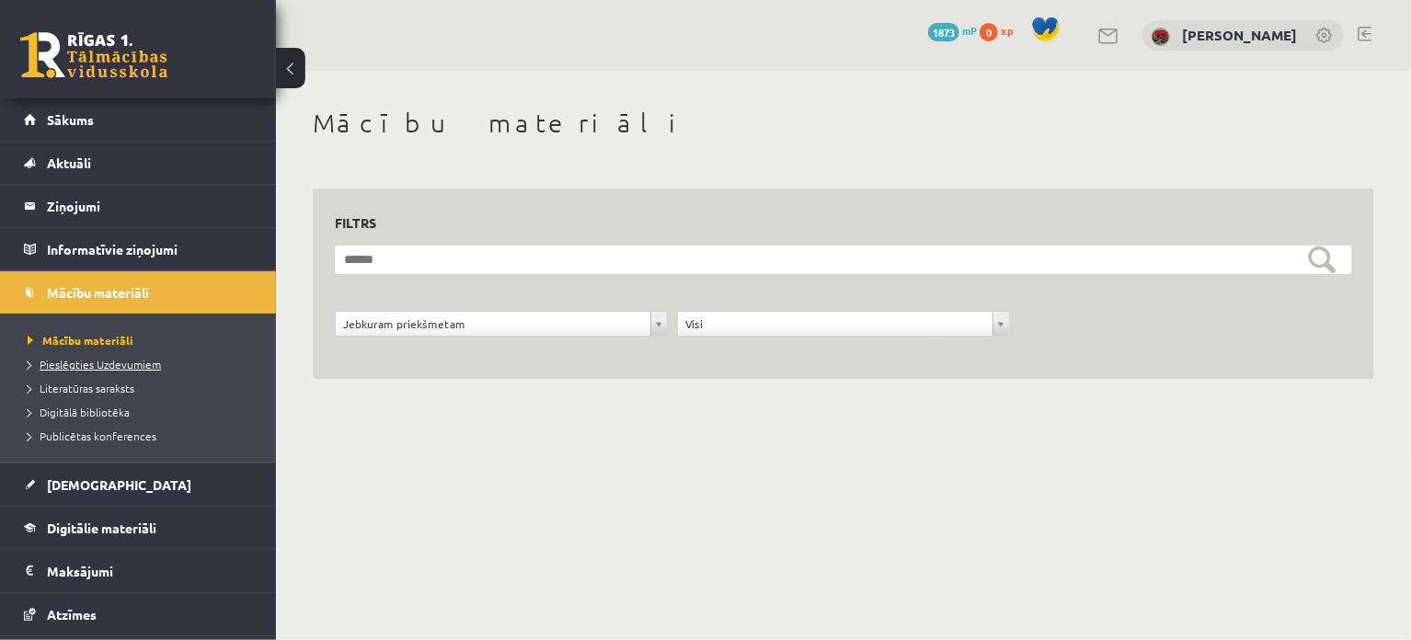
click at [107, 363] on span "Pieslēgties Uzdevumiem" at bounding box center [94, 364] width 133 height 15
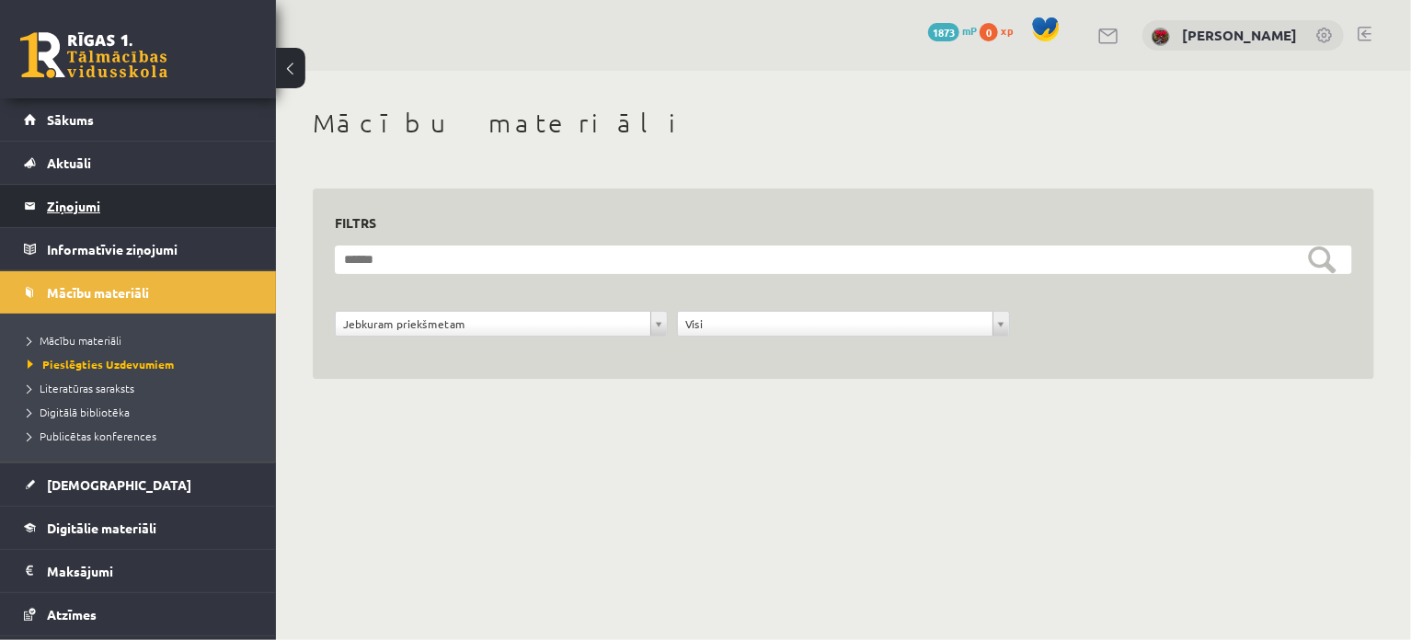
click at [83, 203] on legend "Ziņojumi 0" at bounding box center [150, 206] width 206 height 42
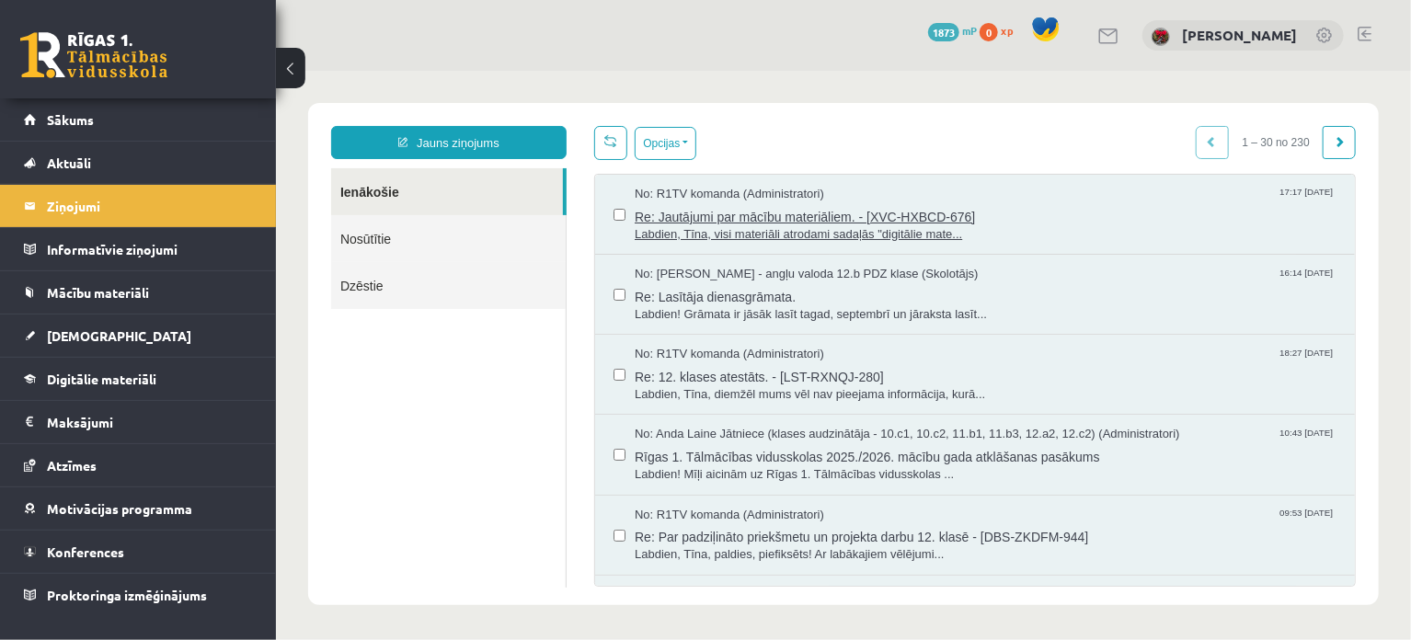
click at [745, 231] on span "Labdien, Tīna, visi materiāli atrodami sadaļās "digitālie mate..." at bounding box center [985, 233] width 702 height 17
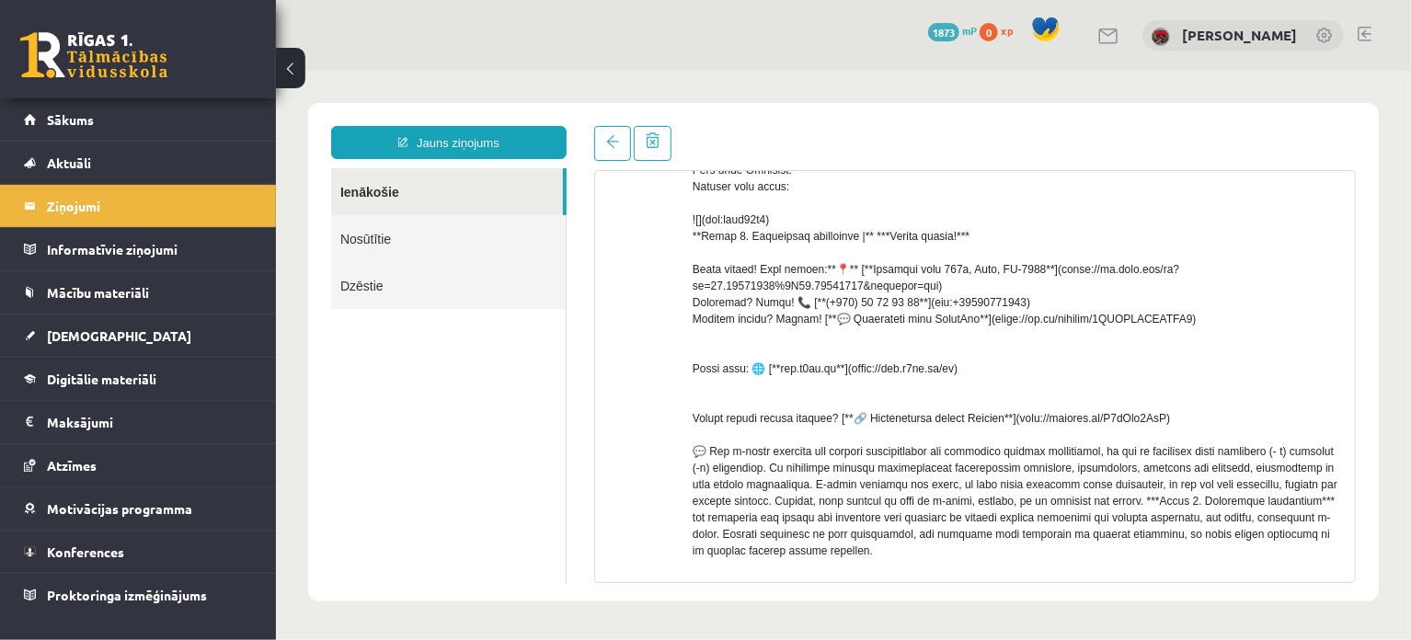
scroll to position [658, 0]
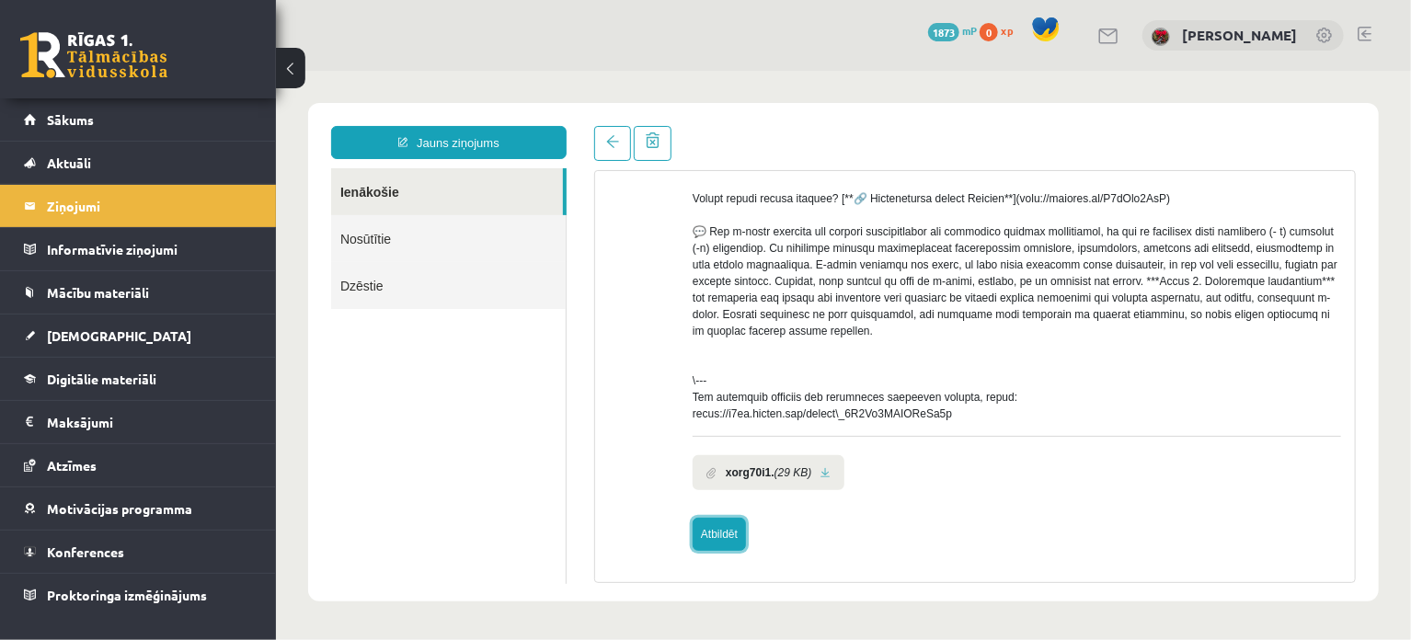
click at [730, 530] on link "Atbildēt" at bounding box center [718, 533] width 53 height 33
type input "**********"
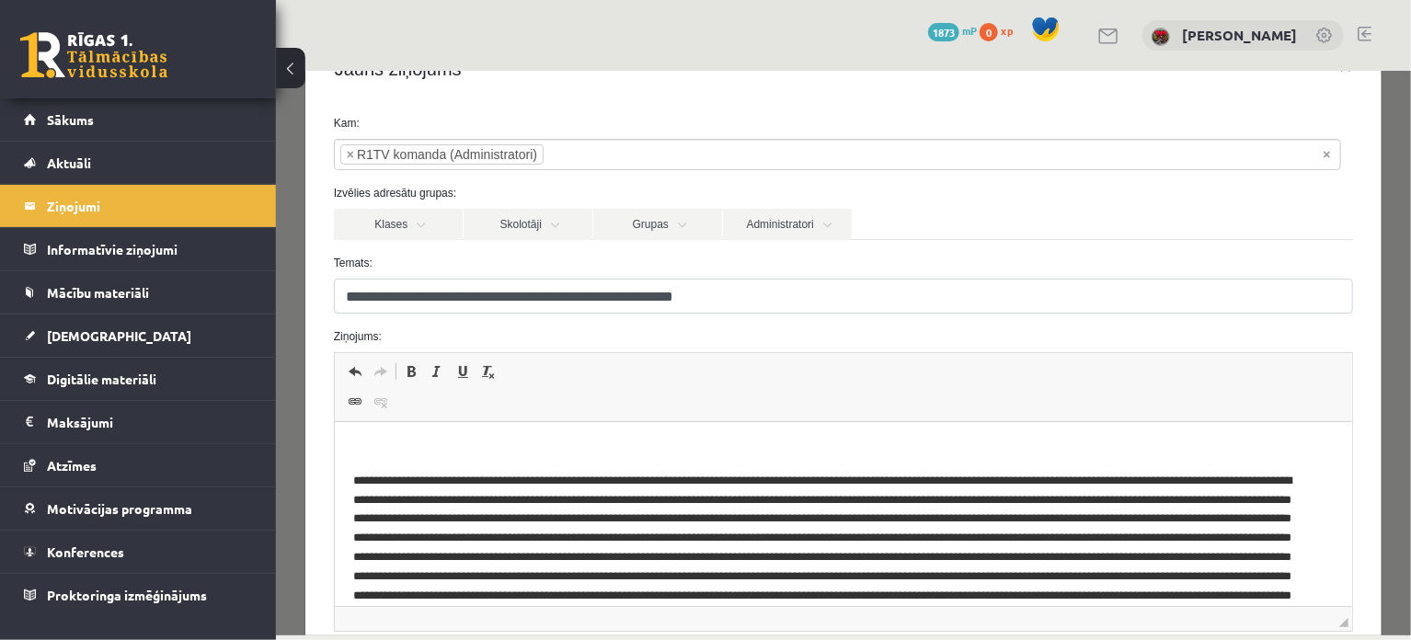
scroll to position [92, 0]
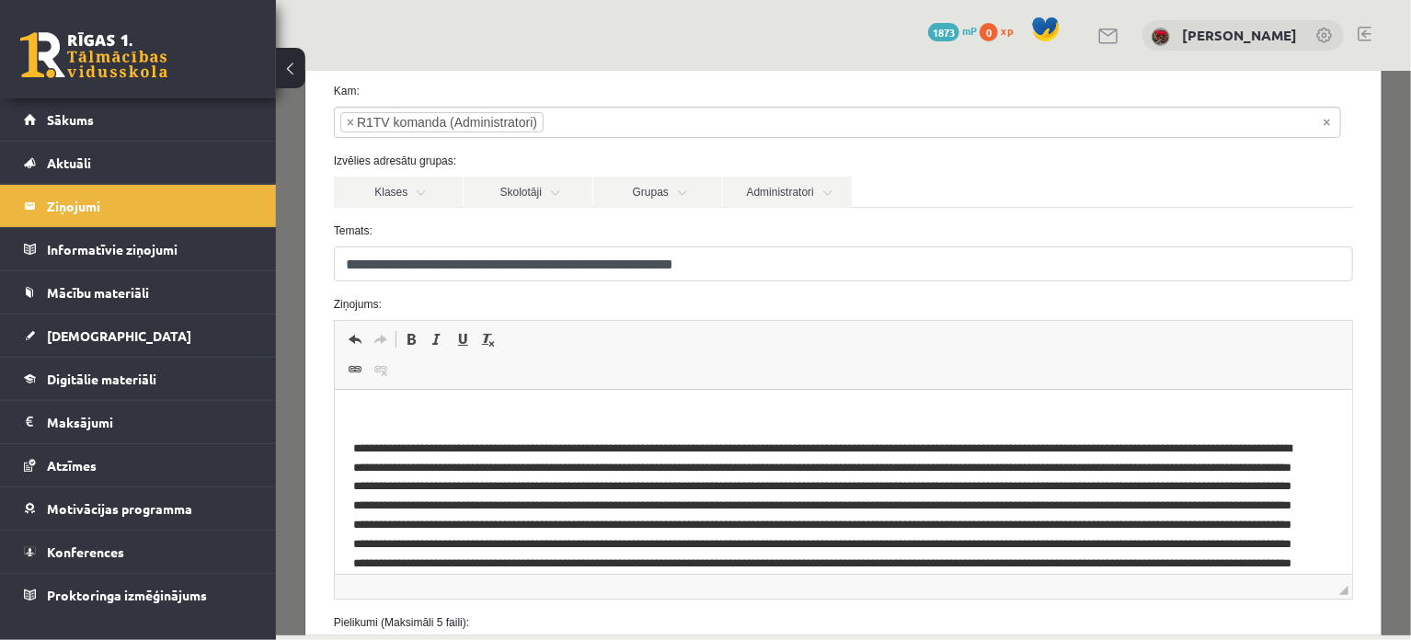
click at [509, 427] on p "Bagātinātā teksta redaktors, wiswyg-editor-47364071420860-1756736917-282" at bounding box center [842, 417] width 980 height 19
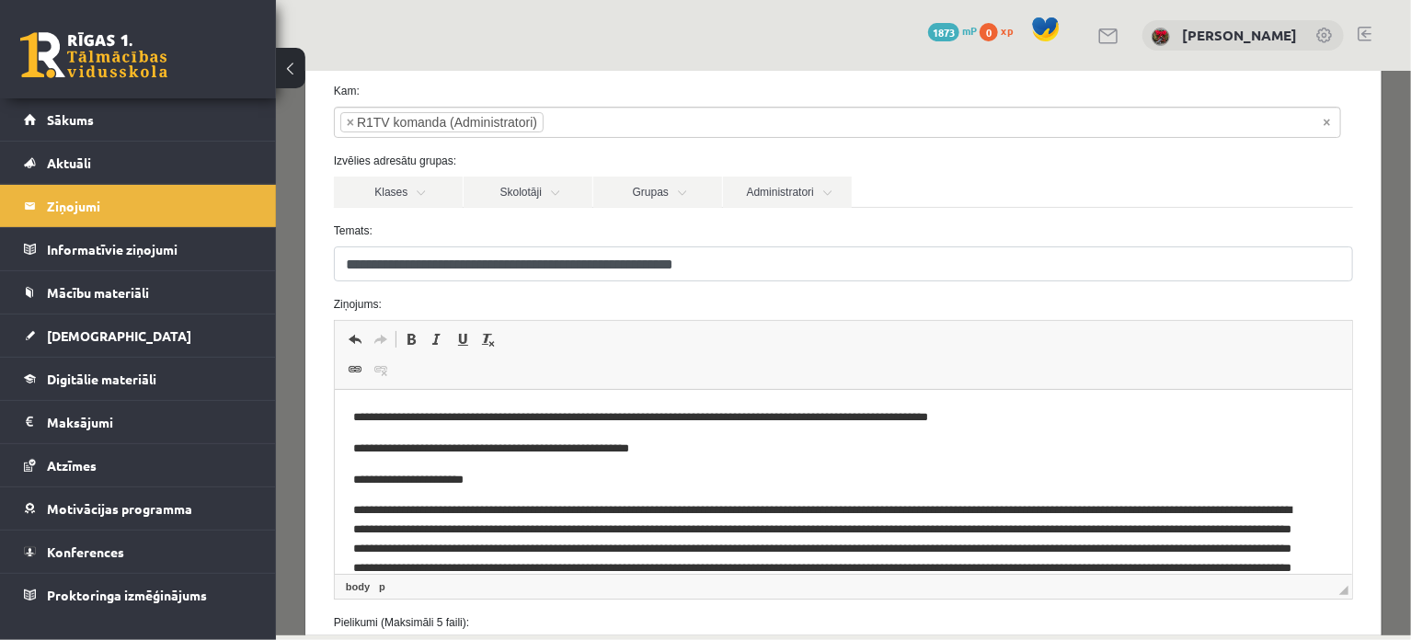
click at [744, 452] on p "**********" at bounding box center [829, 449] width 955 height 19
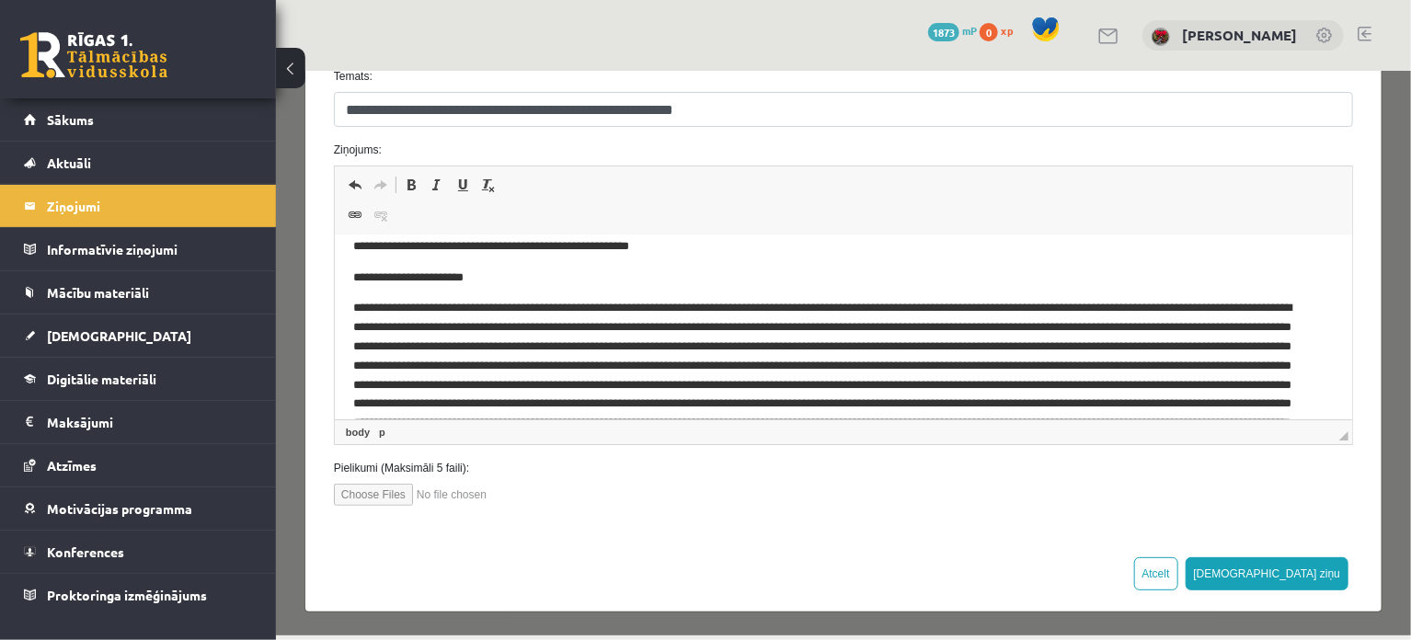
scroll to position [156, 0]
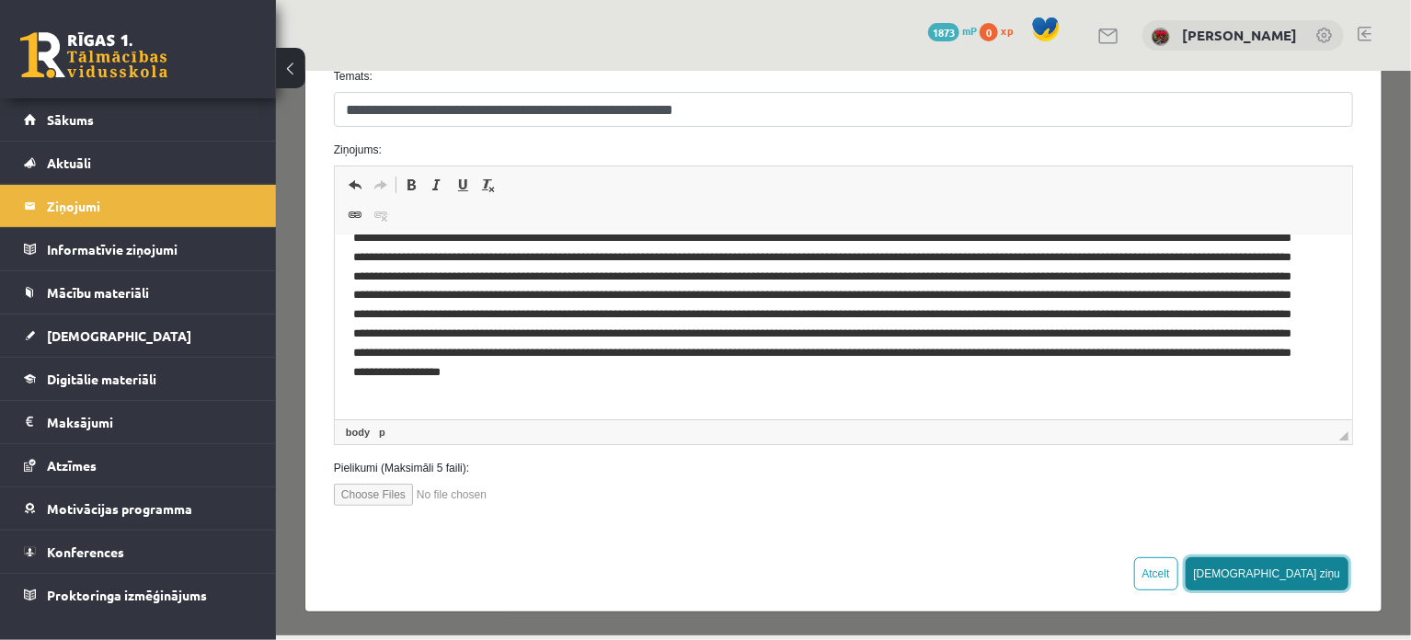
click at [1320, 572] on button "[DEMOGRAPHIC_DATA] ziņu" at bounding box center [1266, 572] width 164 height 33
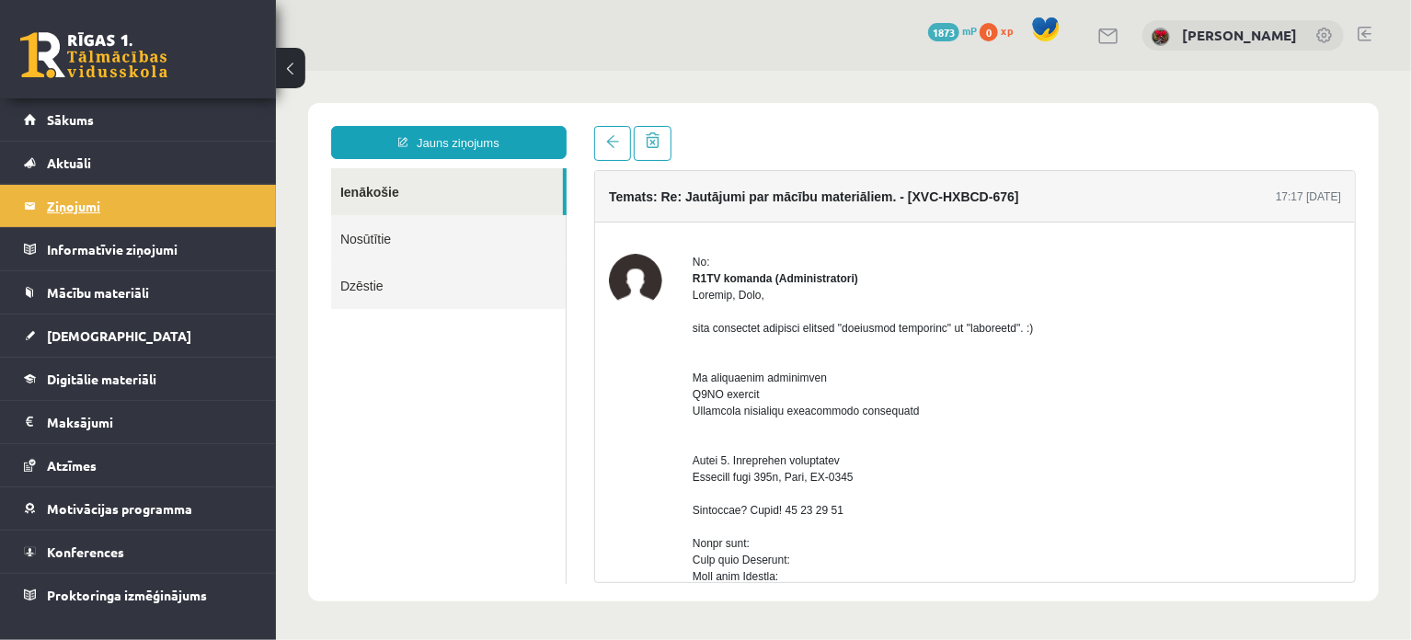
scroll to position [0, 0]
click at [91, 210] on legend "Ziņojumi 0" at bounding box center [150, 206] width 206 height 42
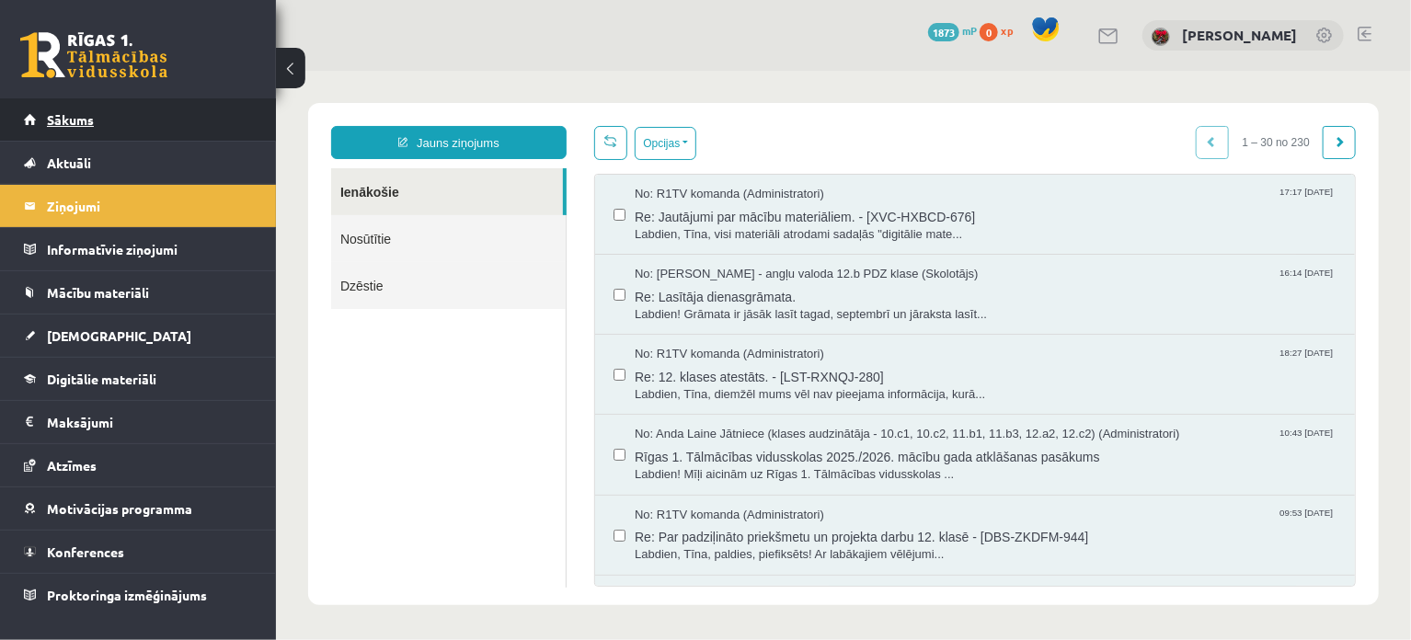
click at [68, 119] on span "Sākums" at bounding box center [70, 119] width 47 height 17
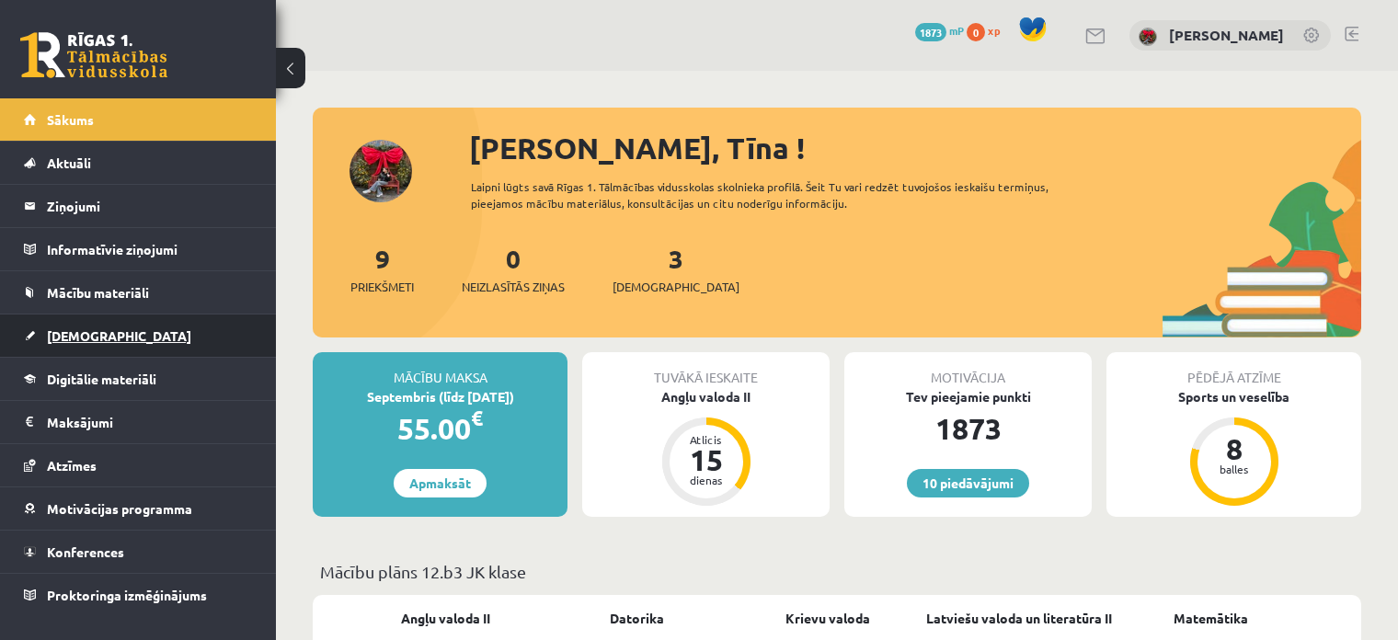
click at [72, 338] on span "[DEMOGRAPHIC_DATA]" at bounding box center [119, 335] width 144 height 17
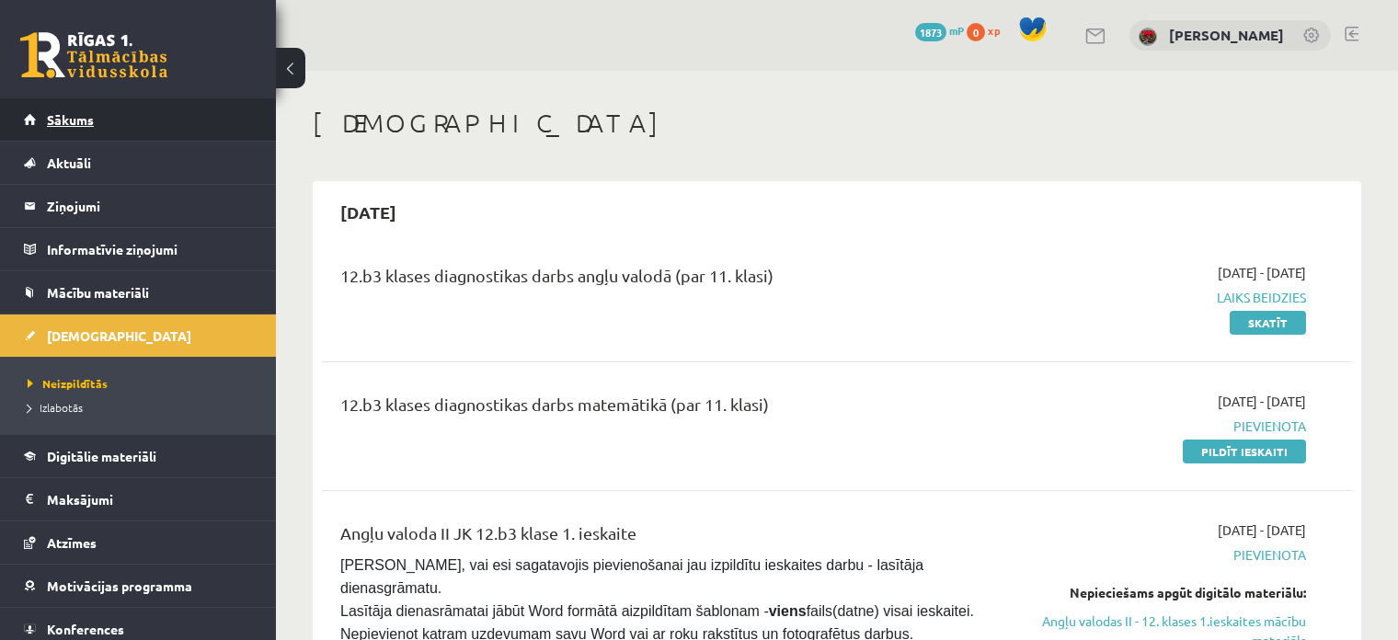
click at [68, 110] on link "Sākums" at bounding box center [138, 119] width 229 height 42
